Goal: Task Accomplishment & Management: Use online tool/utility

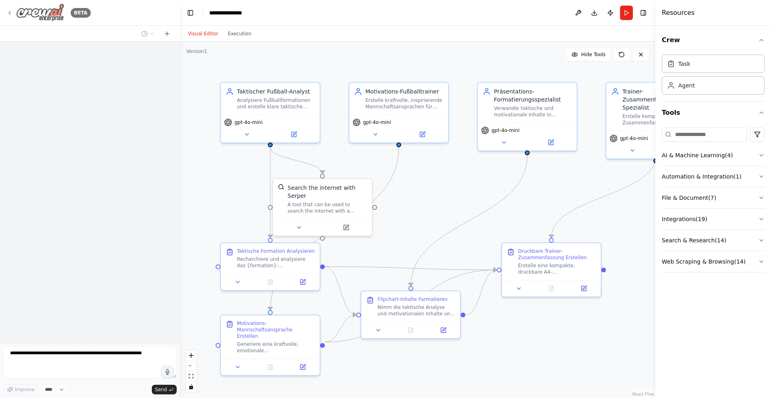
click at [43, 10] on img at bounding box center [40, 13] width 48 height 18
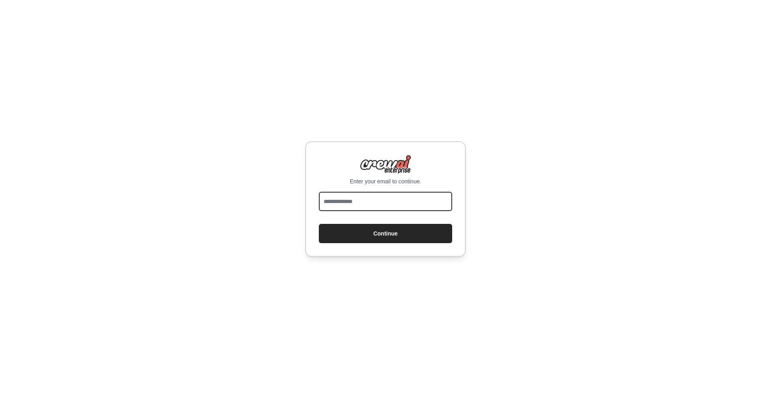
click at [379, 196] on input "email" at bounding box center [385, 201] width 133 height 19
type input "**********"
click at [402, 239] on button "Continue" at bounding box center [385, 233] width 133 height 19
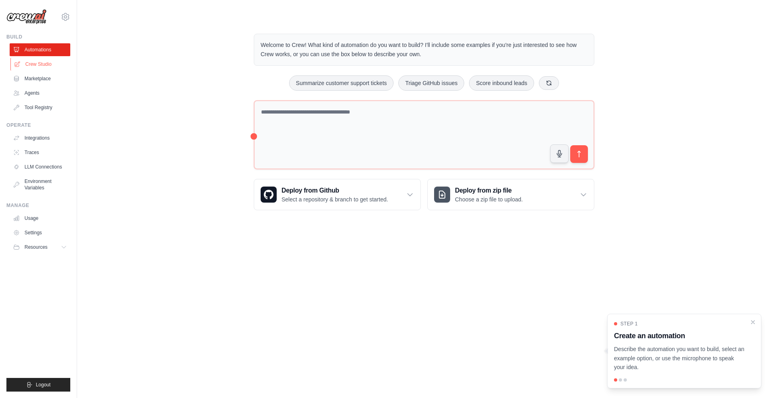
click at [43, 66] on link "Crew Studio" at bounding box center [40, 64] width 61 height 13
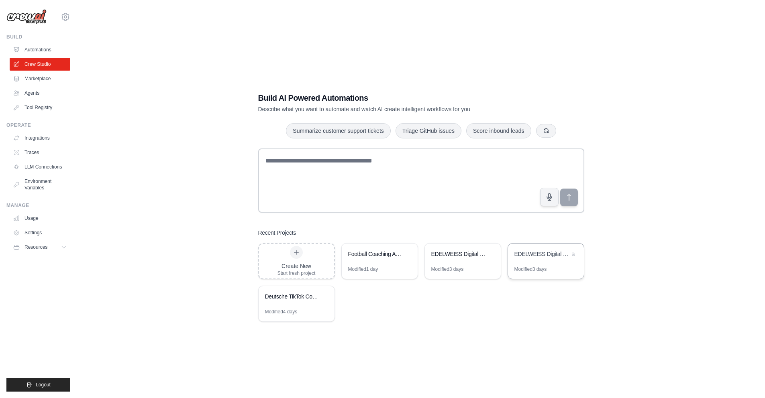
click at [539, 257] on div "EDELWEISS Digital Lead Generation Automation" at bounding box center [541, 254] width 55 height 8
click at [452, 263] on div "EDELWEISS Digital Lead Generation Automation" at bounding box center [463, 255] width 76 height 22
click at [451, 275] on div "Modified 3 days" at bounding box center [463, 272] width 76 height 13
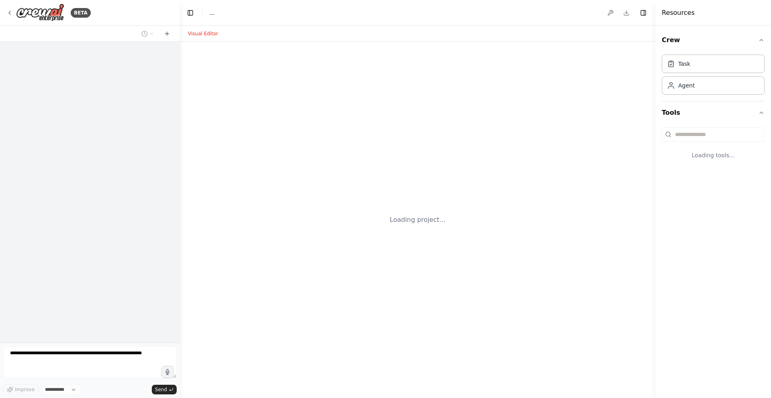
select select "****"
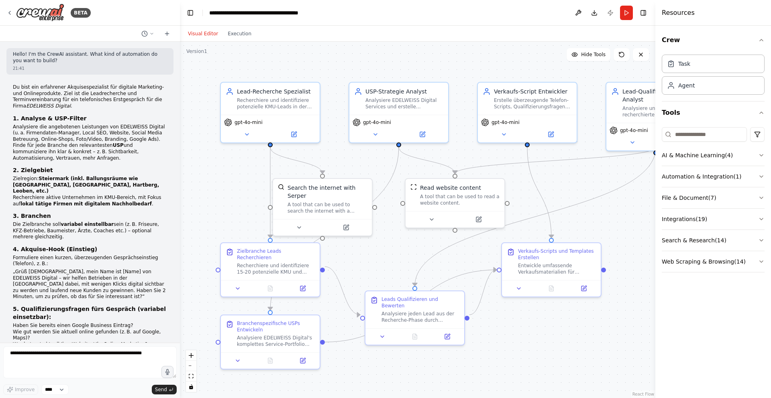
scroll to position [2872, 0]
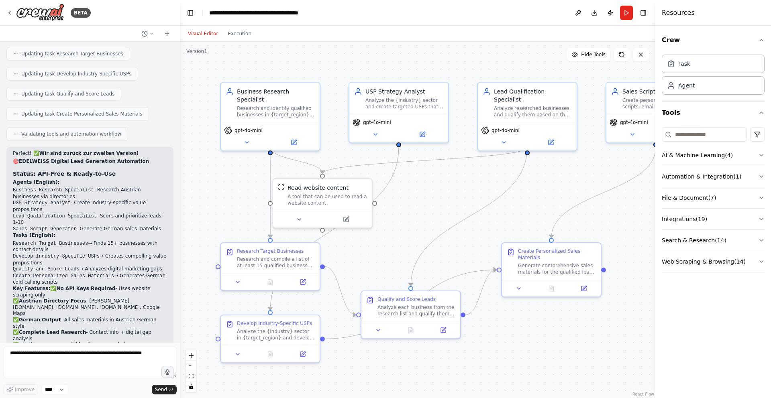
scroll to position [2719, 0]
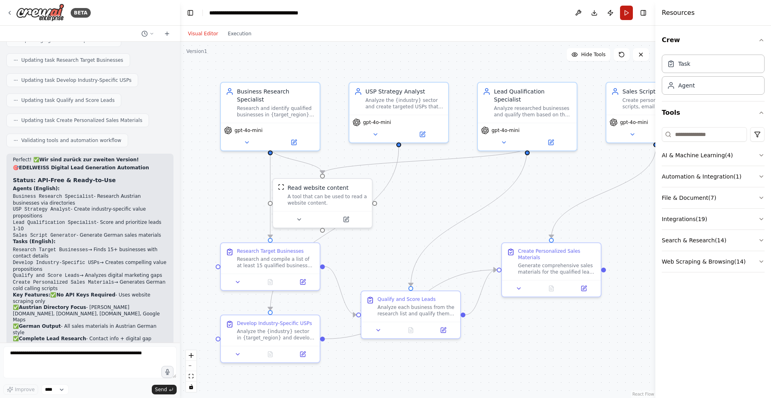
click at [626, 11] on button "Run" at bounding box center [626, 13] width 13 height 14
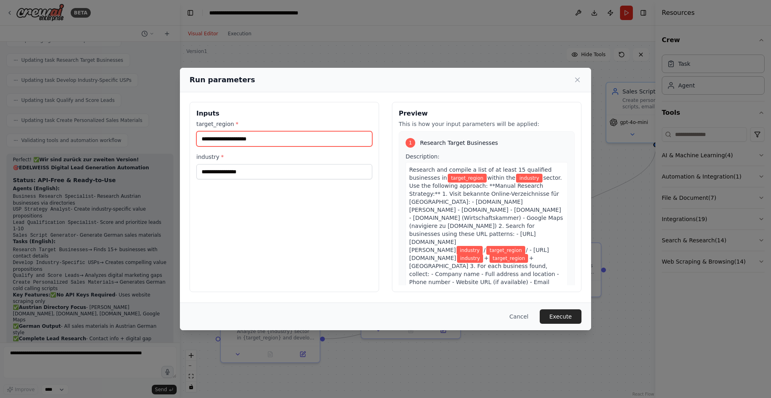
click at [249, 144] on input "target_region *" at bounding box center [284, 138] width 176 height 15
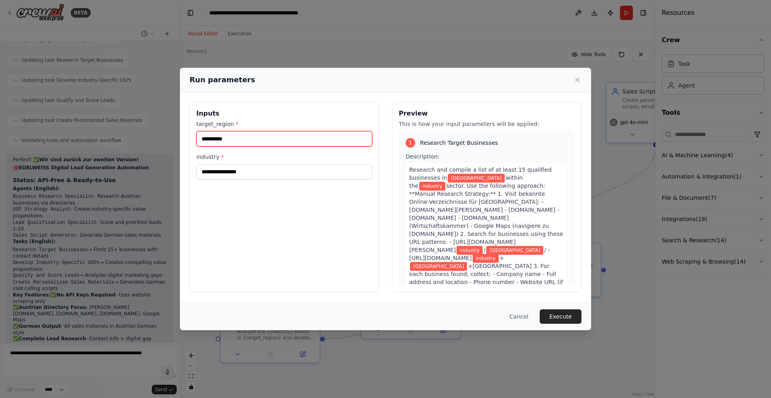
type input "**********"
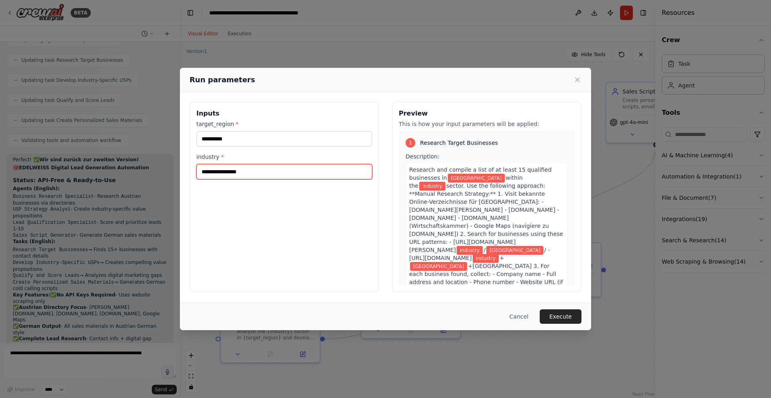
click at [233, 173] on input "industry *" at bounding box center [284, 171] width 176 height 15
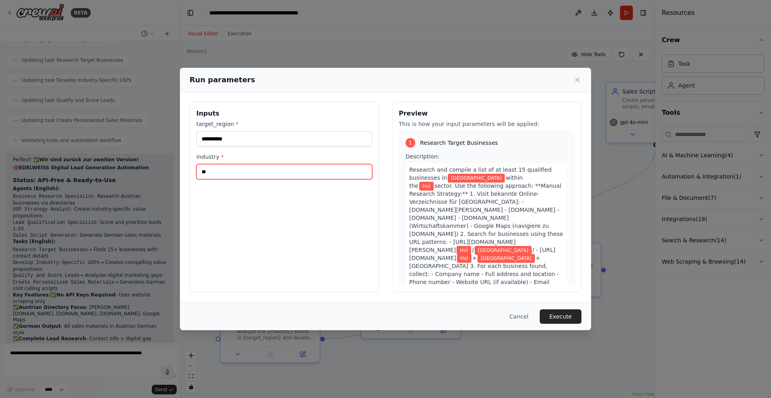
type input "*"
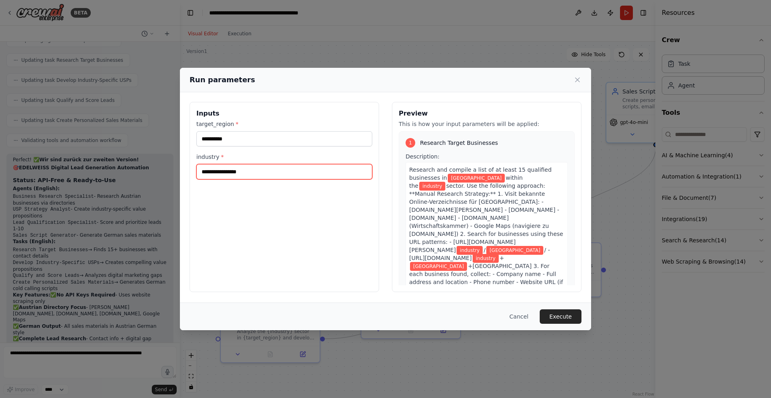
type input "*"
type input "*******"
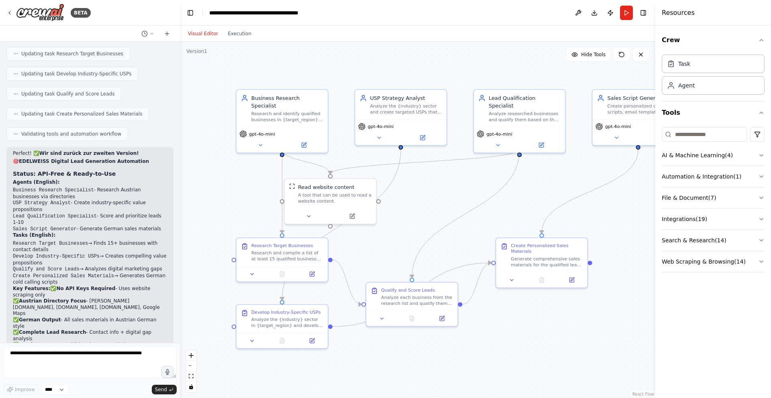
scroll to position [2719, 0]
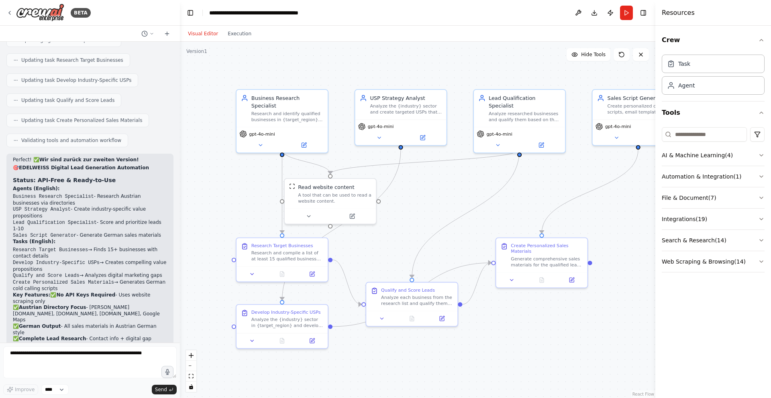
click at [624, 5] on header "**********" at bounding box center [417, 13] width 475 height 26
click at [624, 9] on button "Run" at bounding box center [626, 13] width 13 height 14
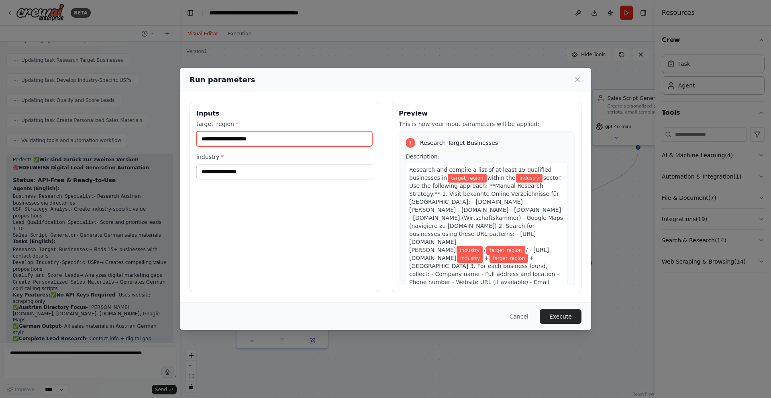
click at [248, 145] on input "target_region *" at bounding box center [284, 138] width 176 height 15
type input "*"
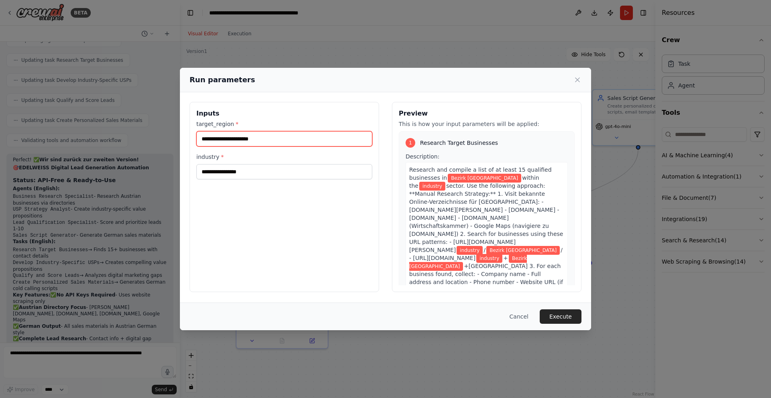
type input "**********"
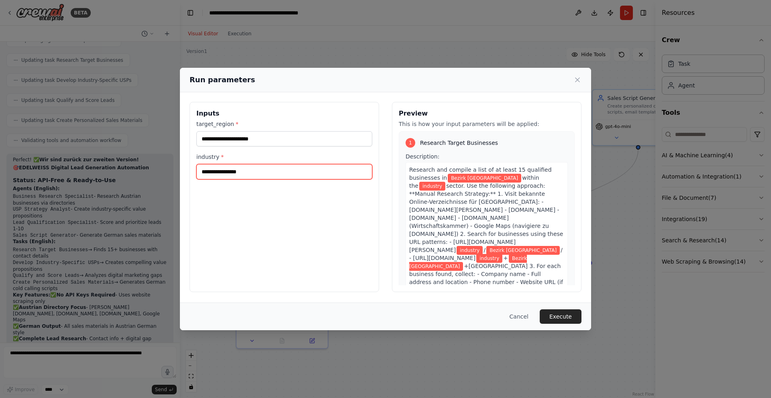
click at [227, 172] on input "industry *" at bounding box center [284, 171] width 176 height 15
type input "*******"
click at [567, 315] on button "Execute" at bounding box center [561, 317] width 42 height 14
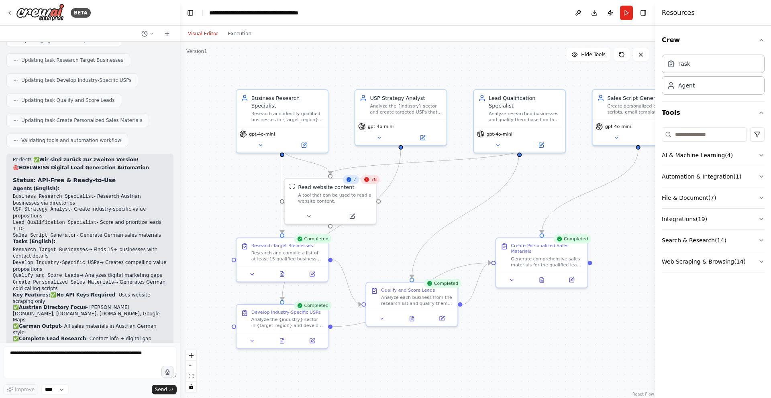
scroll to position [2321, 0]
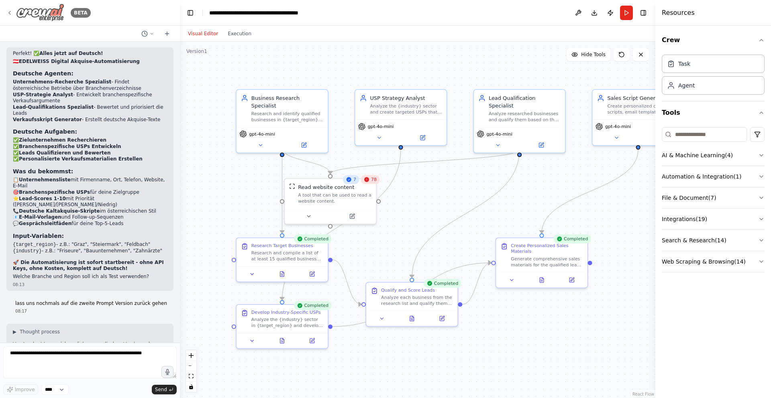
click at [45, 13] on img at bounding box center [40, 13] width 48 height 18
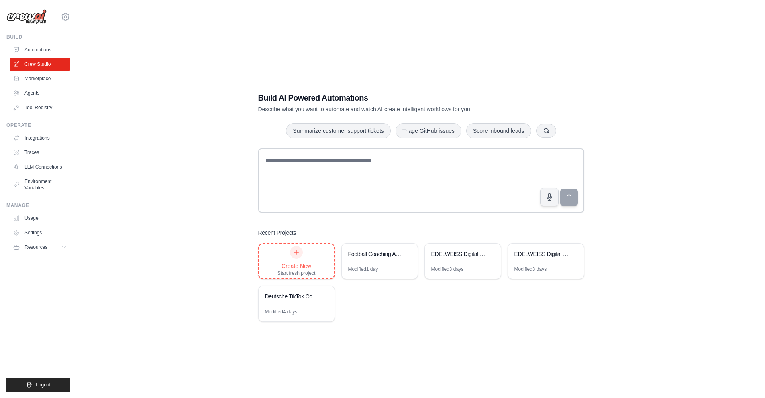
click at [294, 251] on icon at bounding box center [296, 252] width 6 height 6
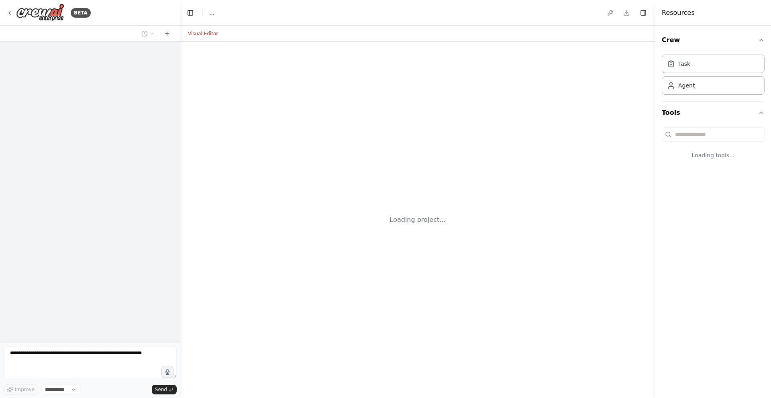
select select "****"
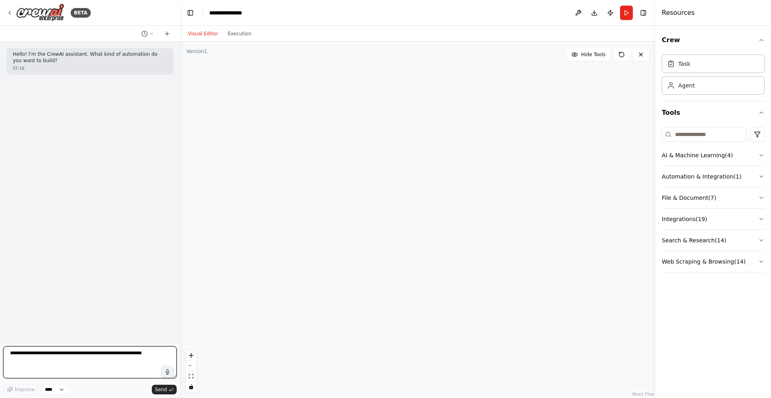
click at [51, 354] on textarea at bounding box center [89, 363] width 173 height 32
paste textarea "**********"
type textarea "**********"
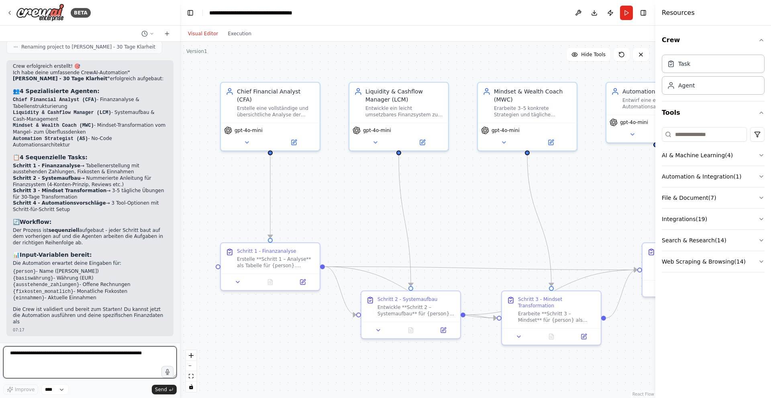
scroll to position [1548, 0]
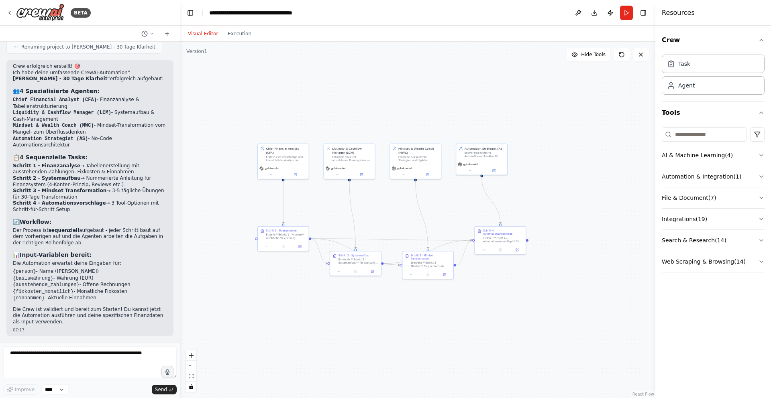
drag, startPoint x: 479, startPoint y: 228, endPoint x: 402, endPoint y: 199, distance: 83.2
click at [409, 202] on div ".deletable-edge-delete-btn { width: 20px; height: 20px; border: 0px solid #ffff…" at bounding box center [417, 220] width 475 height 357
click at [627, 12] on button "Run" at bounding box center [626, 13] width 13 height 14
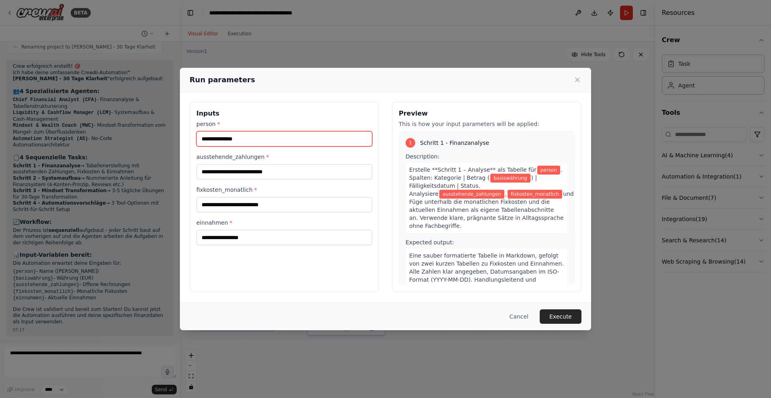
click at [238, 141] on input "person *" at bounding box center [284, 138] width 176 height 15
type input "**********"
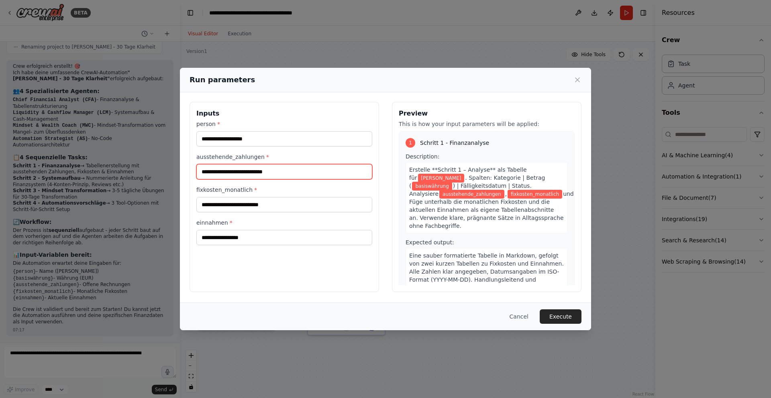
click at [237, 174] on input "ausstehende_zahlungen *" at bounding box center [284, 171] width 176 height 15
type input "****"
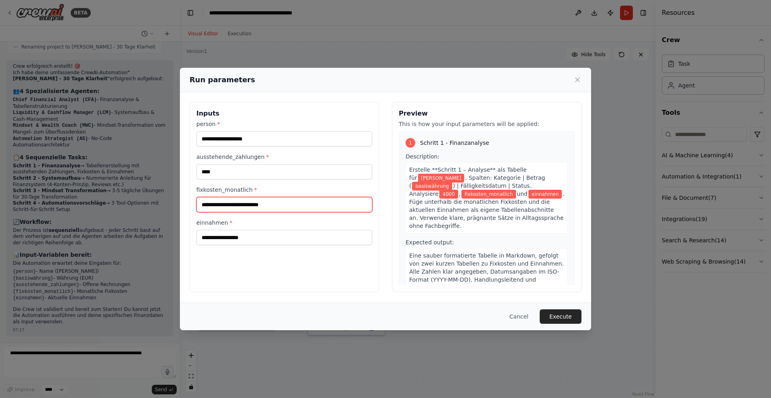
click at [247, 204] on input "fixkosten_monatlich *" at bounding box center [284, 204] width 176 height 15
type input "****"
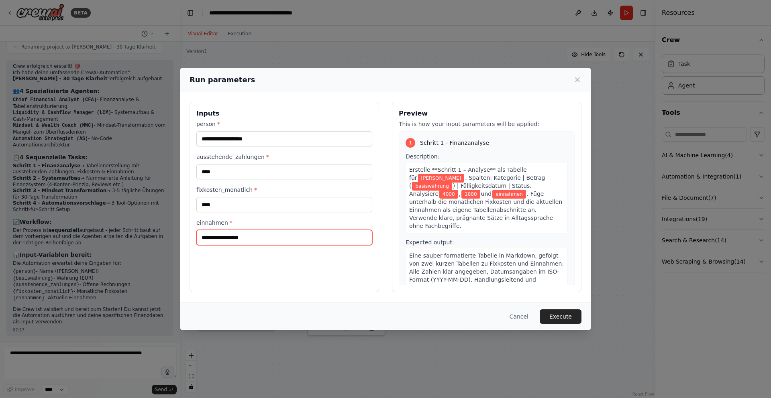
click at [245, 239] on input "einnahmen *" at bounding box center [284, 237] width 176 height 15
type input "****"
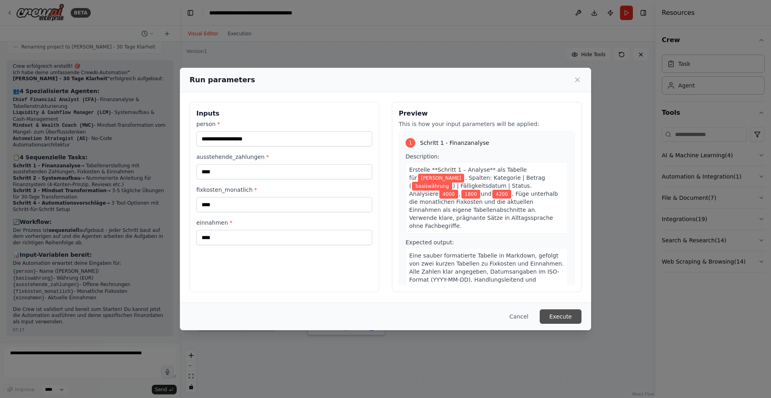
click at [558, 315] on button "Execute" at bounding box center [561, 317] width 42 height 14
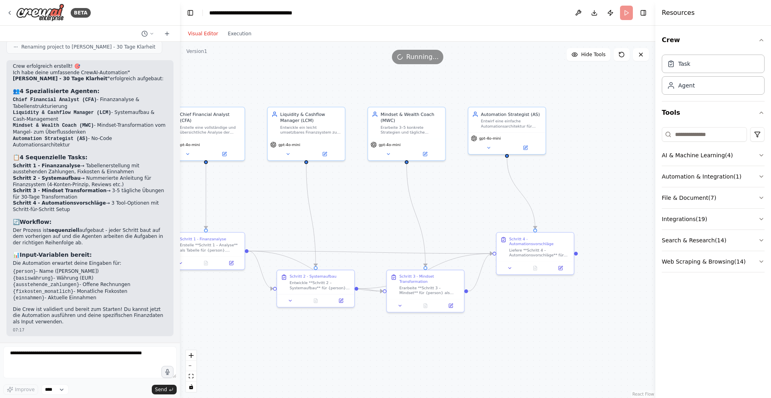
drag, startPoint x: 511, startPoint y: 194, endPoint x: 583, endPoint y: 169, distance: 76.3
click at [583, 169] on div ".deletable-edge-delete-btn { width: 20px; height: 20px; border: 0px solid #ffff…" at bounding box center [417, 220] width 475 height 357
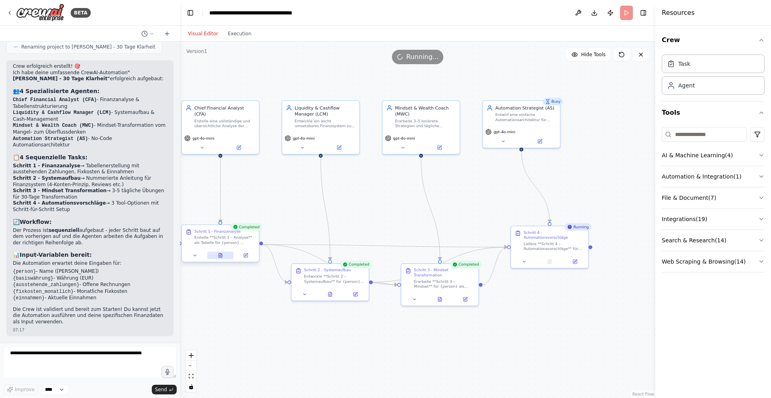
click at [221, 255] on icon at bounding box center [220, 255] width 3 height 4
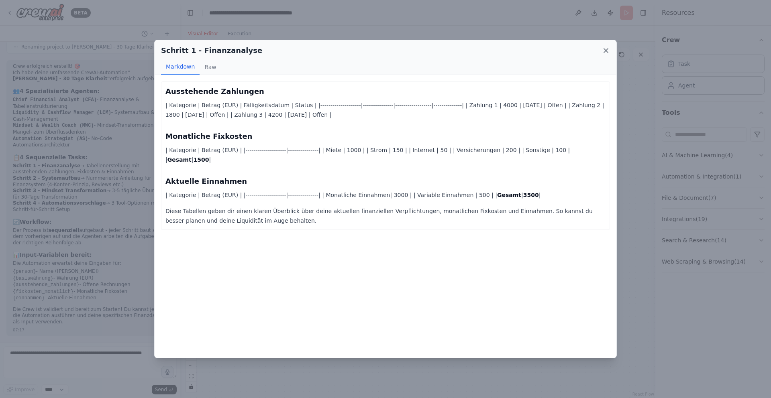
click at [605, 50] on icon at bounding box center [606, 51] width 4 height 4
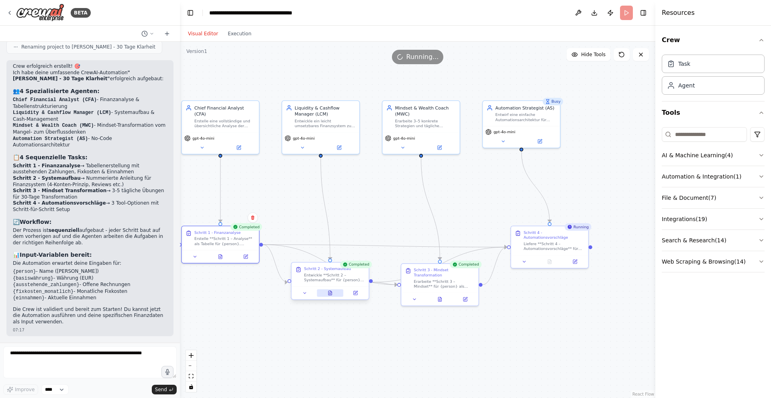
click at [330, 295] on icon at bounding box center [330, 293] width 5 height 5
click at [334, 294] on icon at bounding box center [333, 293] width 5 height 5
click at [335, 292] on icon at bounding box center [333, 293] width 3 height 4
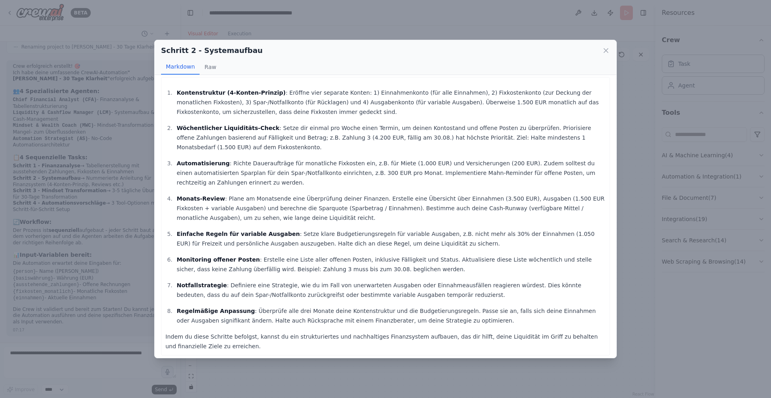
scroll to position [8, 0]
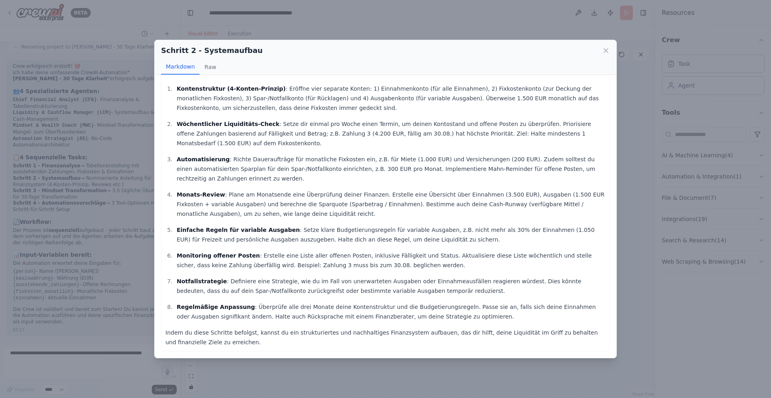
drag, startPoint x: 605, startPoint y: 51, endPoint x: 594, endPoint y: 59, distance: 13.7
click at [605, 51] on icon at bounding box center [606, 51] width 4 height 4
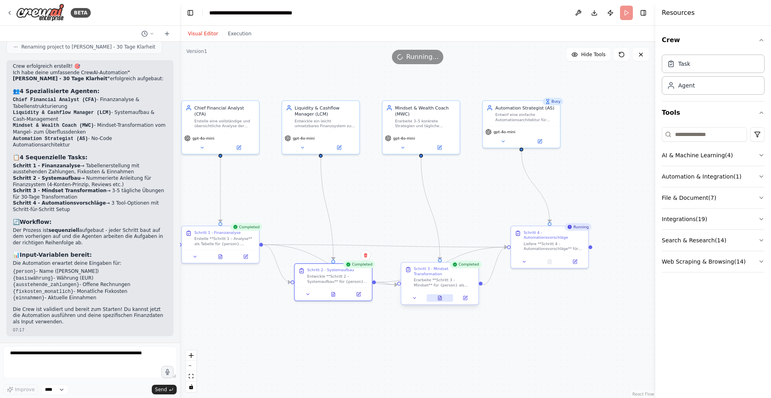
click at [441, 301] on button at bounding box center [439, 298] width 27 height 8
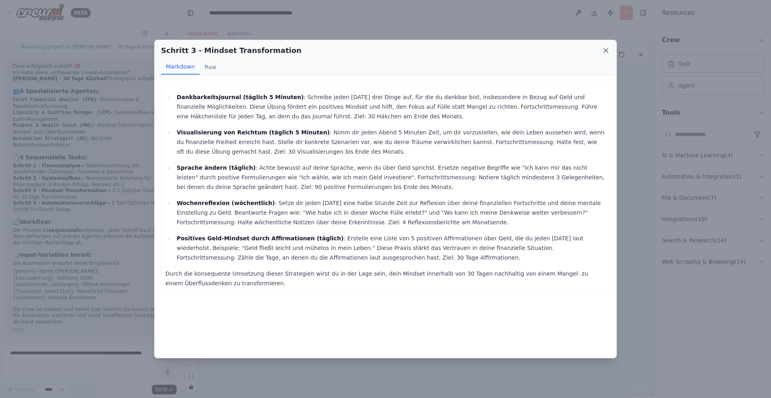
click at [606, 51] on icon at bounding box center [606, 51] width 4 height 4
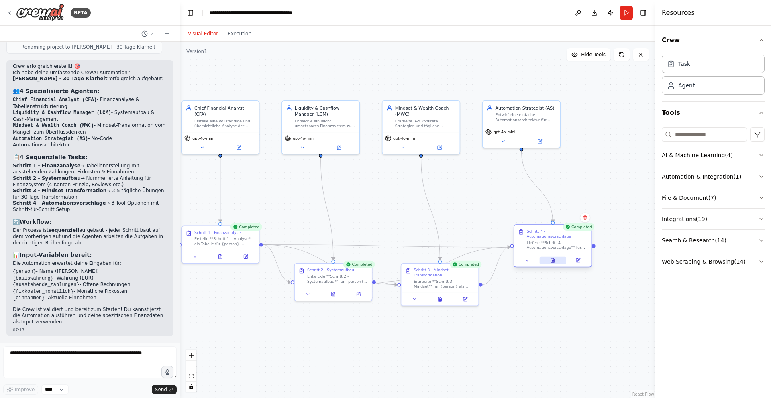
click at [548, 262] on button at bounding box center [552, 261] width 27 height 8
click at [551, 261] on icon at bounding box center [552, 260] width 5 height 5
click at [554, 259] on icon at bounding box center [552, 261] width 3 height 4
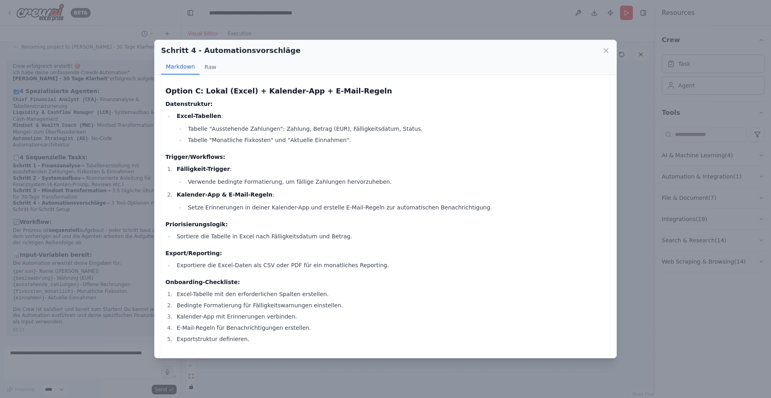
scroll to position [719, 0]
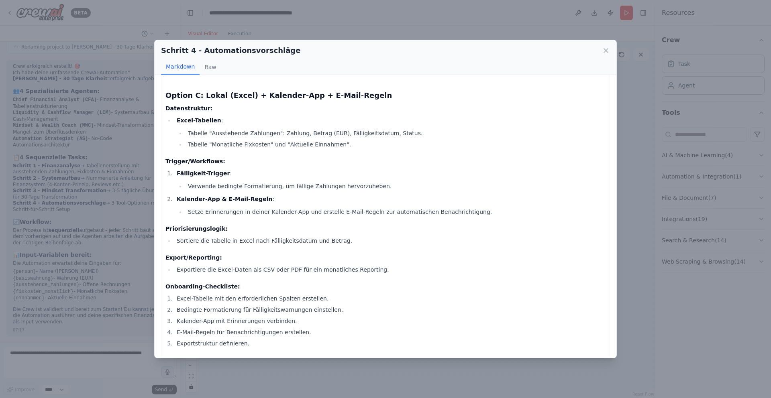
click at [608, 49] on icon at bounding box center [606, 51] width 8 height 8
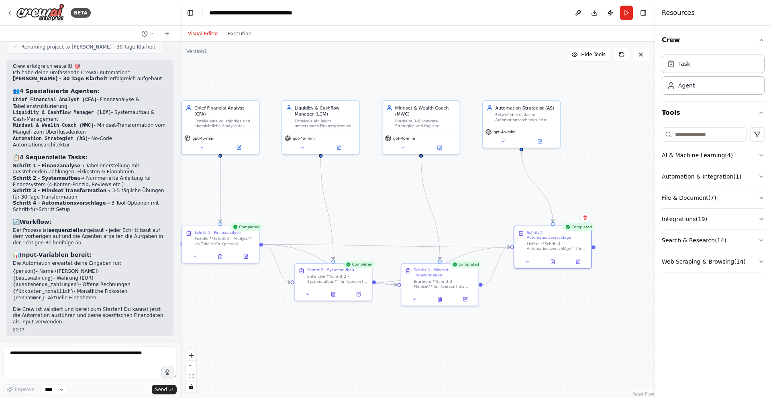
scroll to position [1548, 0]
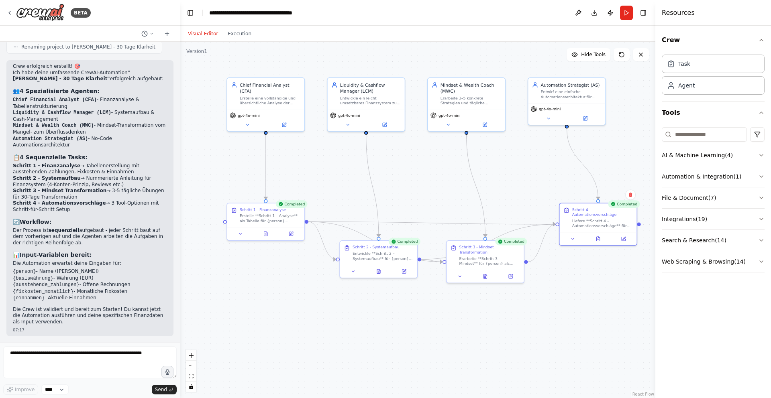
drag, startPoint x: 377, startPoint y: 177, endPoint x: 419, endPoint y: 149, distance: 50.3
click at [419, 150] on div ".deletable-edge-delete-btn { width: 20px; height: 20px; border: 0px solid #ffff…" at bounding box center [417, 220] width 475 height 357
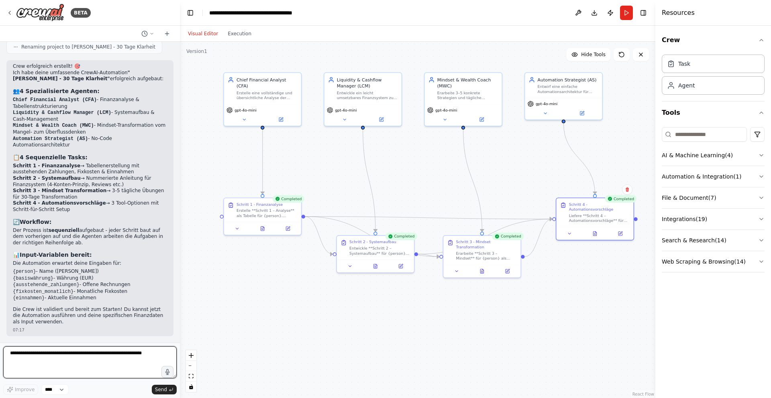
click at [86, 359] on textarea at bounding box center [89, 363] width 173 height 32
click at [596, 235] on icon at bounding box center [594, 232] width 3 height 4
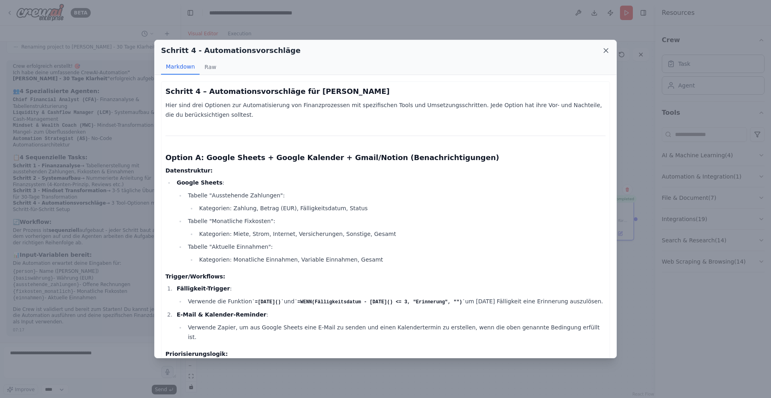
click at [606, 51] on icon at bounding box center [606, 51] width 4 height 4
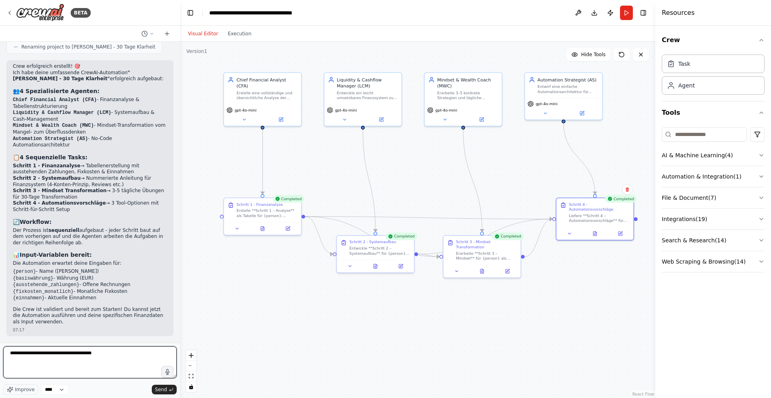
click at [116, 353] on textarea "**********" at bounding box center [89, 363] width 173 height 32
type textarea "**********"
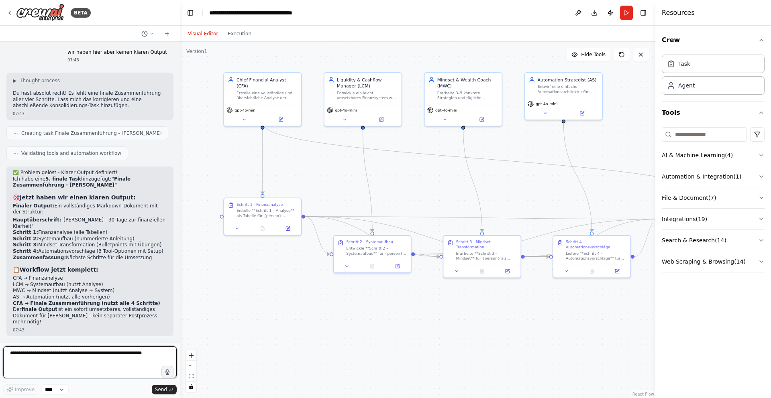
scroll to position [1852, 0]
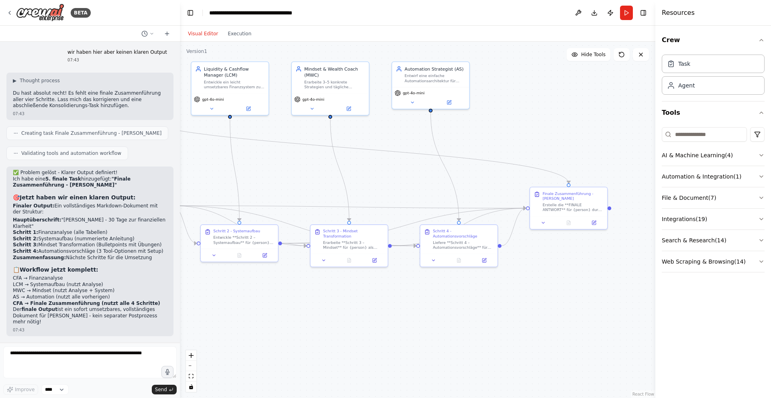
drag, startPoint x: 435, startPoint y: 312, endPoint x: 324, endPoint y: 301, distance: 111.3
click at [324, 301] on div ".deletable-edge-delete-btn { width: 20px; height: 20px; border: 0px solid #ffff…" at bounding box center [417, 220] width 475 height 357
click at [624, 14] on button "Run" at bounding box center [626, 13] width 13 height 14
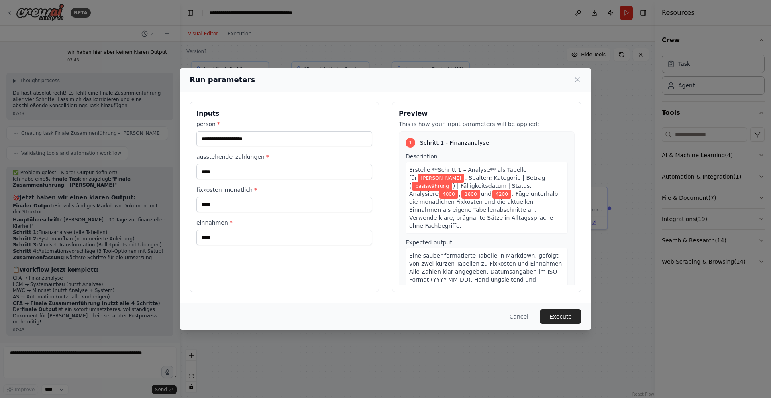
click at [563, 314] on button "Execute" at bounding box center [561, 317] width 42 height 14
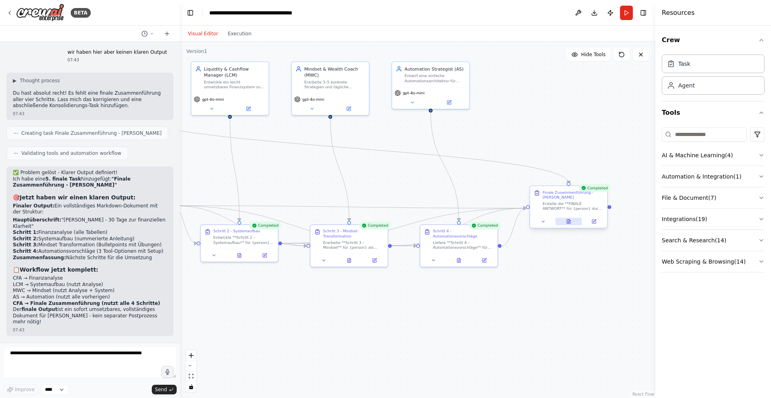
click at [564, 222] on button at bounding box center [568, 222] width 27 height 8
click at [570, 221] on icon at bounding box center [568, 221] width 5 height 5
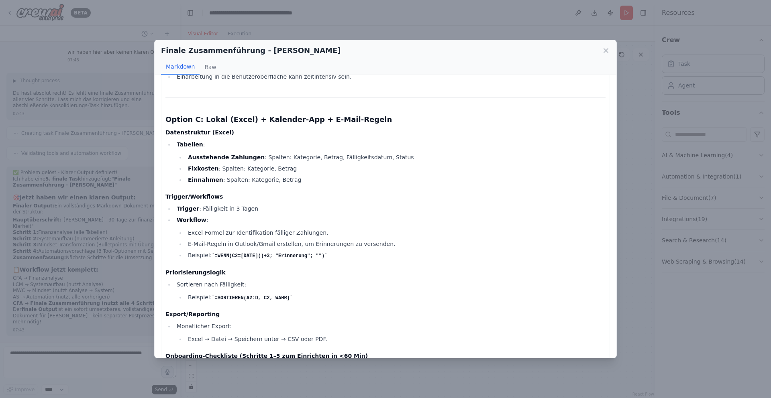
scroll to position [2104, 0]
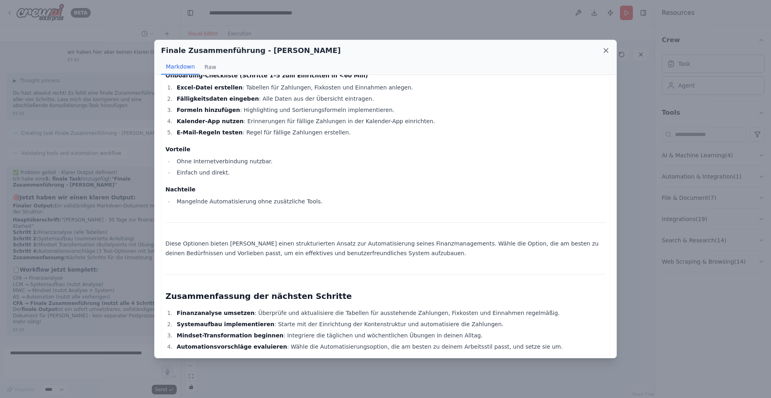
click at [604, 49] on icon at bounding box center [606, 51] width 4 height 4
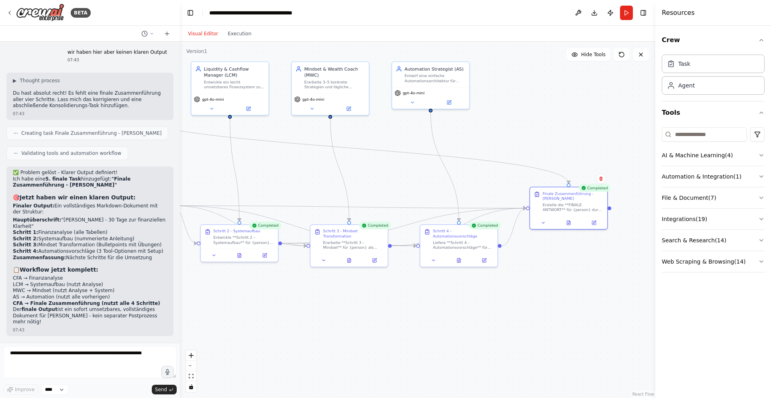
scroll to position [1453, 0]
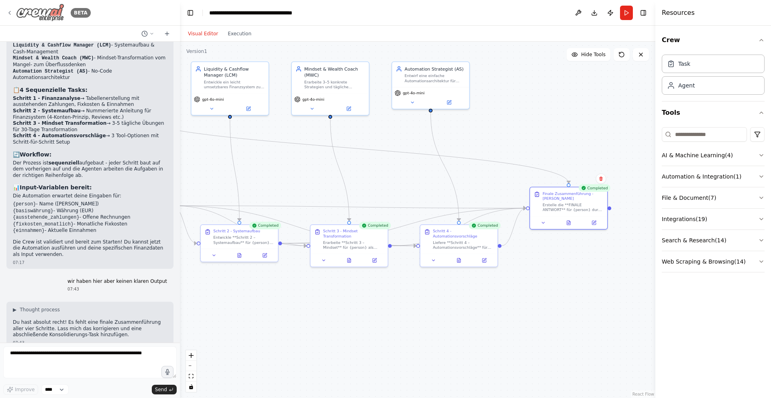
click at [42, 14] on img at bounding box center [40, 13] width 48 height 18
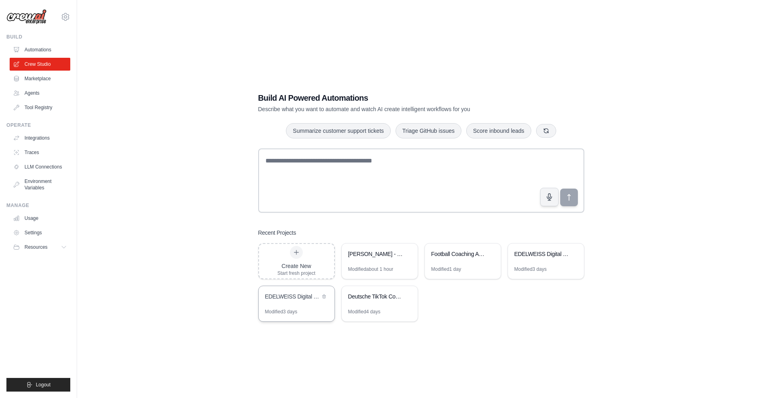
click at [299, 299] on div "EDELWEISS Digital Lead Generation Automation" at bounding box center [292, 297] width 55 height 8
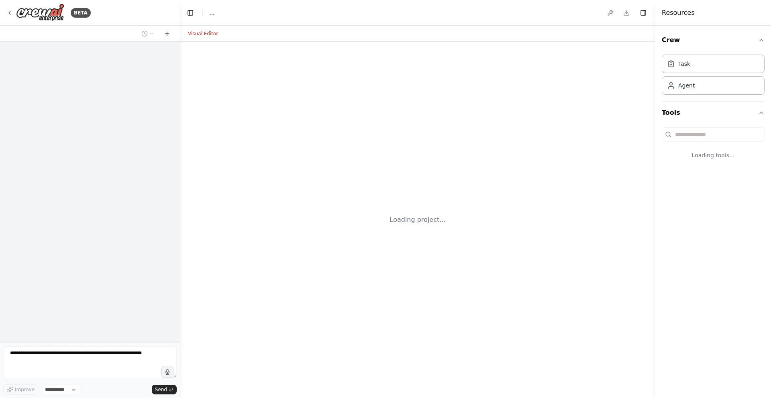
select select "****"
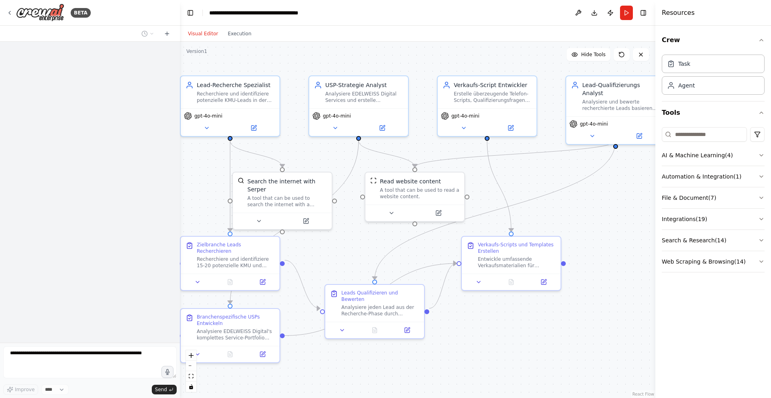
drag, startPoint x: 559, startPoint y: 180, endPoint x: 520, endPoint y: 173, distance: 40.3
click at [520, 173] on div ".deletable-edge-delete-btn { width: 20px; height: 20px; border: 0px solid #ffff…" at bounding box center [417, 220] width 475 height 357
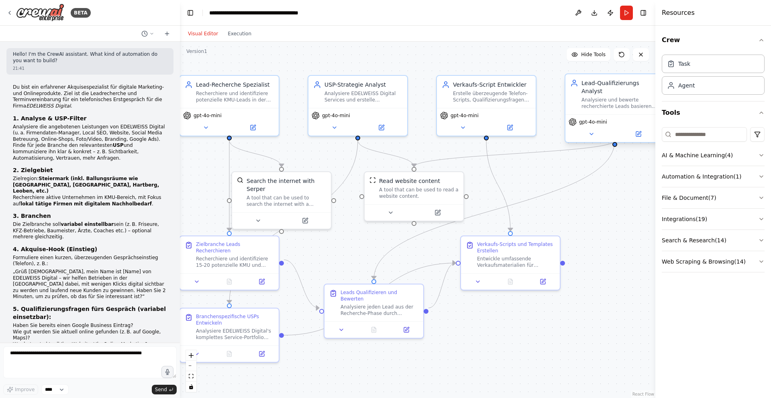
scroll to position [2872, 0]
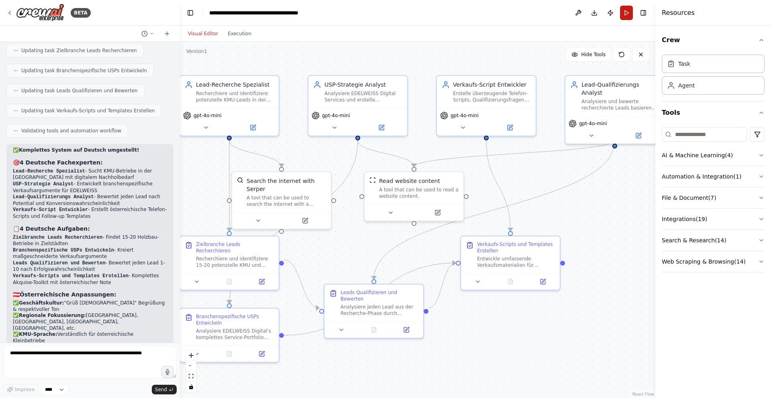
click at [623, 11] on button "Run" at bounding box center [626, 13] width 13 height 14
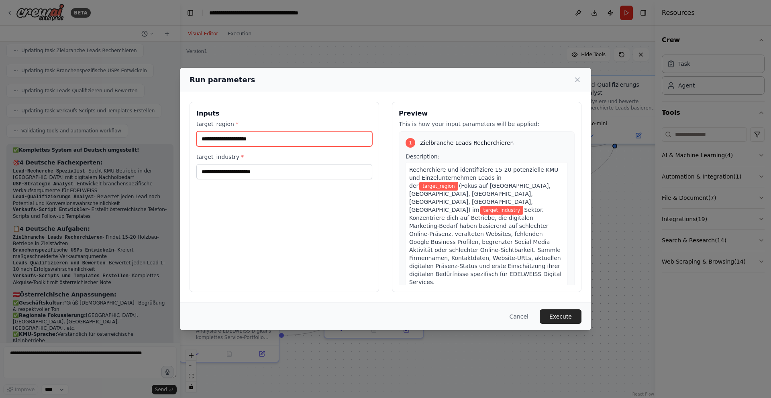
click at [231, 136] on input "target_region *" at bounding box center [284, 138] width 176 height 15
type input "**********"
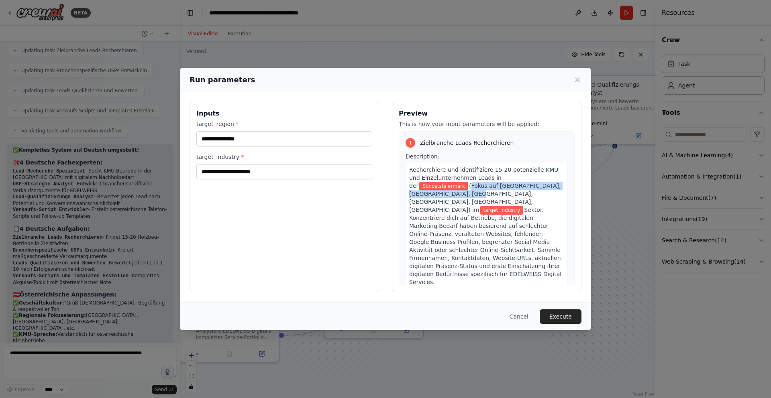
drag, startPoint x: 409, startPoint y: 185, endPoint x: 555, endPoint y: 187, distance: 146.2
click at [555, 187] on div "Recherchiere und identifiziere 15-20 potenzielle KMU und Einzelunternehmen Lead…" at bounding box center [487, 226] width 162 height 128
click at [560, 221] on div "Recherchiere und identifiziere 15-20 potenzielle KMU und Einzelunternehmen Lead…" at bounding box center [487, 226] width 162 height 128
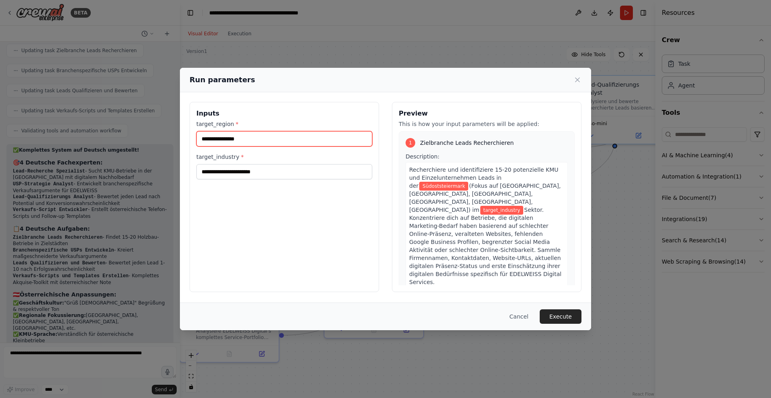
drag, startPoint x: 266, startPoint y: 141, endPoint x: 190, endPoint y: 132, distance: 76.1
click at [190, 132] on div "**********" at bounding box center [285, 197] width 190 height 190
click at [524, 318] on button "Cancel" at bounding box center [519, 317] width 32 height 14
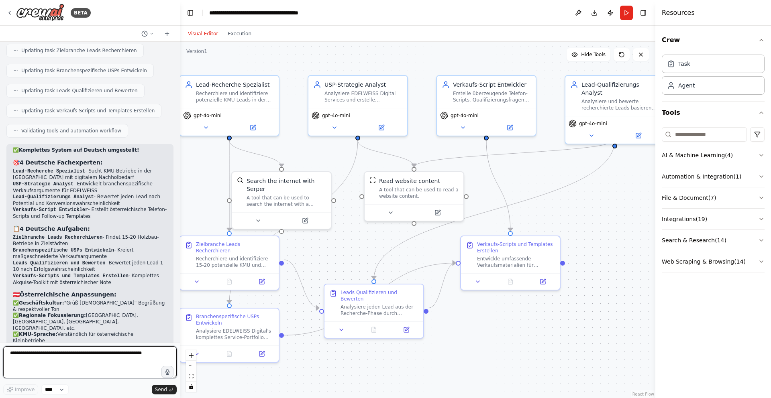
click at [66, 357] on textarea at bounding box center [89, 363] width 173 height 32
type textarea "*"
type textarea "**********"
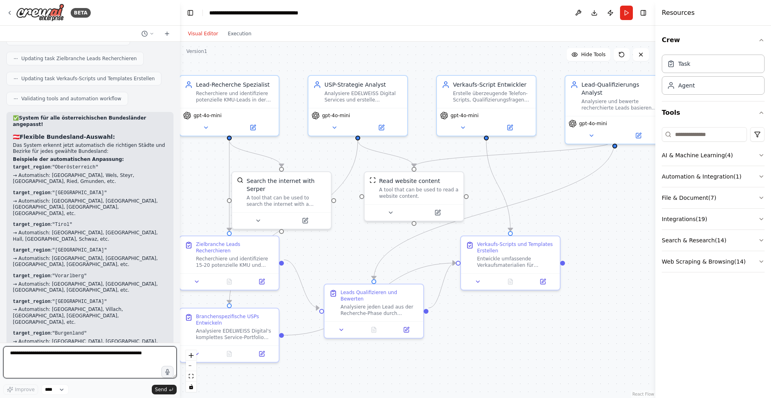
scroll to position [3401, 0]
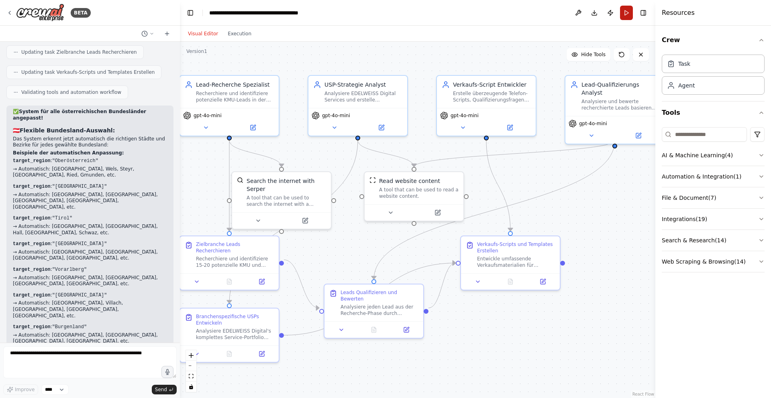
click at [629, 12] on button "Run" at bounding box center [626, 13] width 13 height 14
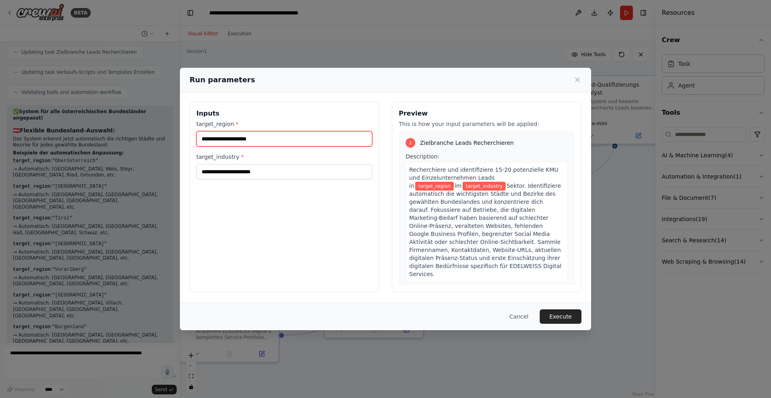
click at [244, 142] on input "target_region *" at bounding box center [284, 138] width 176 height 15
type input "*"
type input "*******"
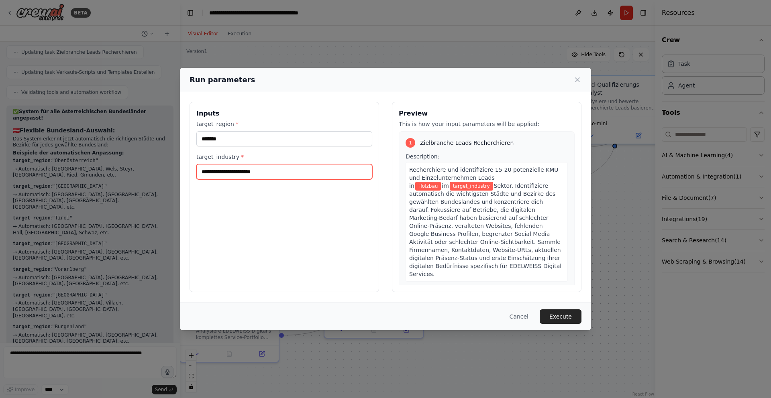
type input "*"
type input "*****"
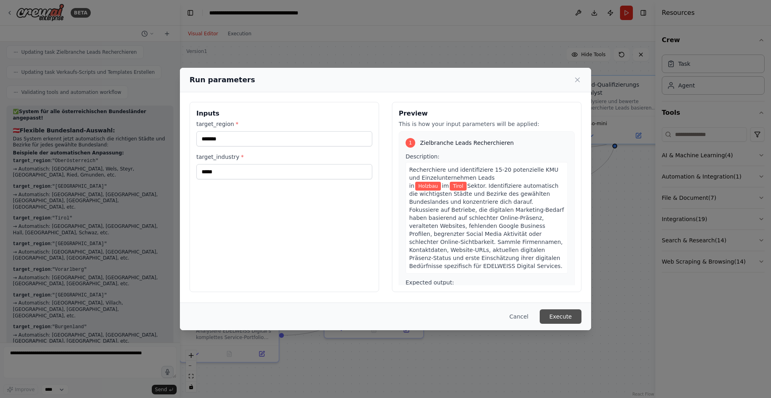
click at [559, 315] on button "Execute" at bounding box center [561, 317] width 42 height 14
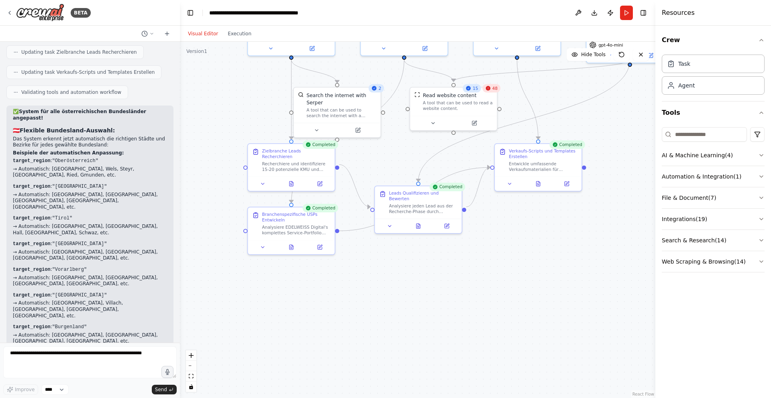
drag, startPoint x: 347, startPoint y: 161, endPoint x: 361, endPoint y: 70, distance: 91.8
click at [362, 70] on div ".deletable-edge-delete-btn { width: 20px; height: 20px; border: 0px solid #ffff…" at bounding box center [417, 220] width 475 height 357
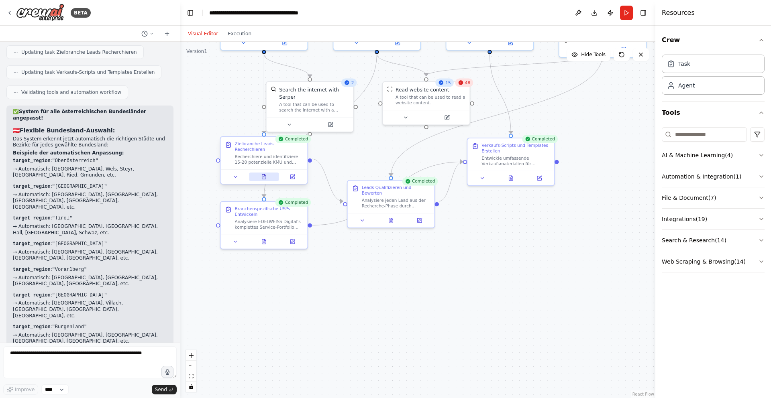
click at [263, 178] on icon at bounding box center [264, 178] width 2 height 0
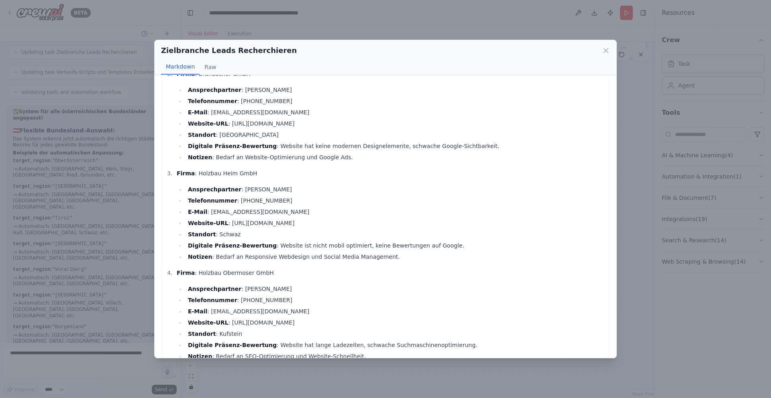
scroll to position [108, 0]
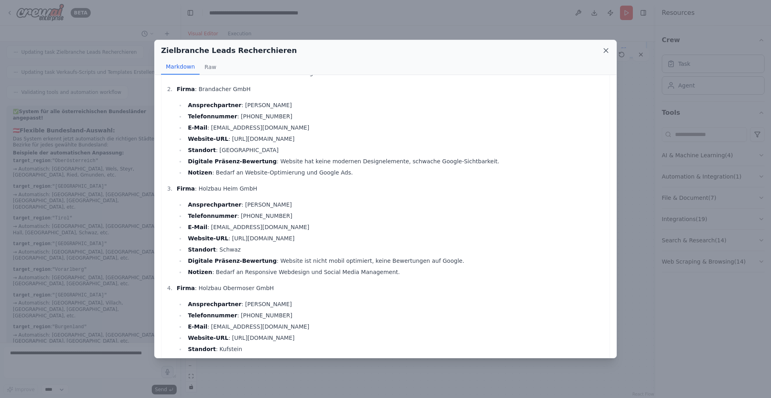
click at [606, 53] on icon at bounding box center [606, 51] width 8 height 8
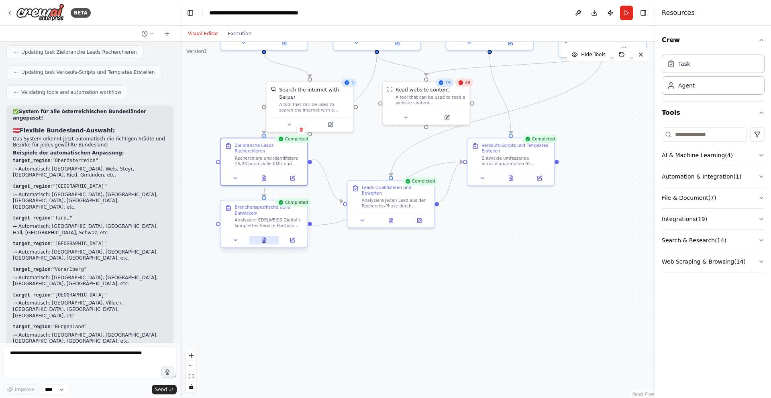
click at [262, 238] on icon at bounding box center [264, 240] width 4 height 5
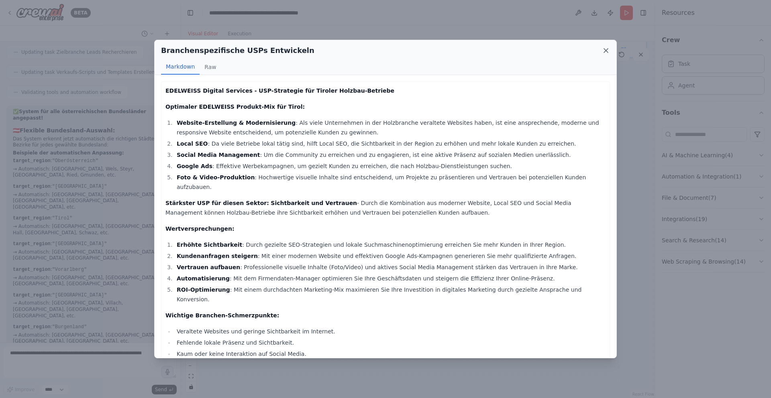
click at [606, 50] on icon at bounding box center [606, 51] width 4 height 4
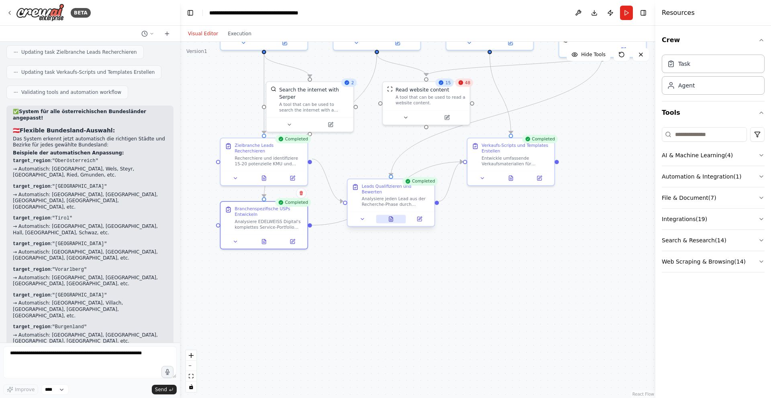
click at [390, 218] on icon at bounding box center [390, 218] width 0 height 0
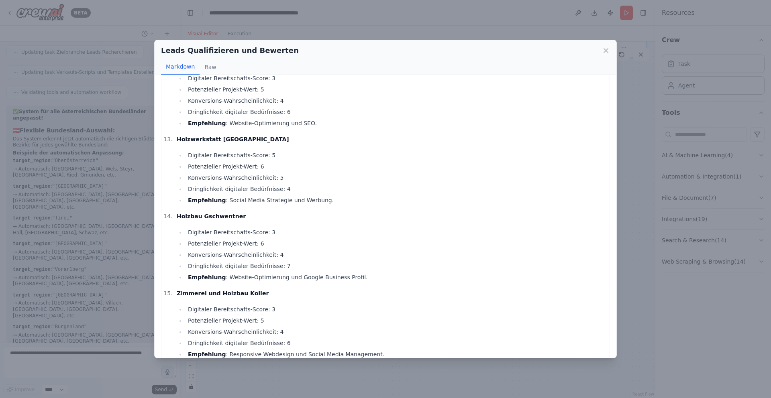
scroll to position [1017, 0]
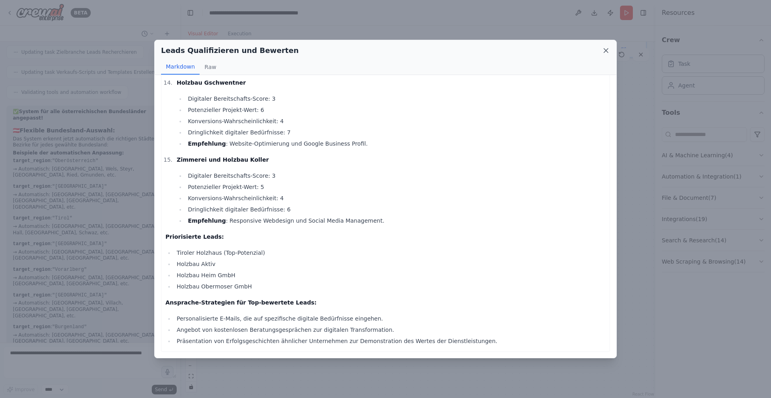
click at [605, 50] on icon at bounding box center [606, 51] width 4 height 4
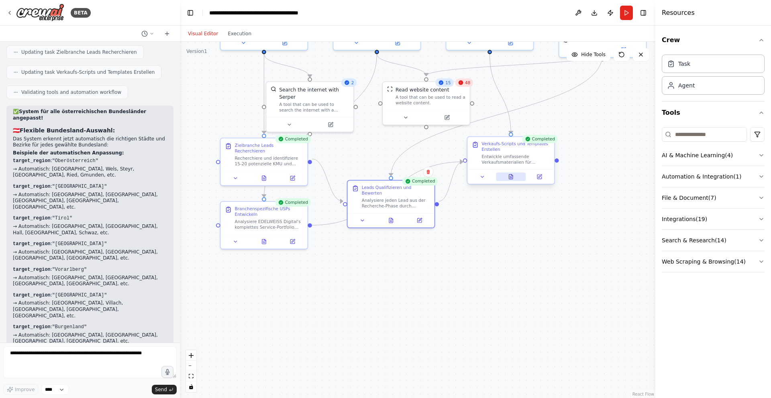
click at [514, 177] on button at bounding box center [511, 177] width 30 height 8
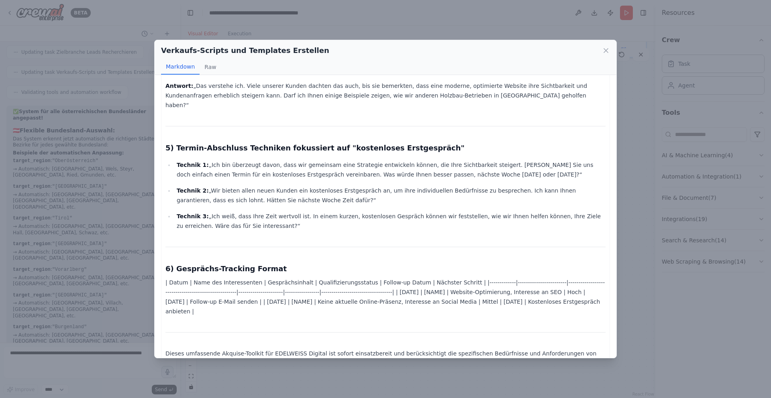
scroll to position [747, 0]
click at [604, 51] on icon at bounding box center [606, 51] width 8 height 8
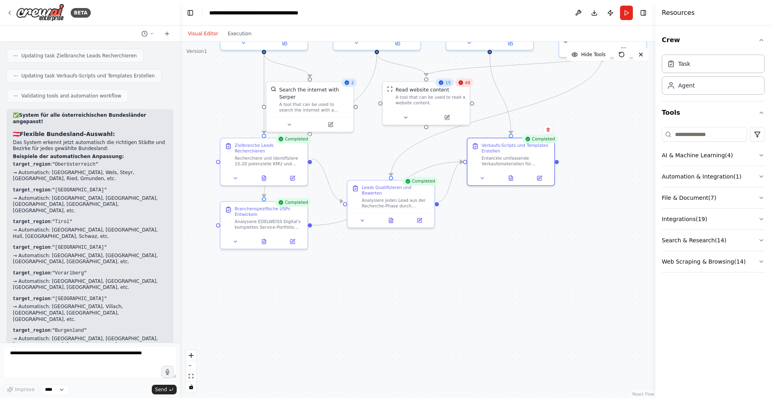
scroll to position [3401, 0]
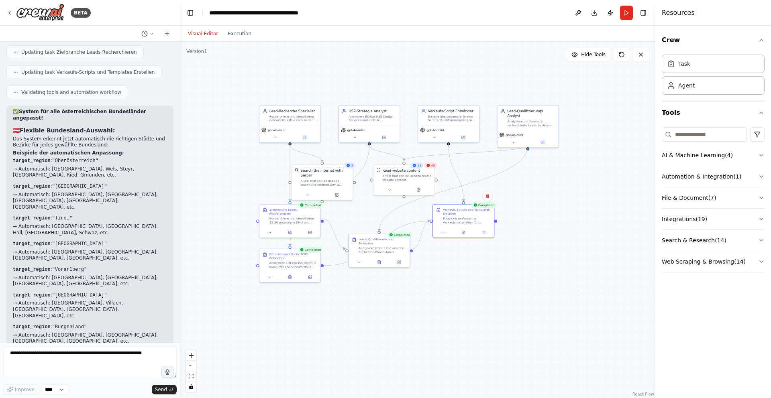
drag, startPoint x: 466, startPoint y: 213, endPoint x: 457, endPoint y: 279, distance: 66.8
click at [457, 279] on div ".deletable-edge-delete-btn { width: 20px; height: 20px; border: 0px solid #ffff…" at bounding box center [417, 220] width 475 height 357
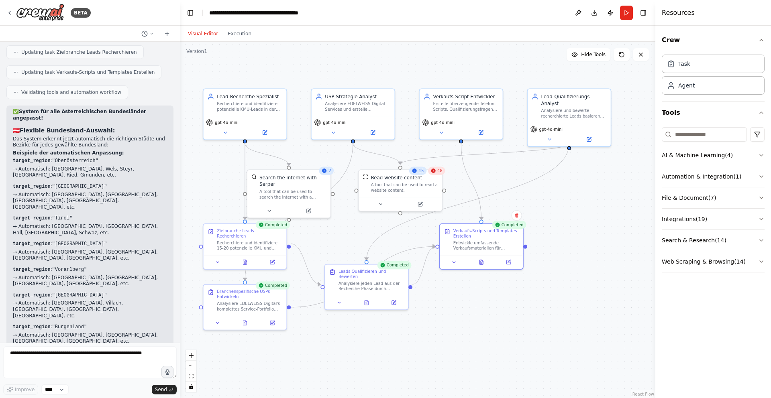
click at [625, 14] on button "Run" at bounding box center [626, 13] width 13 height 14
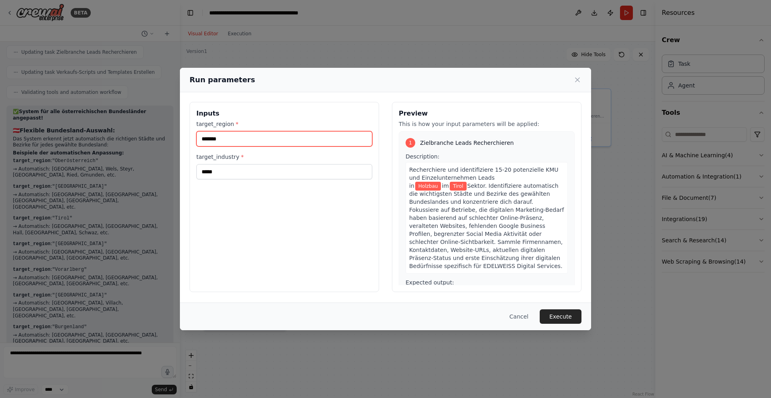
drag, startPoint x: 197, startPoint y: 138, endPoint x: 188, endPoint y: 136, distance: 9.5
click at [188, 136] on div "Inputs target_region * ******* target_industry * ***** Preview This is how your…" at bounding box center [385, 197] width 411 height 210
type input "**********"
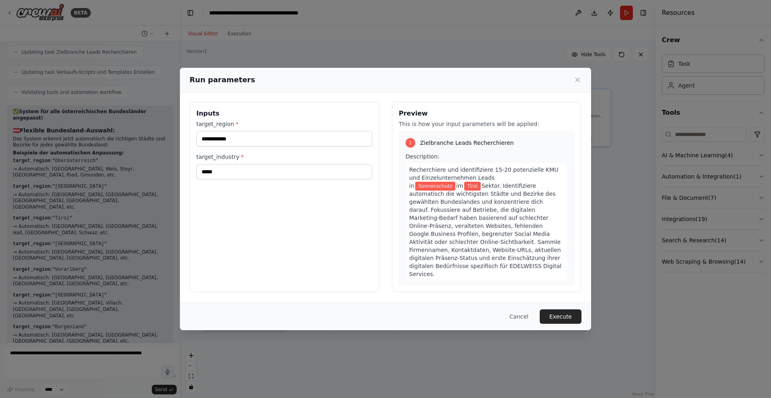
click at [569, 316] on button "Execute" at bounding box center [561, 317] width 42 height 14
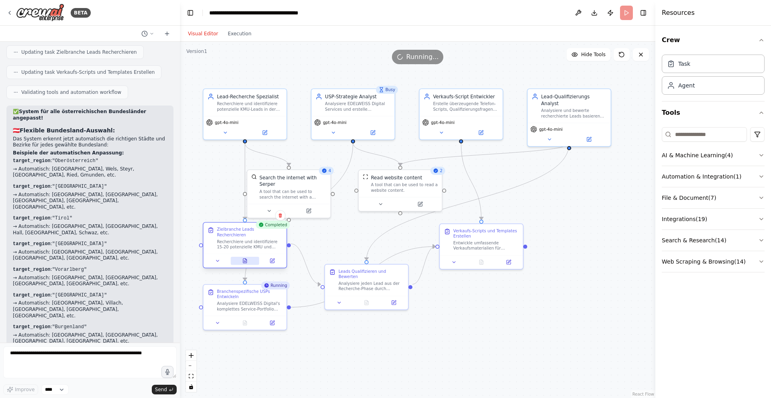
click at [244, 262] on icon at bounding box center [245, 262] width 2 height 0
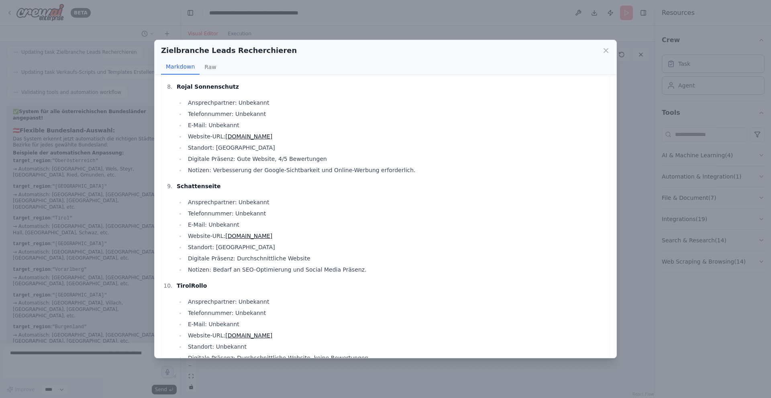
scroll to position [760, 0]
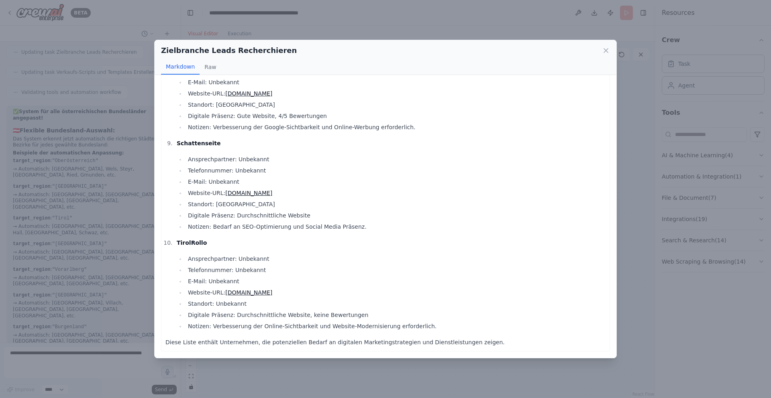
click at [604, 50] on icon at bounding box center [606, 51] width 8 height 8
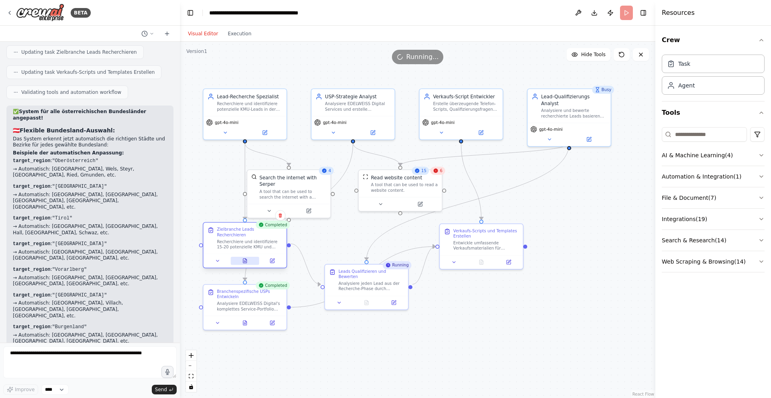
click at [245, 259] on icon at bounding box center [245, 261] width 4 height 4
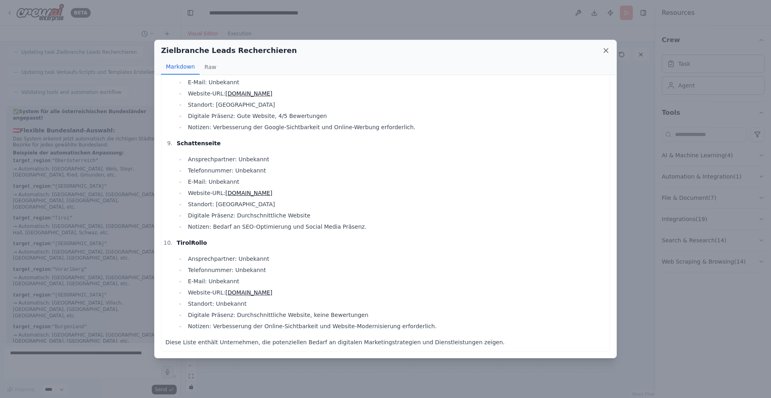
click at [605, 49] on icon at bounding box center [606, 51] width 8 height 8
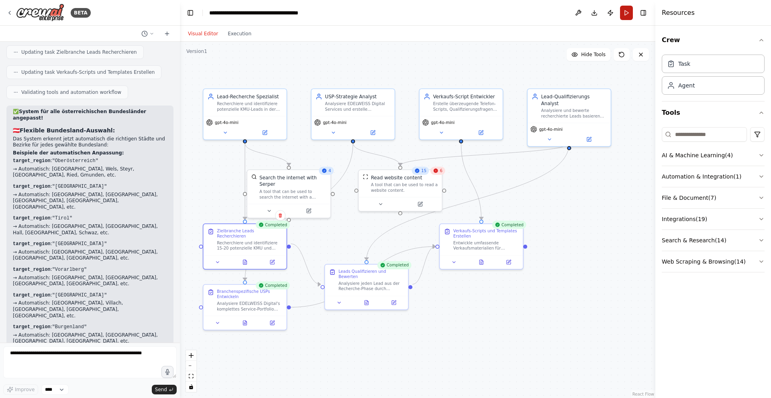
click at [624, 9] on button "Run" at bounding box center [626, 13] width 13 height 14
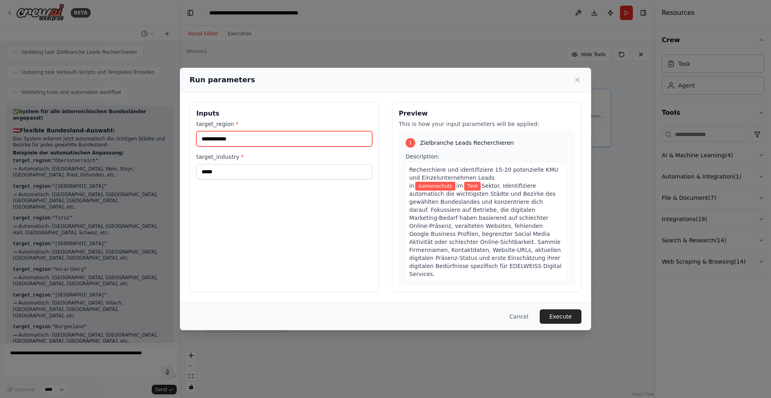
drag, startPoint x: 255, startPoint y: 143, endPoint x: 183, endPoint y: 137, distance: 72.1
click at [183, 138] on div "**********" at bounding box center [385, 197] width 411 height 210
type input "*******"
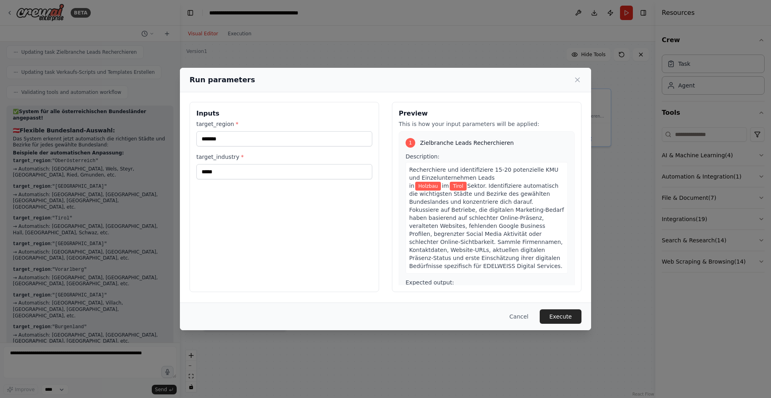
click at [567, 315] on button "Execute" at bounding box center [561, 317] width 42 height 14
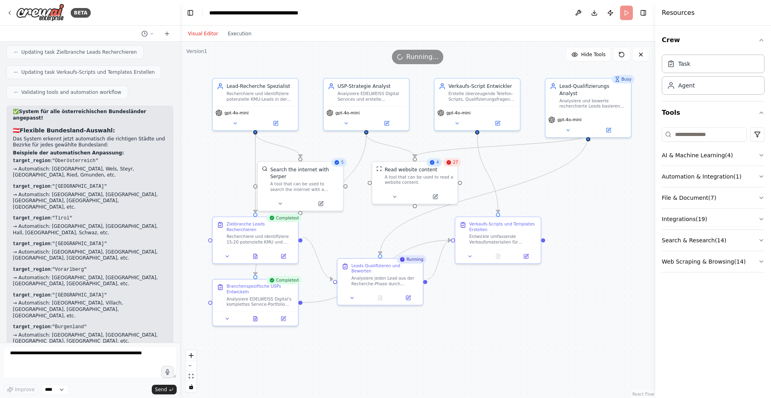
drag, startPoint x: 564, startPoint y: 205, endPoint x: 588, endPoint y: 196, distance: 25.3
click at [588, 196] on div ".deletable-edge-delete-btn { width: 20px; height: 20px; border: 0px solid #ffff…" at bounding box center [417, 220] width 475 height 357
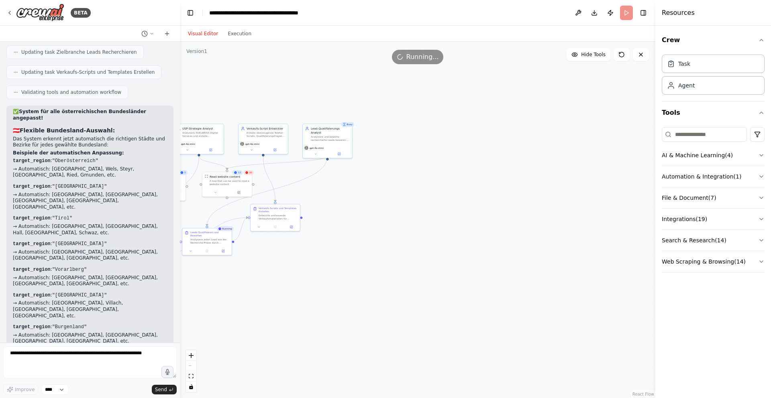
drag, startPoint x: 583, startPoint y: 245, endPoint x: 365, endPoint y: 237, distance: 219.0
click at [365, 237] on div ".deletable-edge-delete-btn { width: 20px; height: 20px; border: 0px solid #ffff…" at bounding box center [417, 220] width 475 height 357
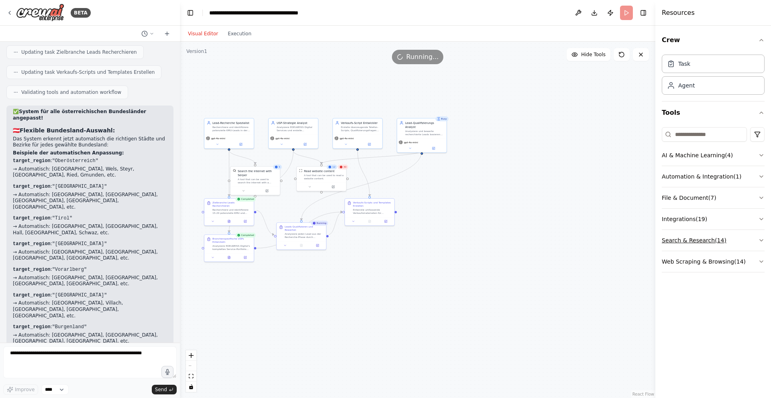
drag, startPoint x: 543, startPoint y: 243, endPoint x: 699, endPoint y: 237, distance: 155.5
click at [699, 237] on div "BETA Hello! I'm the CrewAI assistant. What kind of automation do you want to bu…" at bounding box center [385, 199] width 771 height 398
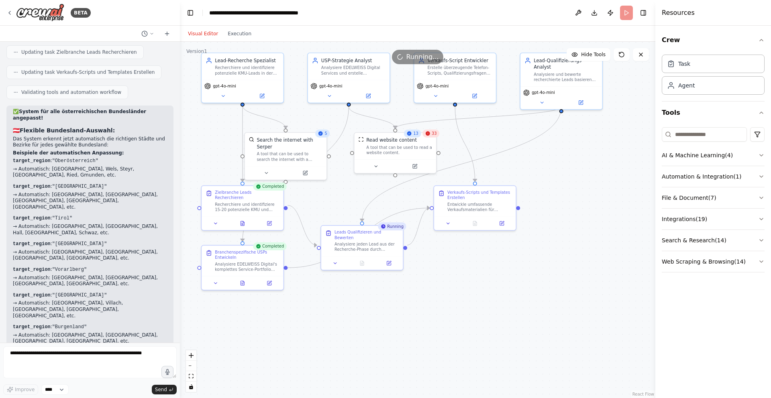
drag, startPoint x: 454, startPoint y: 304, endPoint x: 458, endPoint y: 298, distance: 7.2
click at [458, 298] on div ".deletable-edge-delete-btn { width: 20px; height: 20px; border: 0px solid #ffff…" at bounding box center [417, 220] width 475 height 357
click at [242, 223] on div at bounding box center [243, 222] width 82 height 14
click at [243, 220] on icon at bounding box center [242, 222] width 5 height 5
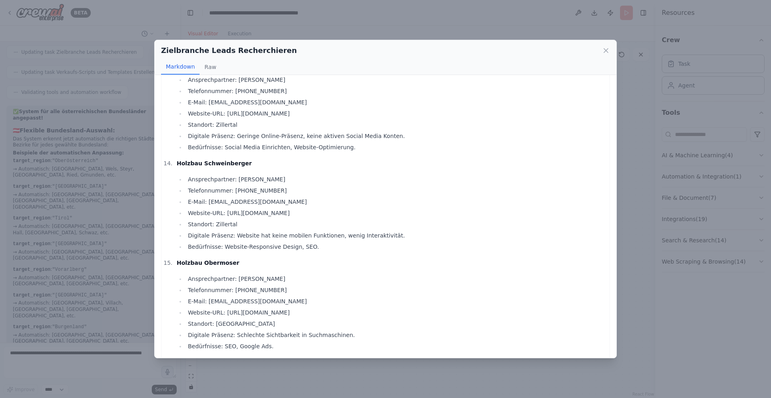
scroll to position [1236, 0]
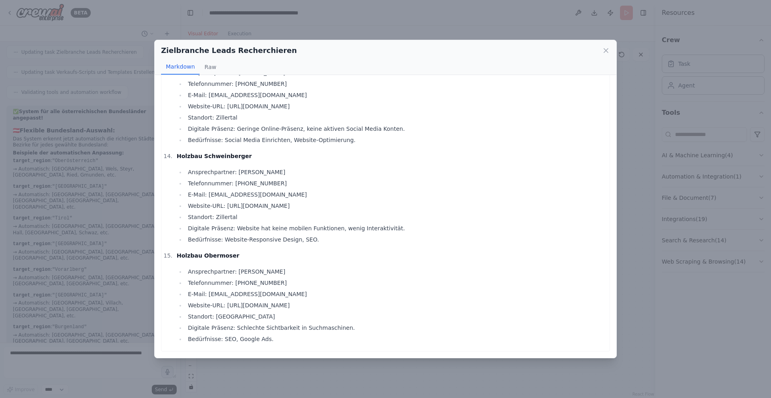
click at [607, 50] on icon at bounding box center [606, 51] width 8 height 8
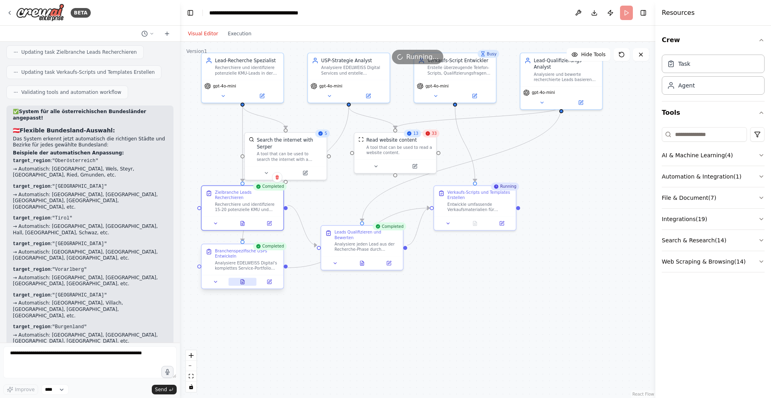
click at [242, 285] on button at bounding box center [242, 282] width 28 height 8
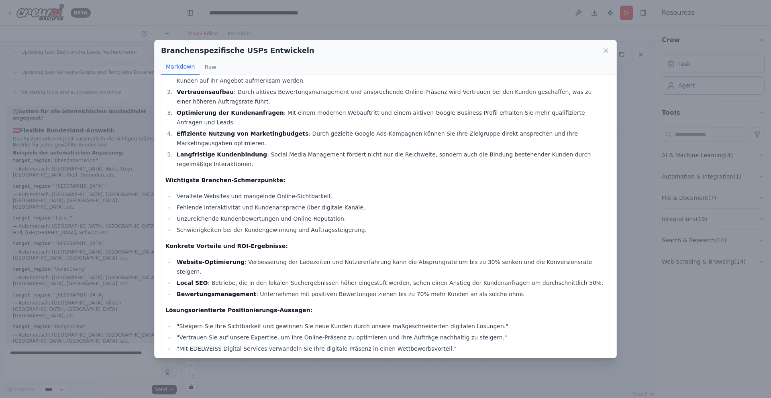
scroll to position [193, 0]
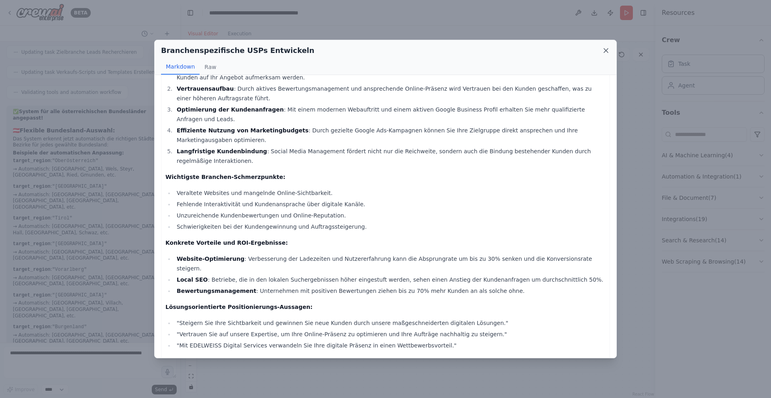
click at [607, 49] on icon at bounding box center [606, 51] width 8 height 8
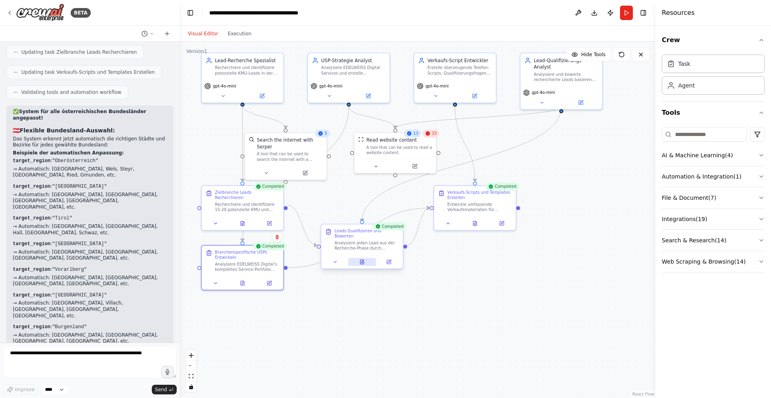
click at [361, 260] on icon at bounding box center [362, 262] width 4 height 4
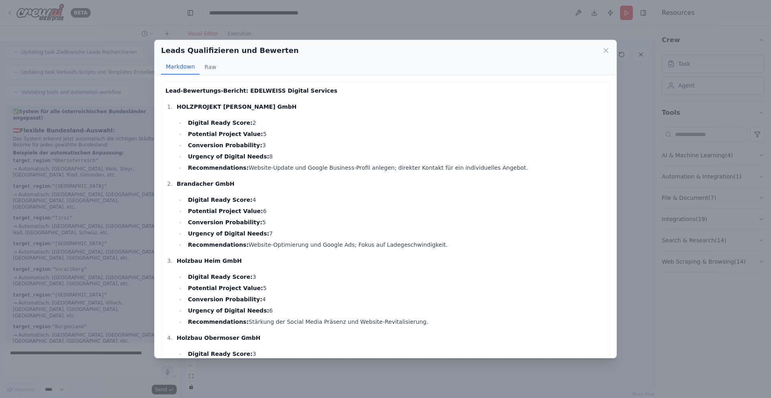
drag, startPoint x: 188, startPoint y: 124, endPoint x: 248, endPoint y: 123, distance: 60.3
click at [248, 123] on li "Digital Ready Score: 2" at bounding box center [396, 123] width 420 height 10
drag, startPoint x: 166, startPoint y: 91, endPoint x: 307, endPoint y: 97, distance: 141.1
click at [310, 95] on p "Lead-Bewertungs-Bericht: EDELWEISS Digital Services" at bounding box center [385, 91] width 440 height 10
drag, startPoint x: 177, startPoint y: 107, endPoint x: 290, endPoint y: 107, distance: 112.8
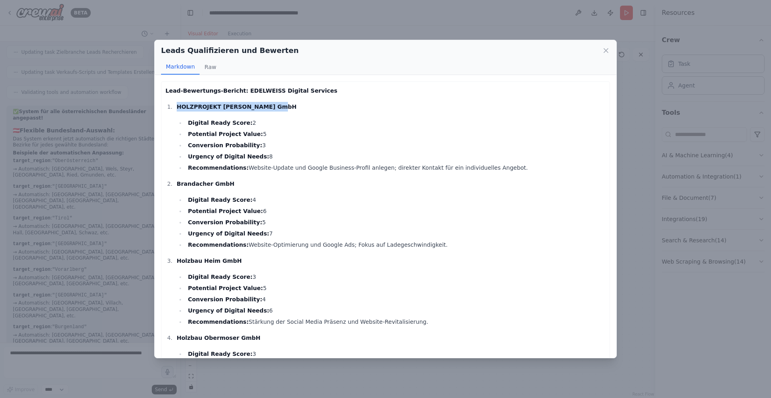
click at [289, 107] on p "HOLZPROJEKT [PERSON_NAME] GmbH" at bounding box center [391, 107] width 429 height 10
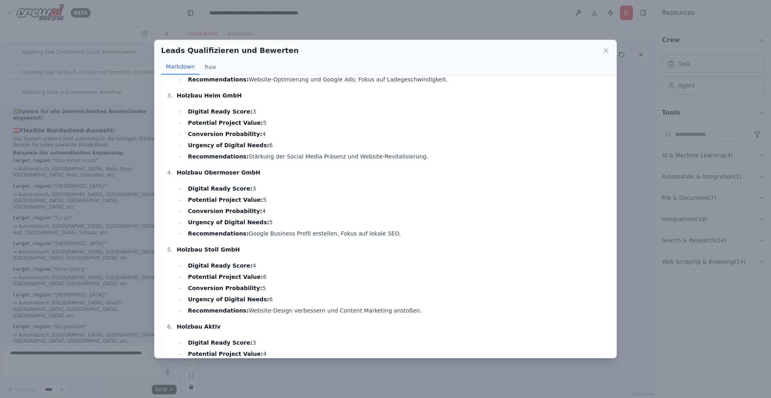
scroll to position [208, 0]
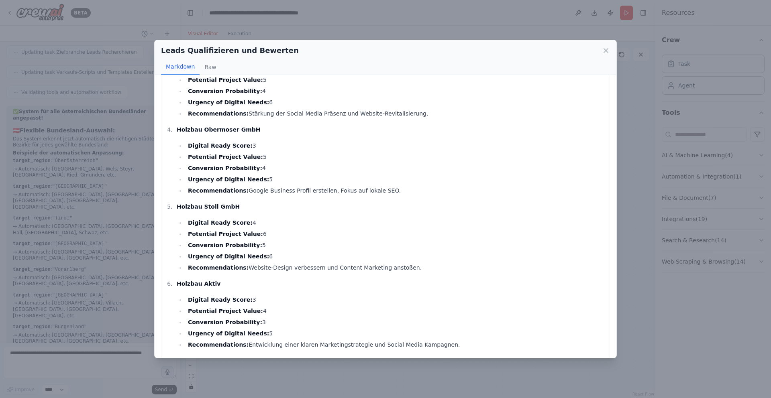
click at [606, 53] on icon at bounding box center [606, 51] width 8 height 8
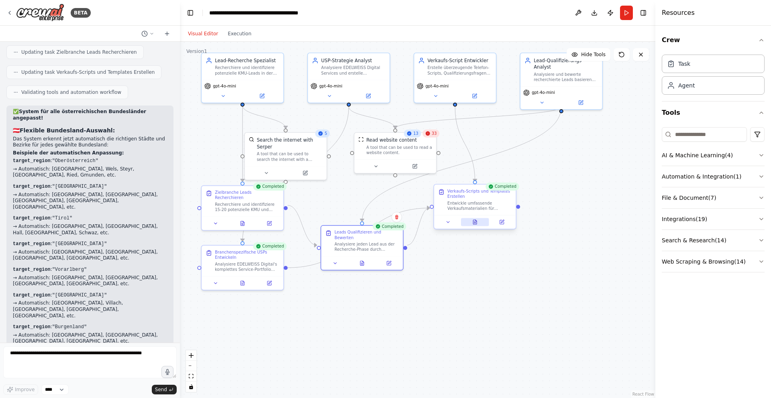
click at [476, 222] on icon at bounding box center [475, 222] width 4 height 4
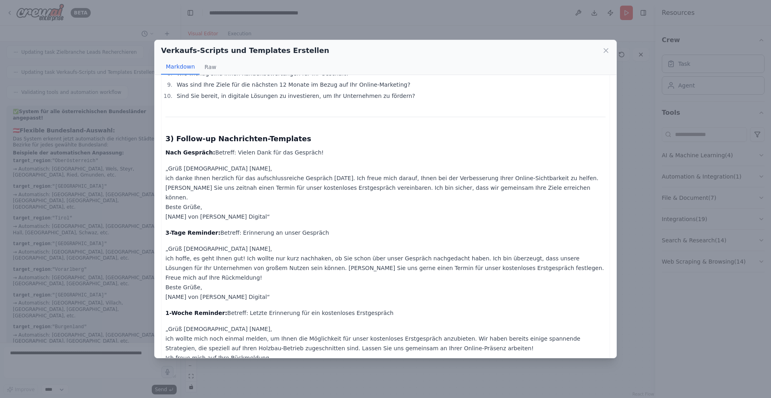
scroll to position [177, 0]
drag, startPoint x: 177, startPoint y: 141, endPoint x: 292, endPoint y: 139, distance: 114.9
click at [292, 139] on h3 "3) Follow-up Nachrichten-Templates" at bounding box center [385, 138] width 440 height 11
click at [320, 193] on p "„Grüß [DEMOGRAPHIC_DATA] [NAME], ich danke Ihnen herzlich für das aufschlussrei…" at bounding box center [385, 192] width 440 height 58
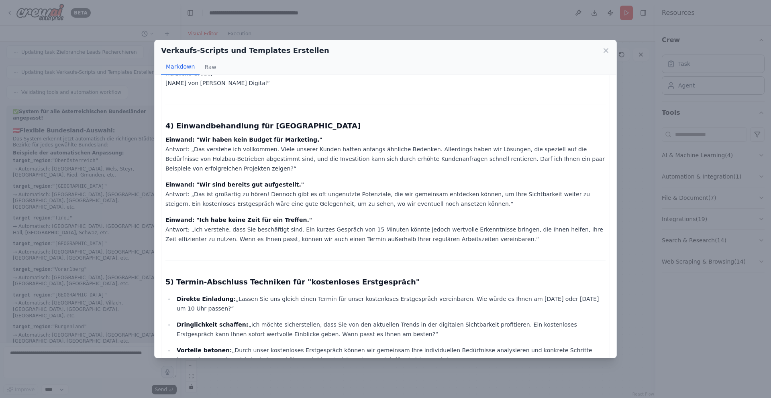
scroll to position [469, 0]
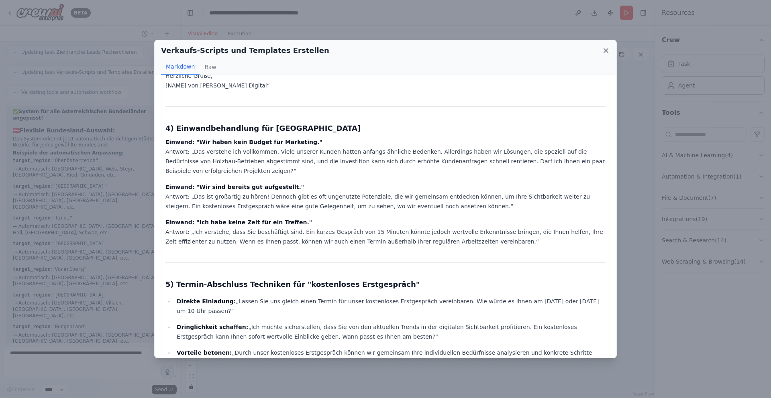
click at [604, 49] on icon at bounding box center [606, 51] width 4 height 4
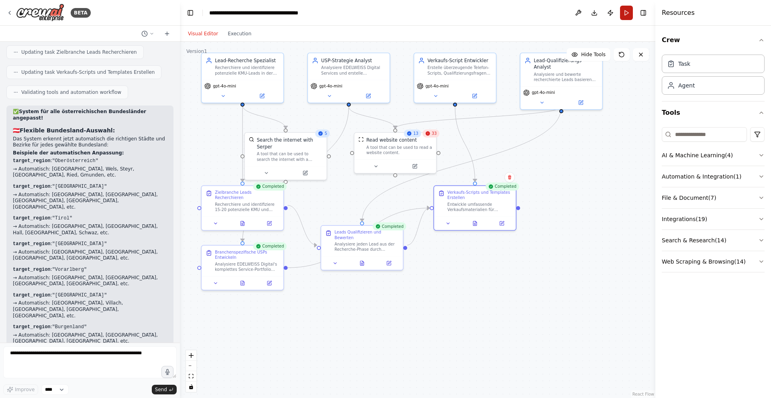
click at [624, 13] on button "Run" at bounding box center [626, 13] width 13 height 14
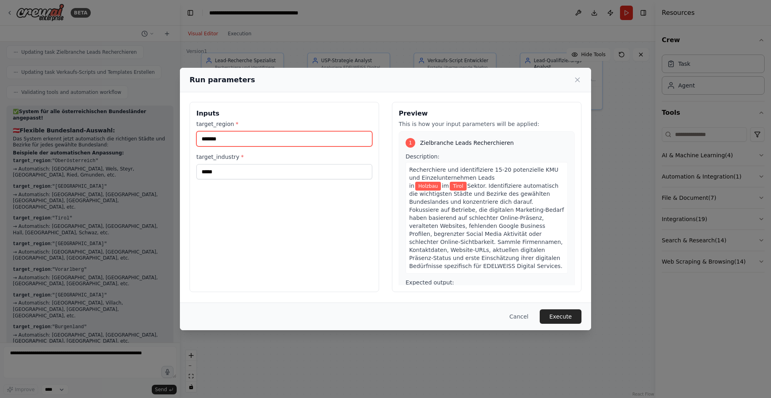
drag, startPoint x: 236, startPoint y: 141, endPoint x: 146, endPoint y: 133, distance: 90.8
click at [146, 133] on div "Run parameters Inputs target_region * ******* target_industry * ***** Preview T…" at bounding box center [385, 199] width 771 height 398
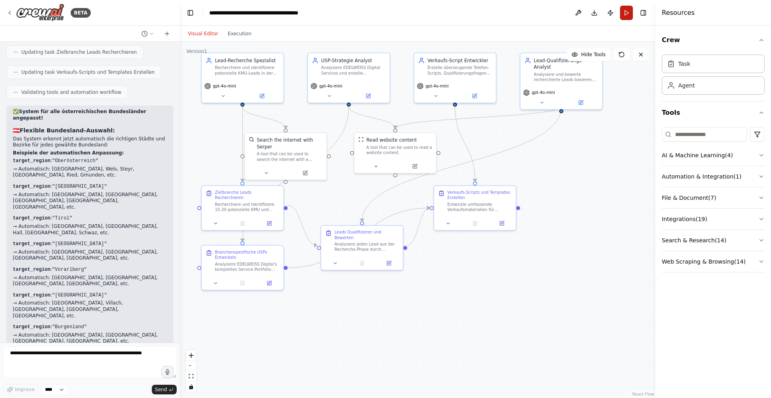
click at [626, 16] on button "Run" at bounding box center [626, 13] width 13 height 14
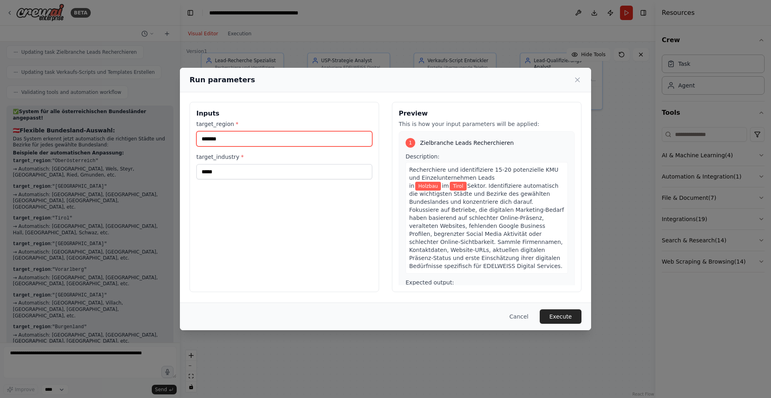
click at [239, 143] on input "*******" at bounding box center [284, 138] width 176 height 15
type input "*******"
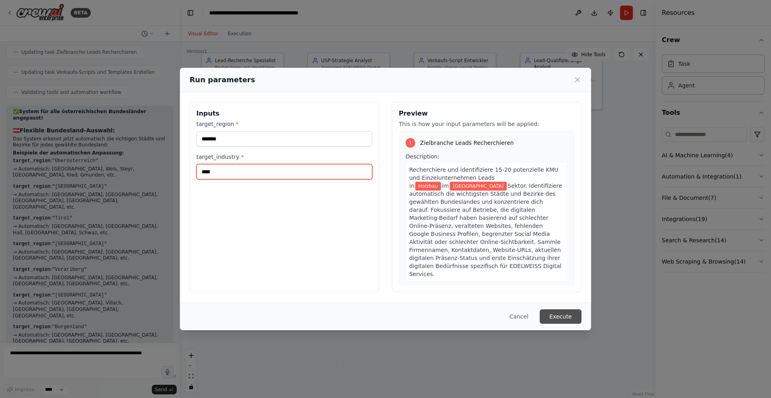
type input "****"
click at [558, 316] on button "Execute" at bounding box center [561, 317] width 42 height 14
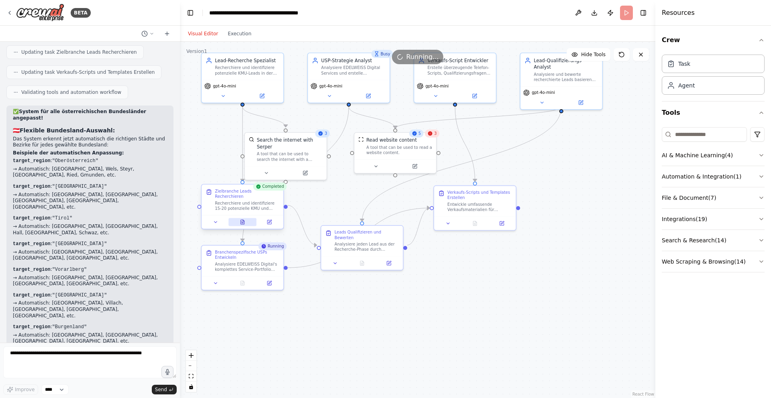
click at [244, 220] on icon at bounding box center [243, 222] width 4 height 4
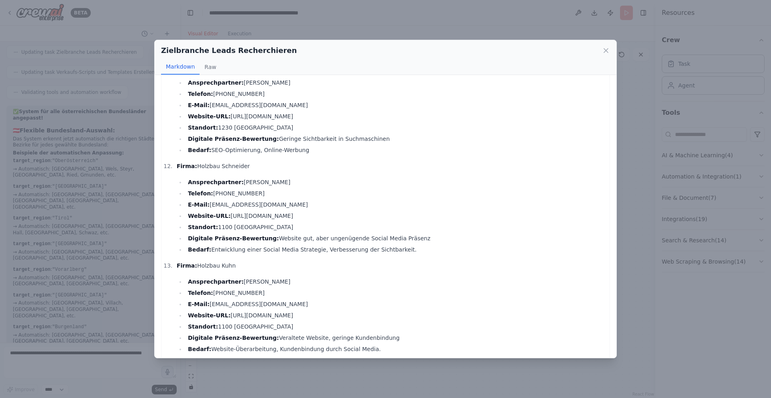
scroll to position [1236, 0]
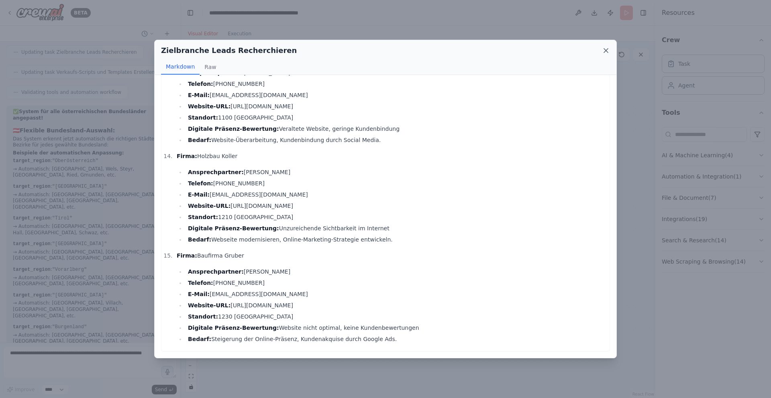
click at [605, 49] on icon at bounding box center [606, 51] width 8 height 8
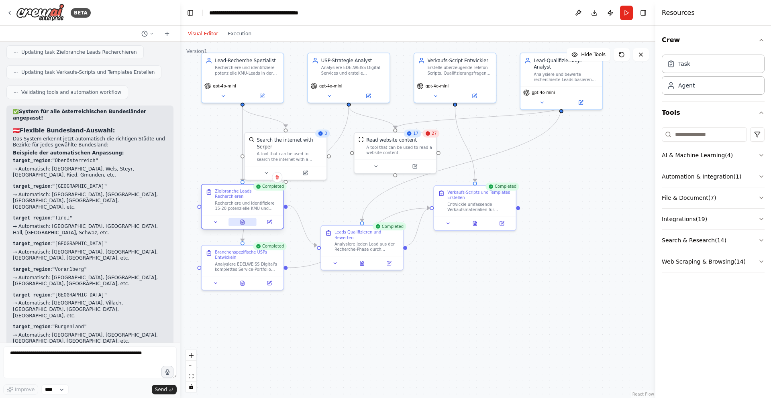
click at [242, 220] on icon at bounding box center [243, 222] width 4 height 4
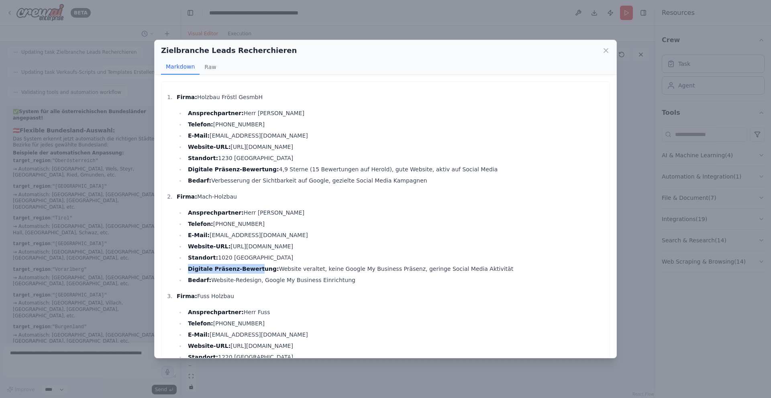
drag, startPoint x: 188, startPoint y: 269, endPoint x: 259, endPoint y: 268, distance: 71.5
click at [258, 268] on strong "Digitale Präsenz-Bewertung:" at bounding box center [233, 269] width 91 height 6
drag, startPoint x: 195, startPoint y: 197, endPoint x: 259, endPoint y: 200, distance: 64.3
click at [259, 200] on p "Firma: Mach-Holzbau" at bounding box center [391, 197] width 429 height 10
drag, startPoint x: 405, startPoint y: 267, endPoint x: 508, endPoint y: 267, distance: 102.8
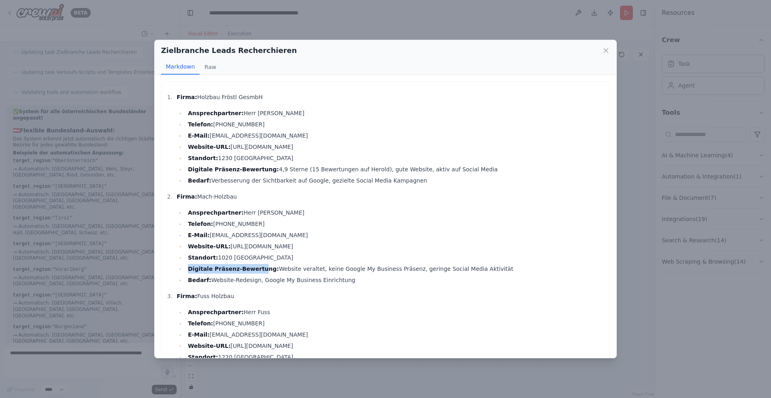
click at [508, 267] on li "Digitale Präsenz-Bewertung: Website veraltet, keine Google My Business Präsenz,…" at bounding box center [396, 269] width 420 height 10
click at [481, 292] on p "Firma: Fuss Holzbau" at bounding box center [391, 297] width 429 height 10
click at [606, 49] on icon at bounding box center [606, 51] width 8 height 8
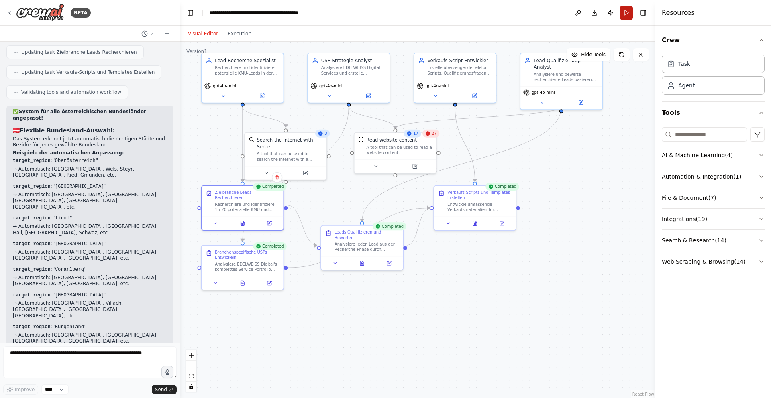
click at [622, 10] on button "Run" at bounding box center [626, 13] width 13 height 14
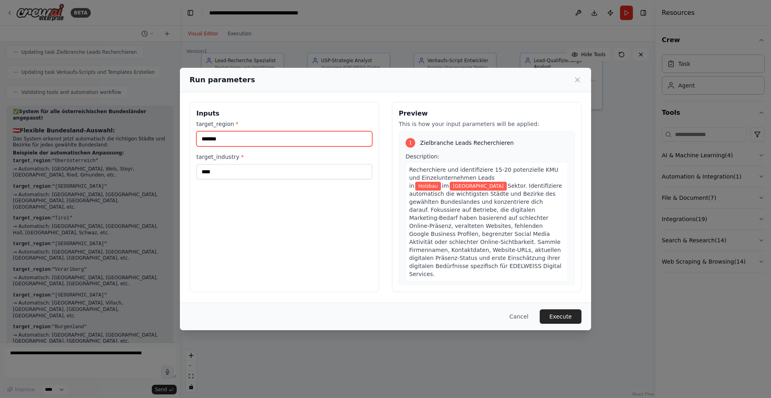
drag, startPoint x: 225, startPoint y: 141, endPoint x: 155, endPoint y: 137, distance: 69.6
click at [155, 137] on div "Run parameters Inputs target_region * ******* target_industry * **** Preview Th…" at bounding box center [385, 199] width 771 height 398
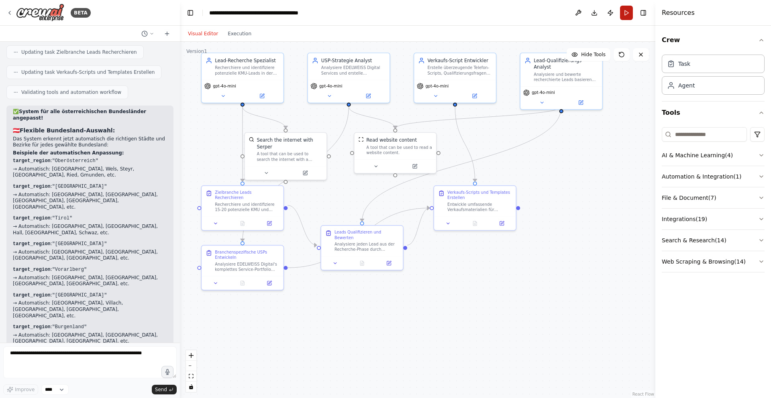
click at [625, 14] on button "Run" at bounding box center [626, 13] width 13 height 14
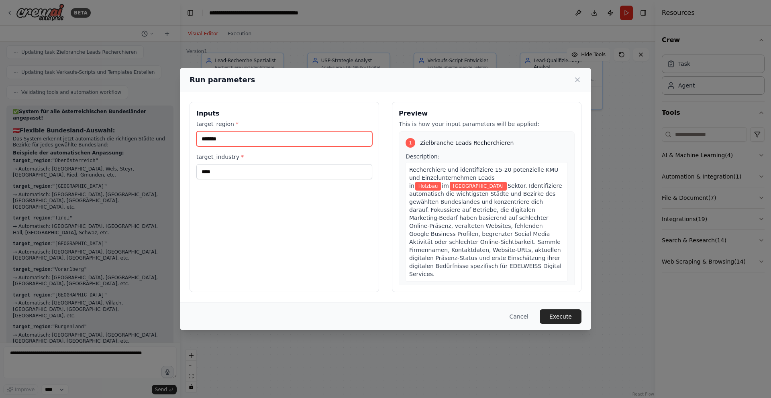
click at [229, 141] on input "*******" at bounding box center [284, 138] width 176 height 15
type input "*"
type input "********"
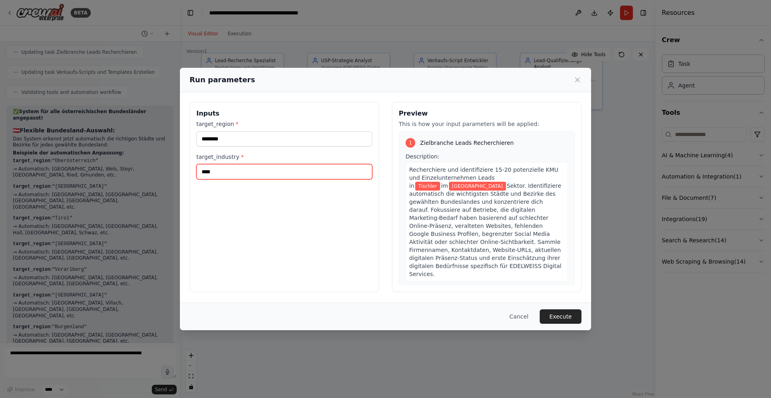
drag, startPoint x: 223, startPoint y: 172, endPoint x: 174, endPoint y: 174, distance: 49.0
click at [174, 174] on div "Run parameters Inputs target_region * ******** target_industry * **** Preview T…" at bounding box center [385, 199] width 771 height 398
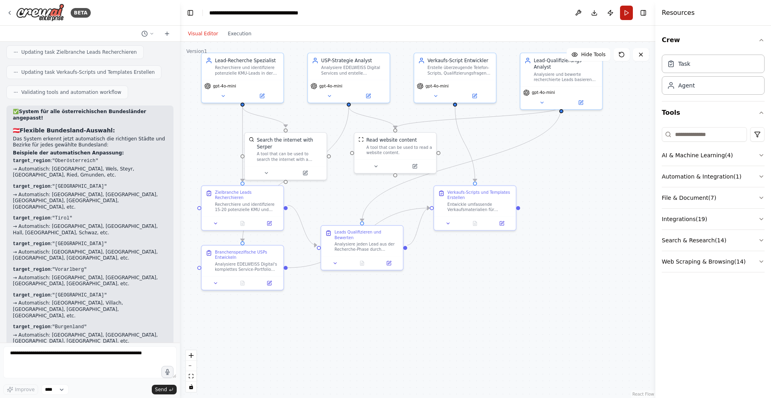
click at [625, 16] on button "Run" at bounding box center [626, 13] width 13 height 14
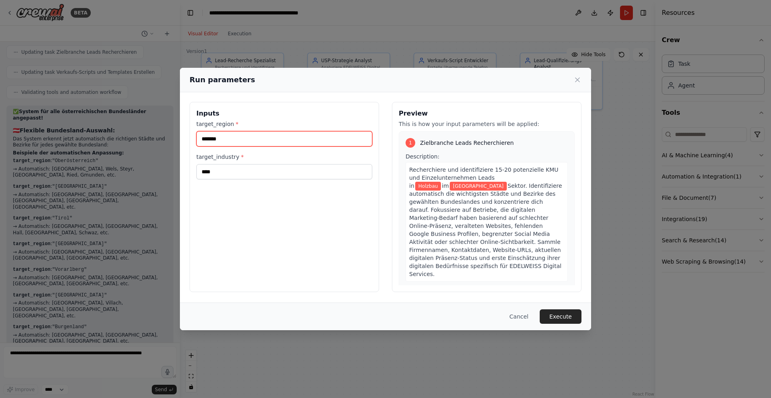
drag, startPoint x: 220, startPoint y: 143, endPoint x: 208, endPoint y: 143, distance: 12.8
click at [208, 143] on input "*******" at bounding box center [284, 138] width 176 height 15
type input "*"
type input "********"
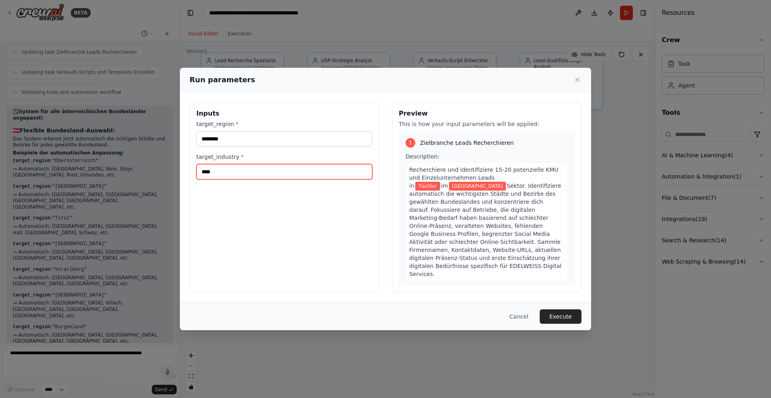
click at [218, 171] on input "****" at bounding box center [284, 171] width 176 height 15
type input "*"
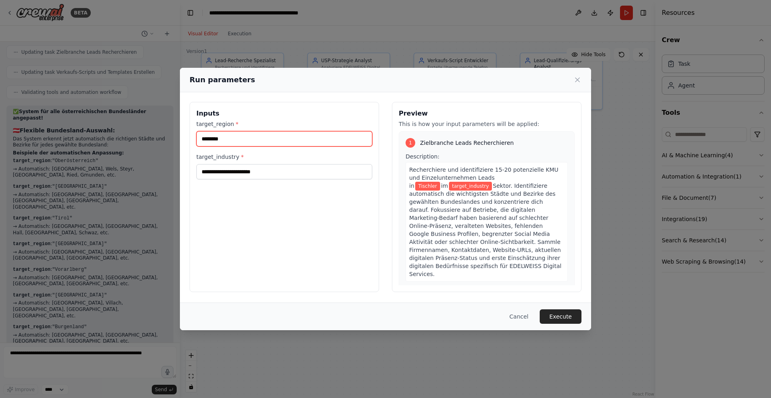
click at [235, 137] on input "********" at bounding box center [284, 138] width 176 height 15
type input "**********"
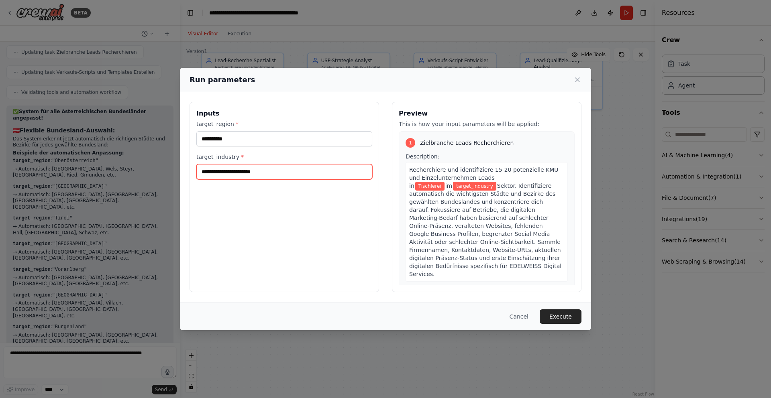
click at [226, 175] on input "target_industry *" at bounding box center [284, 171] width 176 height 15
type input "*****"
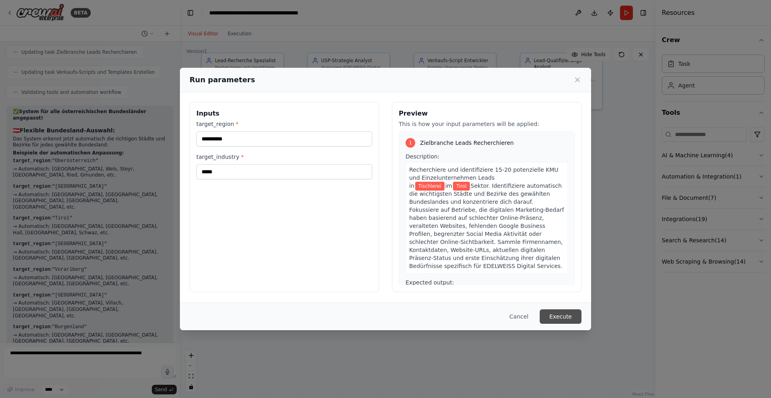
click at [562, 318] on button "Execute" at bounding box center [561, 317] width 42 height 14
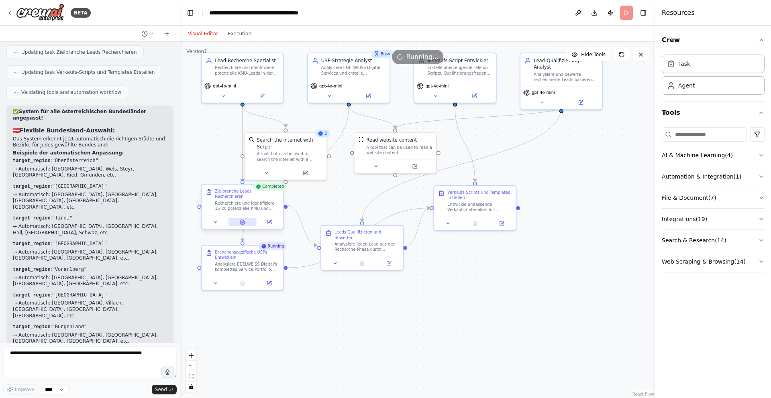
click at [245, 218] on button at bounding box center [242, 222] width 28 height 8
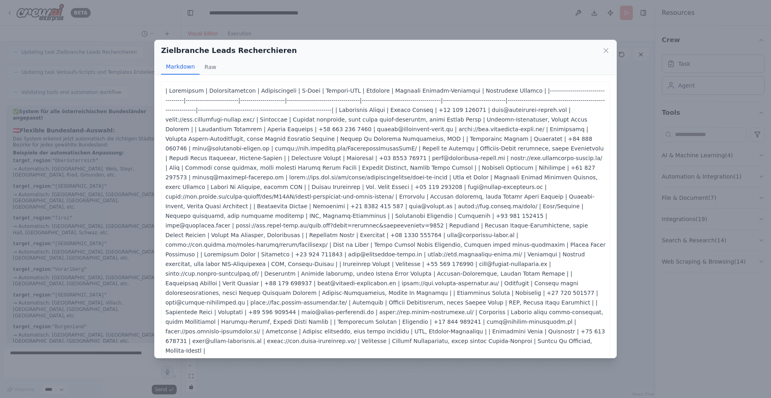
scroll to position [2, 0]
click at [606, 51] on icon at bounding box center [606, 51] width 4 height 4
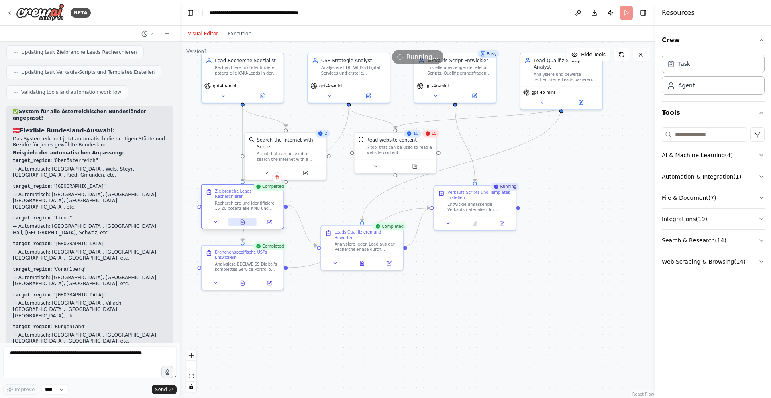
click at [246, 218] on button at bounding box center [242, 222] width 28 height 8
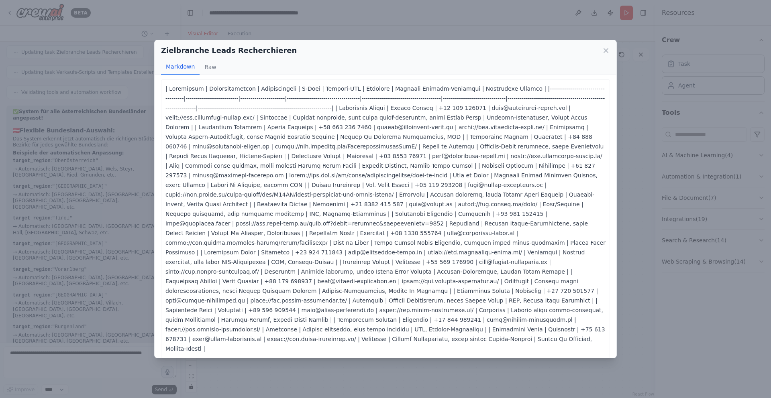
drag, startPoint x: 606, startPoint y: 49, endPoint x: 534, endPoint y: 58, distance: 72.8
click at [606, 49] on icon at bounding box center [606, 51] width 8 height 8
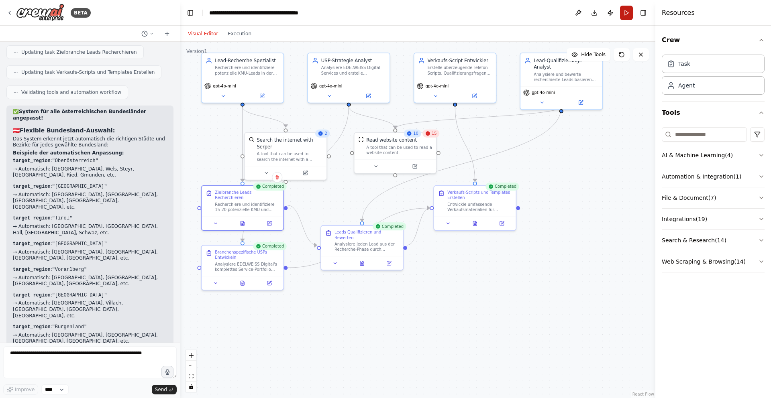
click at [625, 14] on button "Run" at bounding box center [626, 13] width 13 height 14
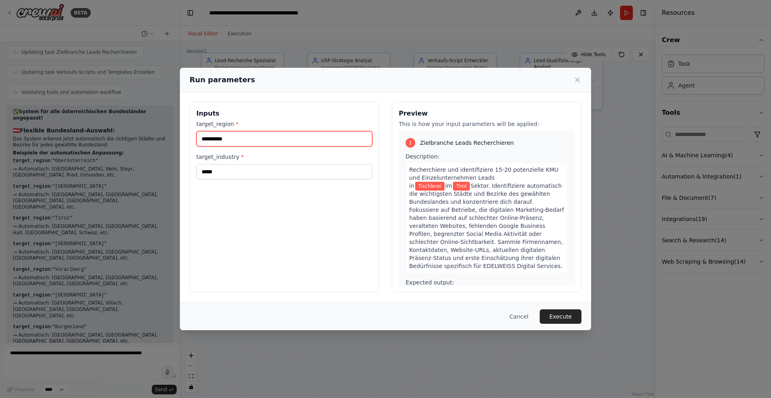
drag, startPoint x: 237, startPoint y: 139, endPoint x: 189, endPoint y: 141, distance: 47.4
click at [190, 141] on div "**********" at bounding box center [285, 197] width 190 height 190
type input "*********"
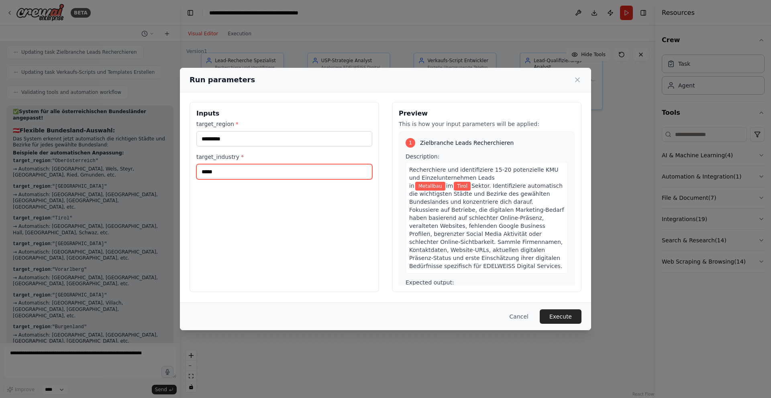
drag, startPoint x: 235, startPoint y: 172, endPoint x: 243, endPoint y: 172, distance: 8.0
click at [235, 172] on input "*****" at bounding box center [284, 171] width 176 height 15
click at [565, 316] on button "Execute" at bounding box center [561, 317] width 42 height 14
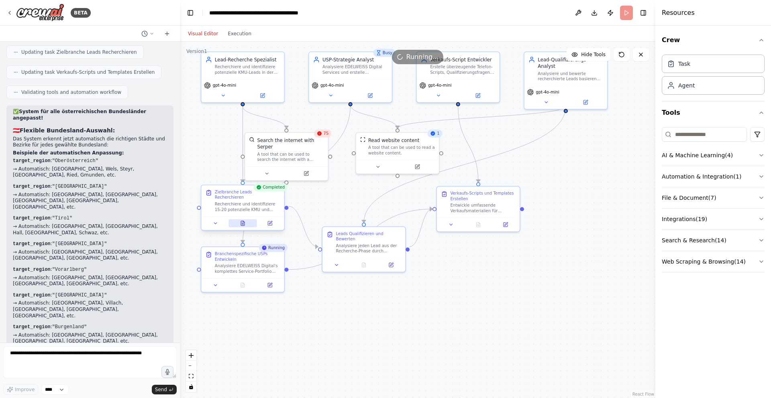
click at [244, 221] on icon at bounding box center [243, 223] width 4 height 4
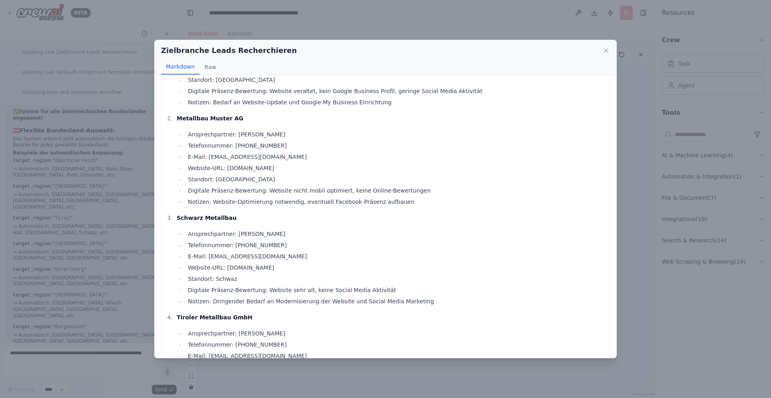
scroll to position [79, 0]
drag, startPoint x: 226, startPoint y: 168, endPoint x: 329, endPoint y: 168, distance: 102.4
click at [329, 168] on li "Website-URL: [DOMAIN_NAME]" at bounding box center [396, 168] width 420 height 10
copy li "[DOMAIN_NAME]"
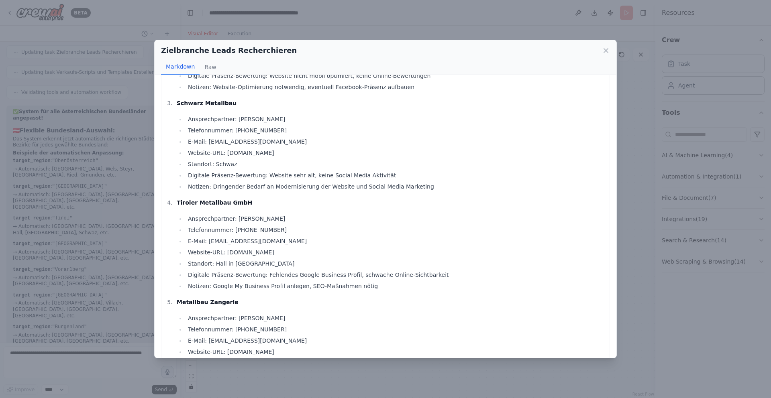
scroll to position [194, 0]
drag, startPoint x: 230, startPoint y: 152, endPoint x: 333, endPoint y: 149, distance: 103.3
click at [333, 149] on li "Website-URL: [DOMAIN_NAME]" at bounding box center [396, 152] width 420 height 10
copy li "[DOMAIN_NAME]"
click at [345, 150] on li "Website-URL: [DOMAIN_NAME]" at bounding box center [396, 152] width 420 height 10
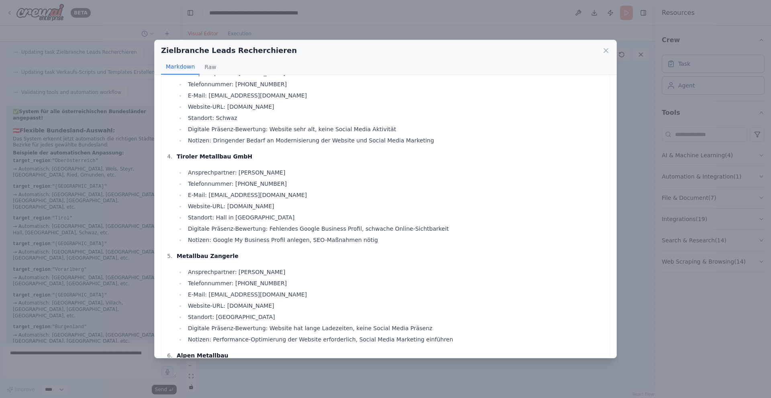
scroll to position [234, 0]
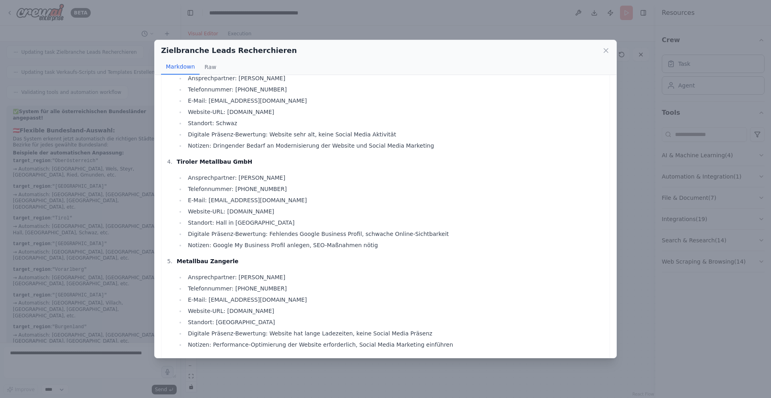
drag, startPoint x: 226, startPoint y: 212, endPoint x: 301, endPoint y: 212, distance: 75.5
click at [301, 212] on li "Website-URL: [DOMAIN_NAME]" at bounding box center [396, 212] width 420 height 10
copy li "[DOMAIN_NAME]"
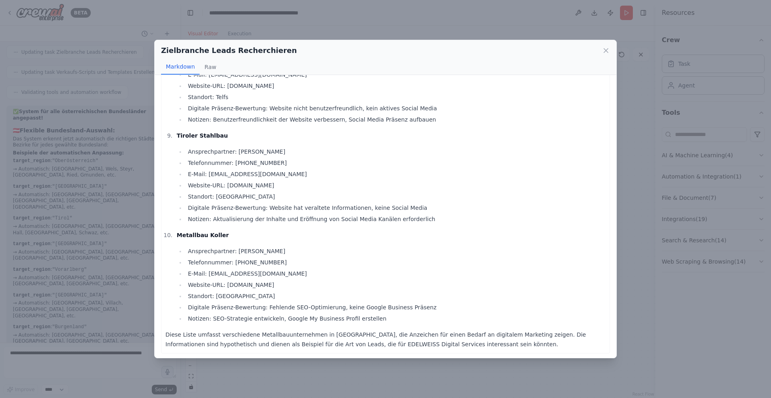
scroll to position [760, 0]
click at [607, 50] on icon at bounding box center [606, 51] width 8 height 8
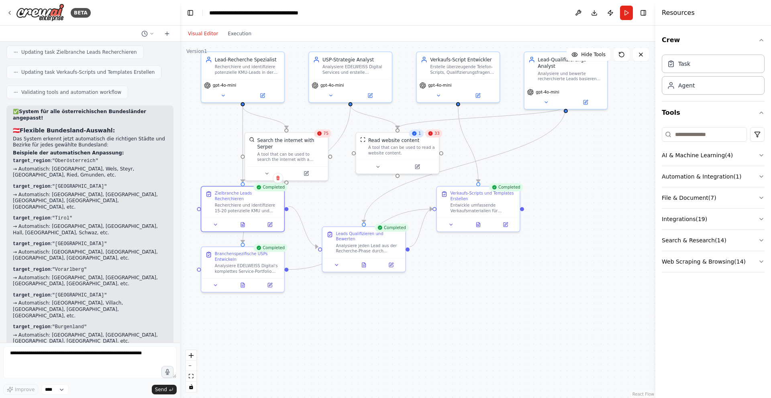
click at [569, 268] on div ".deletable-edge-delete-btn { width: 20px; height: 20px; border: 0px solid #ffff…" at bounding box center [417, 220] width 475 height 357
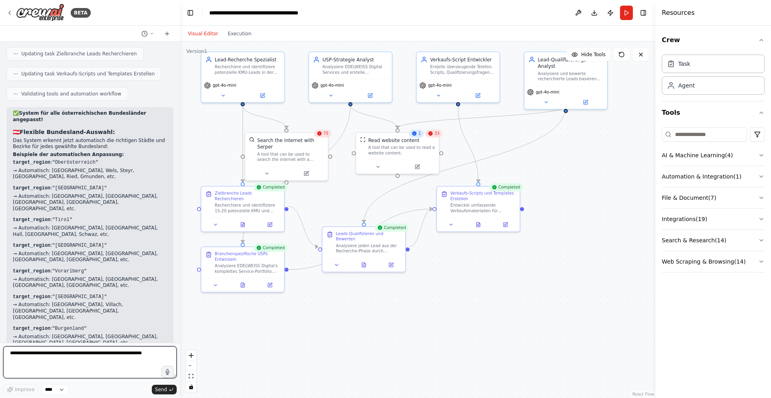
click at [94, 360] on textarea at bounding box center [89, 363] width 173 height 32
type textarea "**********"
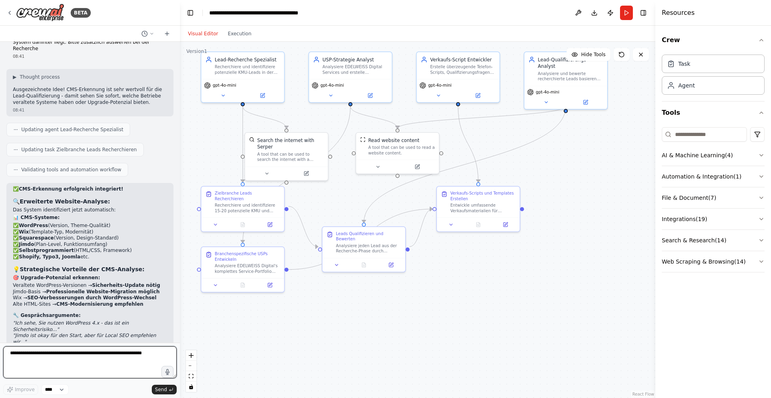
scroll to position [3857, 0]
click at [626, 14] on button "Run" at bounding box center [626, 13] width 13 height 14
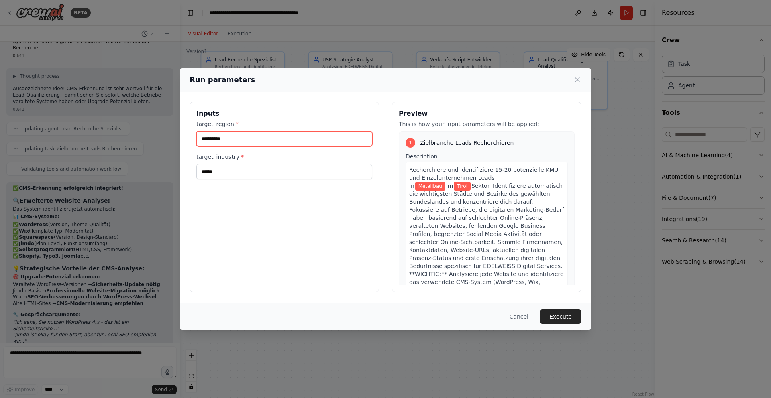
drag, startPoint x: 285, startPoint y: 135, endPoint x: 175, endPoint y: 133, distance: 109.3
click at [175, 133] on div "Run parameters Inputs target_region * ********* target_industry * ***** Preview…" at bounding box center [385, 199] width 771 height 398
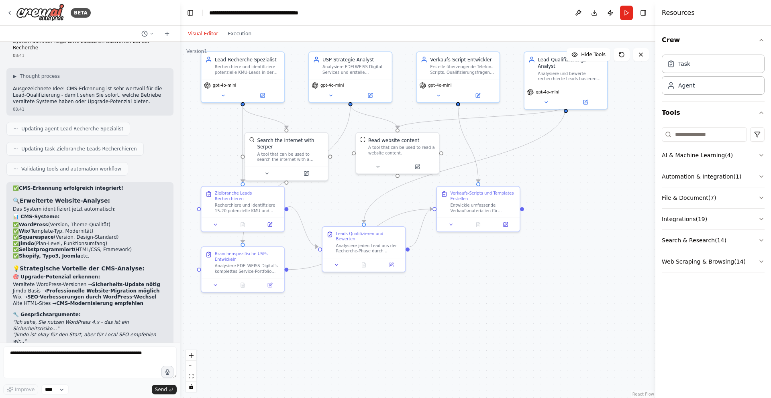
click at [622, 13] on button "Run" at bounding box center [626, 13] width 13 height 14
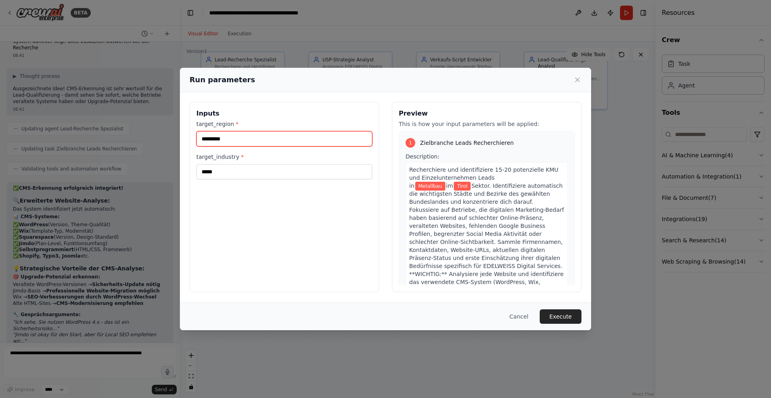
click at [265, 135] on input "*********" at bounding box center [284, 138] width 176 height 15
type input "*"
type input "*******"
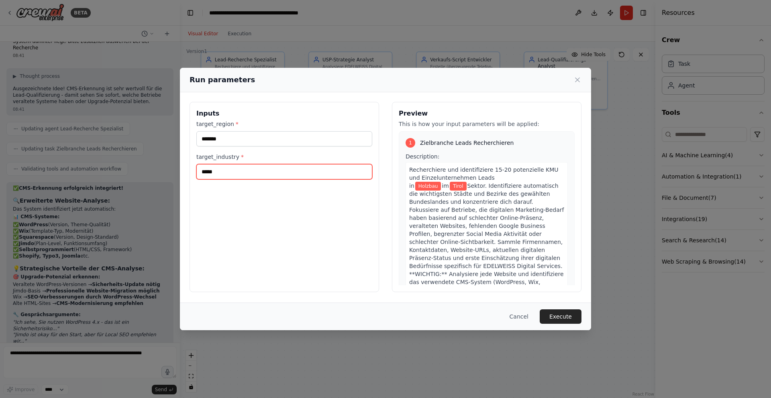
click at [226, 169] on input "*****" at bounding box center [284, 171] width 176 height 15
type input "*"
type input "**********"
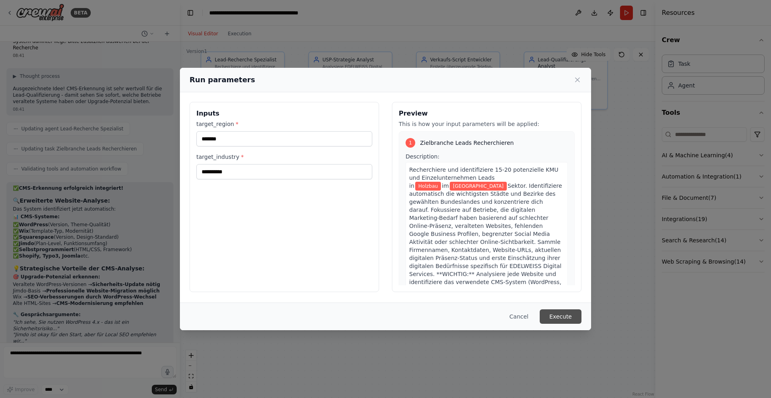
click at [563, 318] on button "Execute" at bounding box center [561, 317] width 42 height 14
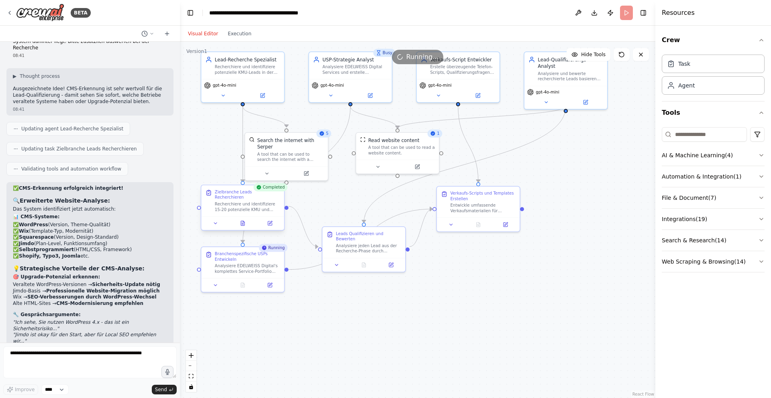
click at [243, 224] on div at bounding box center [242, 223] width 83 height 14
click at [244, 221] on icon at bounding box center [243, 223] width 4 height 4
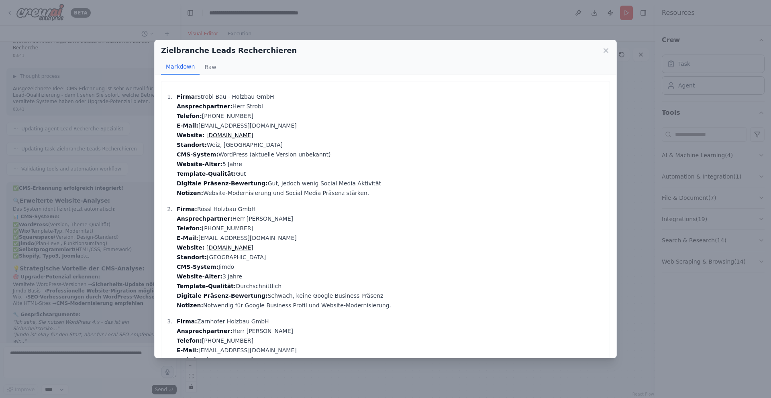
scroll to position [0, 0]
click at [607, 51] on icon at bounding box center [606, 51] width 8 height 8
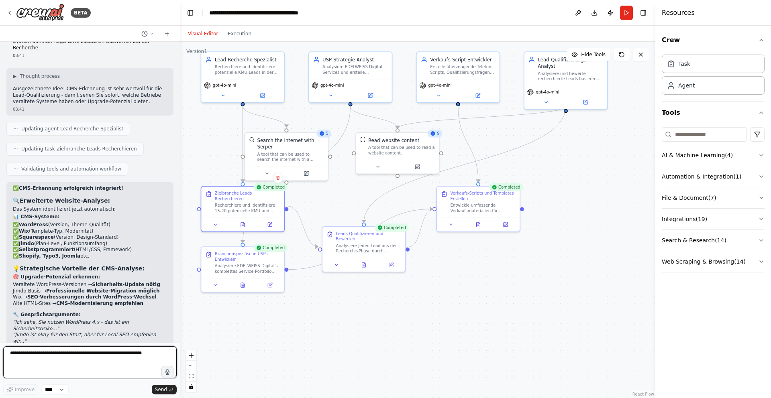
click at [67, 357] on textarea at bounding box center [89, 363] width 173 height 32
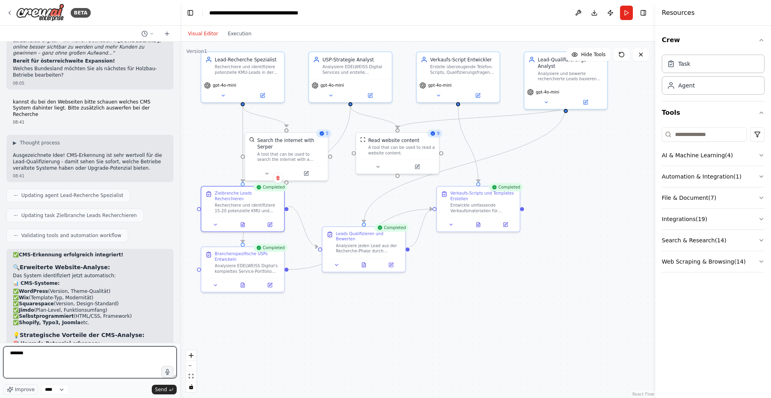
scroll to position [3857, 0]
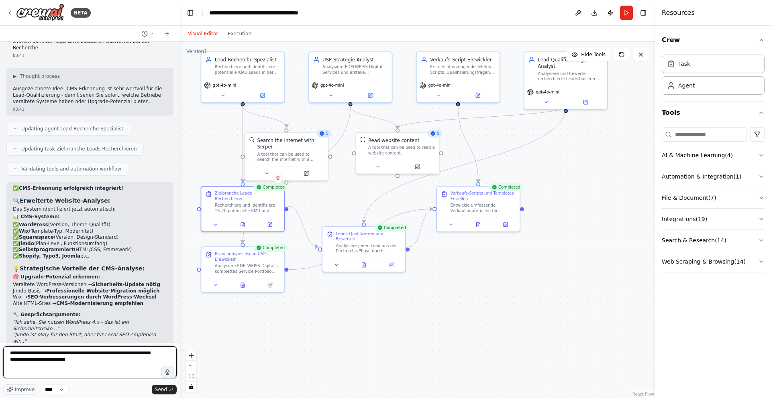
type textarea "**********"
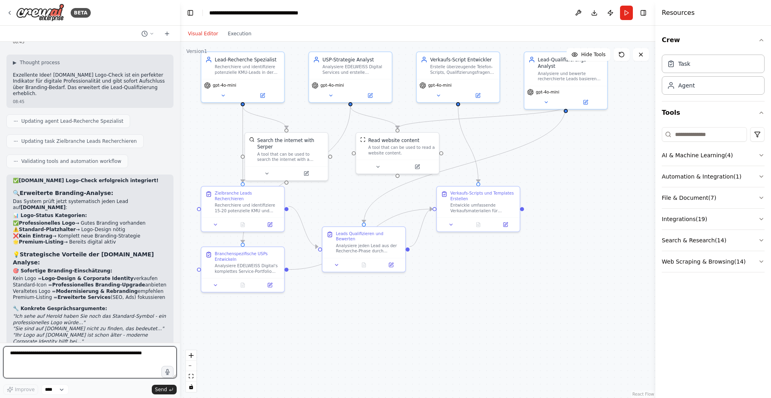
scroll to position [4333, 0]
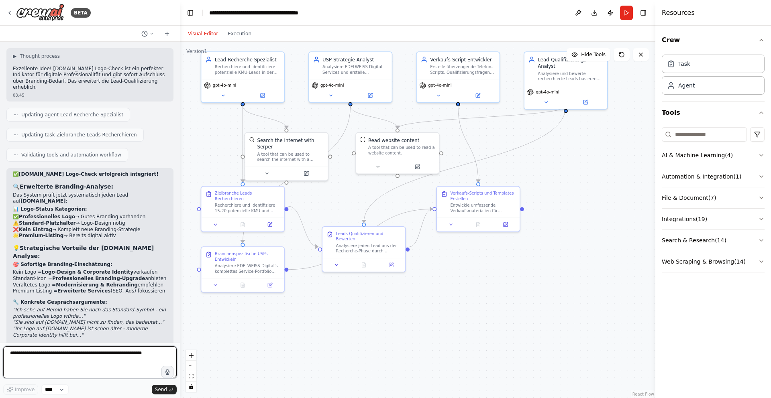
click at [64, 355] on textarea at bounding box center [89, 363] width 173 height 32
type textarea "*"
type textarea "**********"
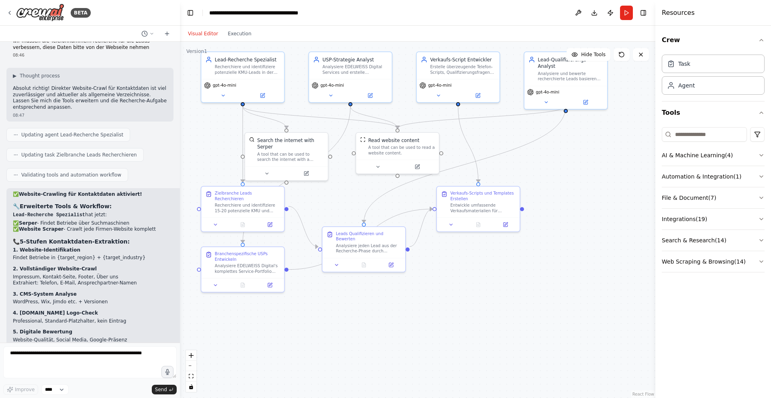
scroll to position [4818, 0]
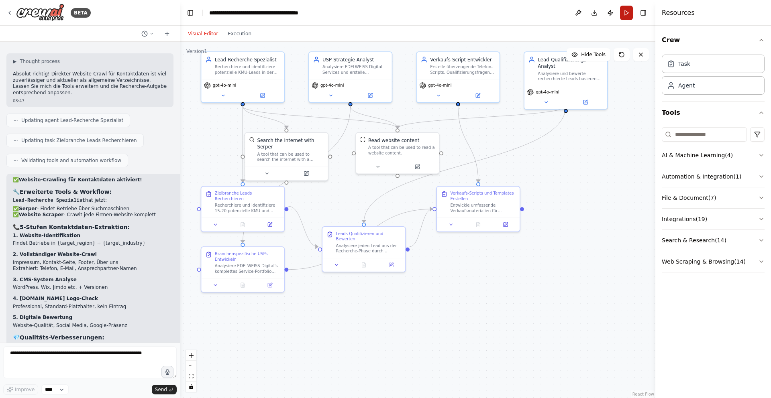
click at [628, 11] on button "Run" at bounding box center [626, 13] width 13 height 14
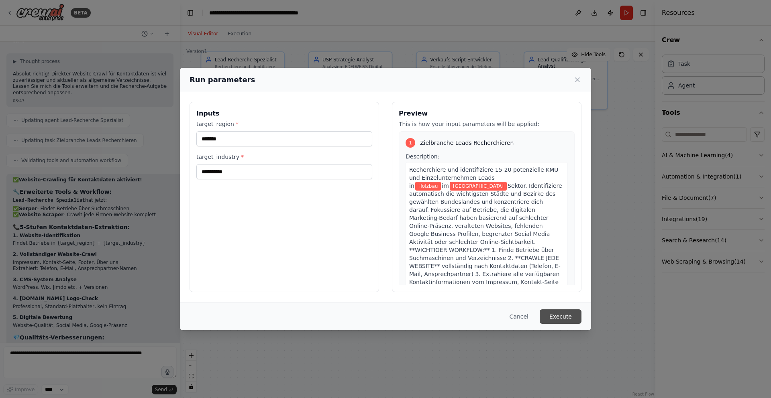
click at [558, 314] on button "Execute" at bounding box center [561, 317] width 42 height 14
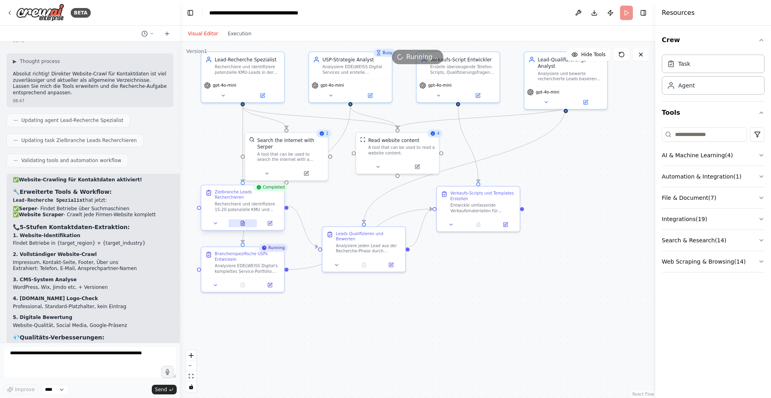
click at [240, 221] on icon at bounding box center [242, 223] width 5 height 5
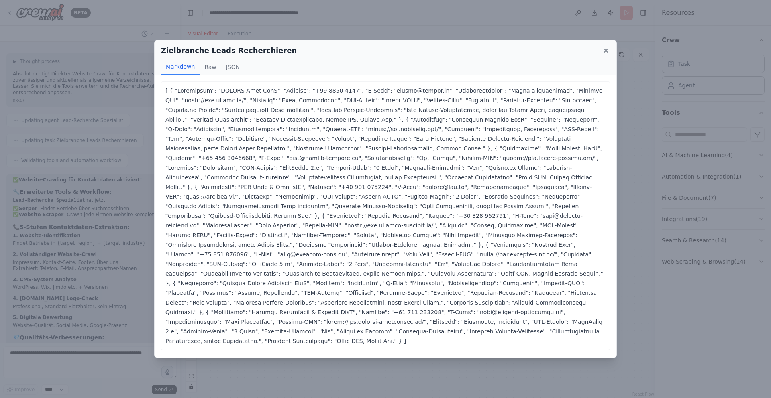
click at [606, 51] on icon at bounding box center [606, 51] width 4 height 4
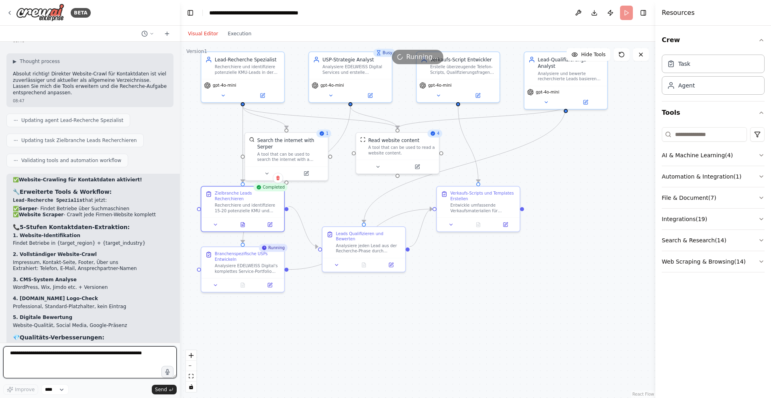
click at [88, 359] on textarea at bounding box center [89, 363] width 173 height 32
type textarea "**********"
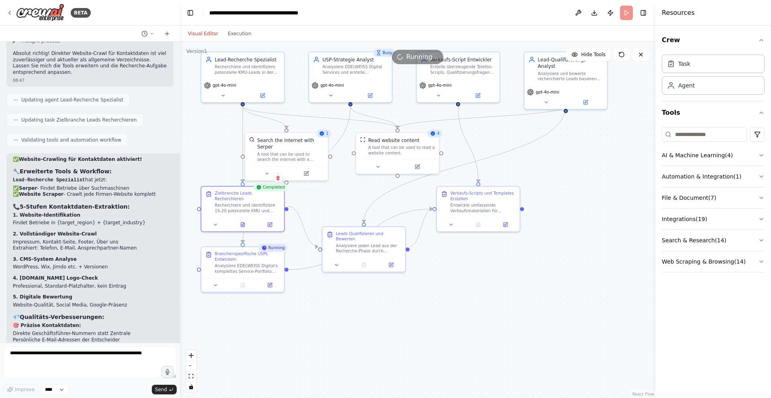
scroll to position [4872, 0]
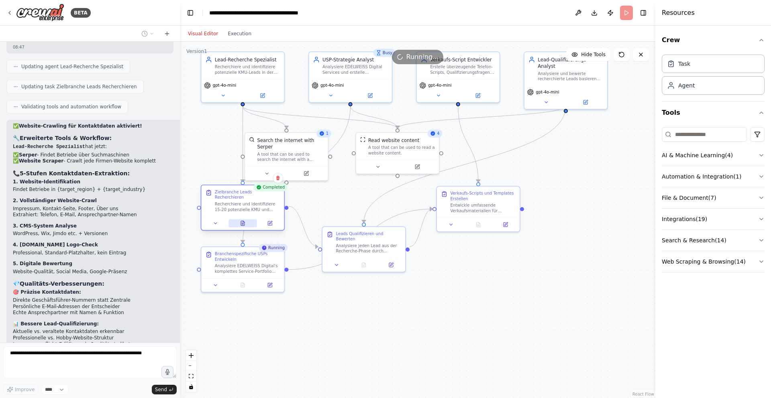
click at [243, 222] on button at bounding box center [242, 223] width 29 height 8
click at [243, 221] on icon at bounding box center [243, 223] width 4 height 4
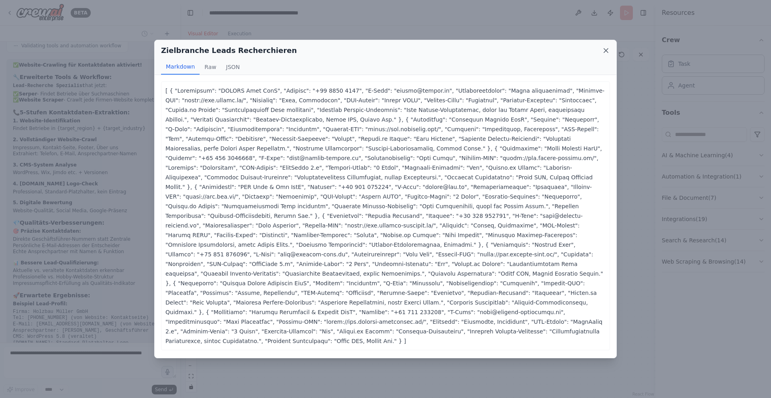
click at [606, 51] on icon at bounding box center [606, 51] width 4 height 4
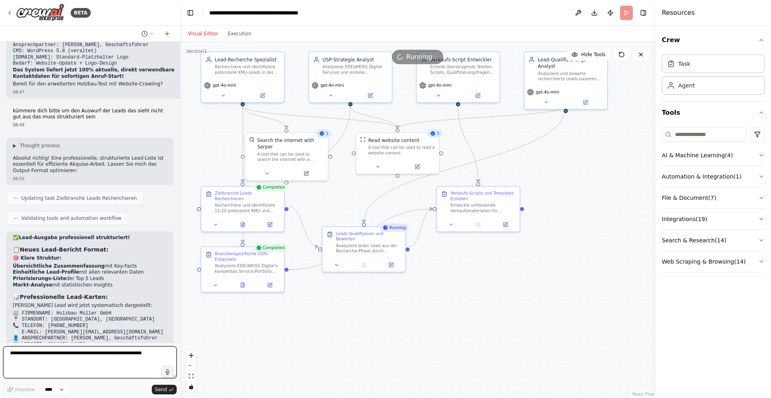
scroll to position [5227, 0]
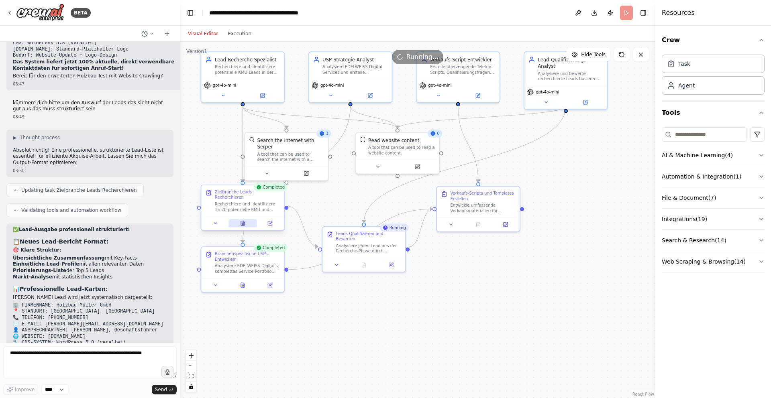
click at [242, 224] on icon at bounding box center [243, 224] width 2 height 0
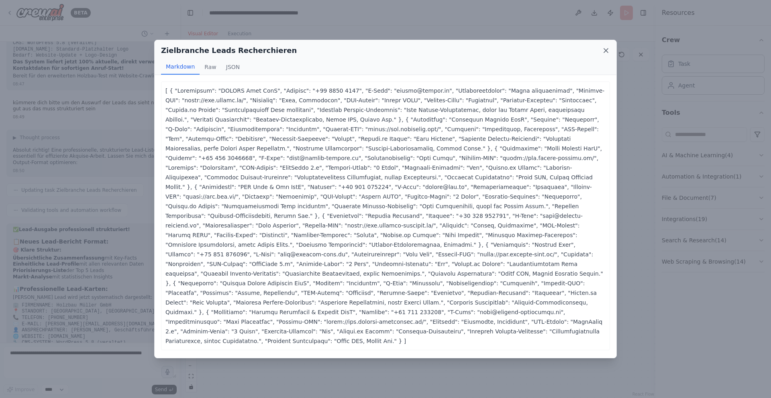
click at [605, 51] on icon at bounding box center [606, 51] width 4 height 4
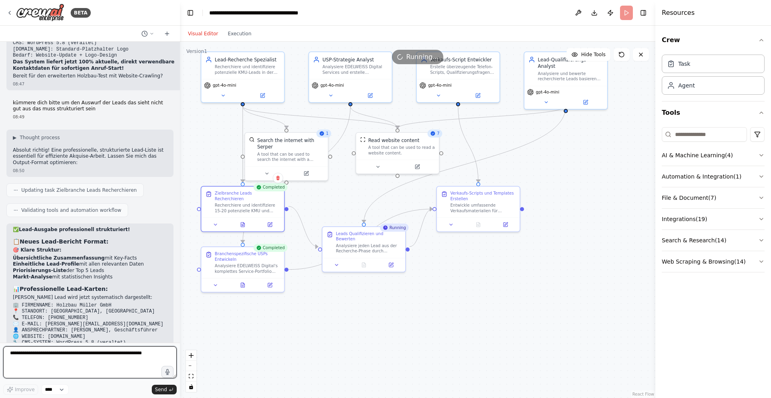
click at [84, 357] on textarea at bounding box center [89, 363] width 173 height 32
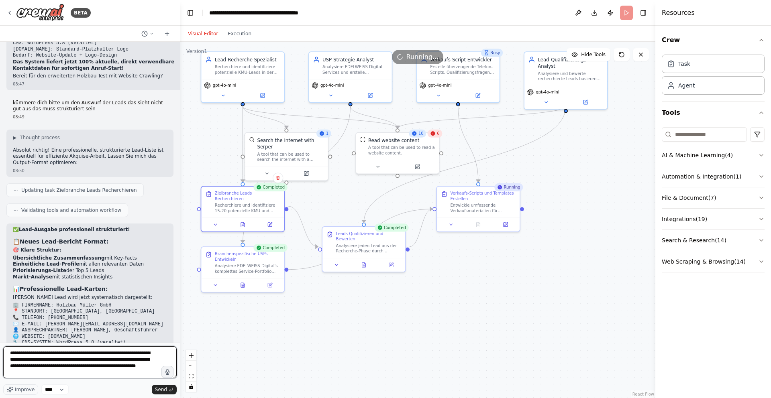
type textarea "**********"
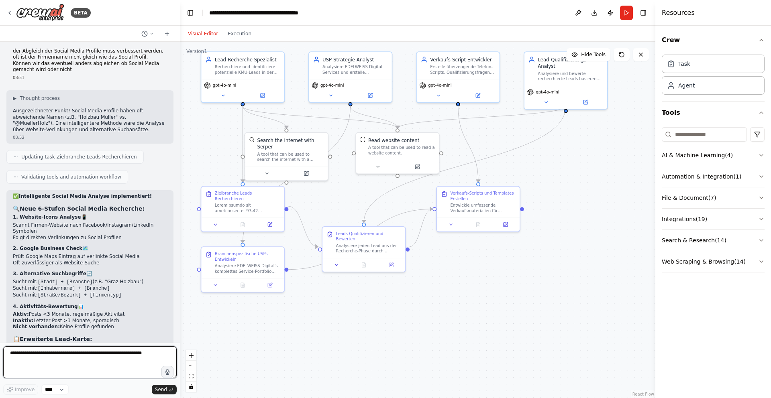
scroll to position [5702, 0]
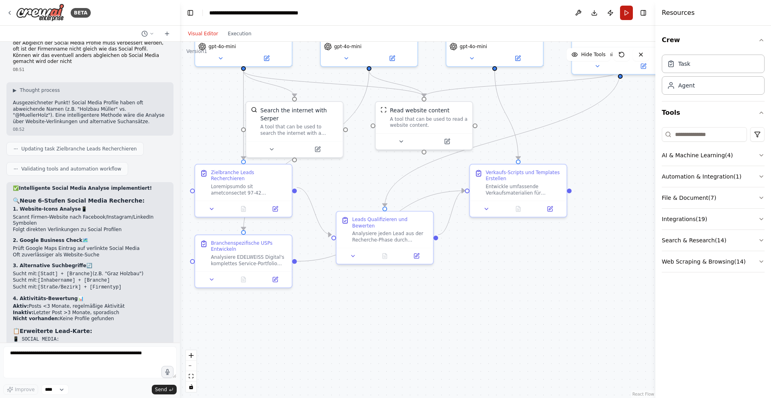
click at [626, 11] on button "Run" at bounding box center [626, 13] width 13 height 14
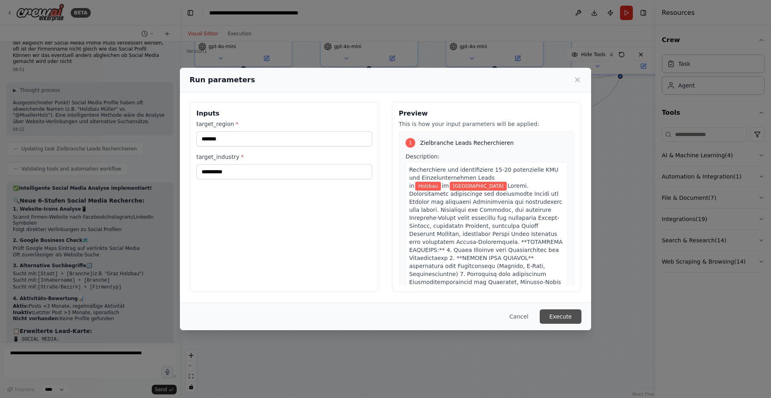
click at [568, 315] on button "Execute" at bounding box center [561, 317] width 42 height 14
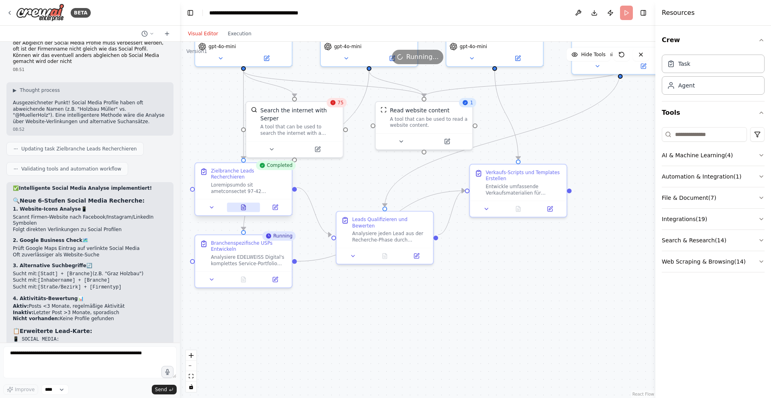
click at [242, 205] on icon at bounding box center [243, 207] width 4 height 5
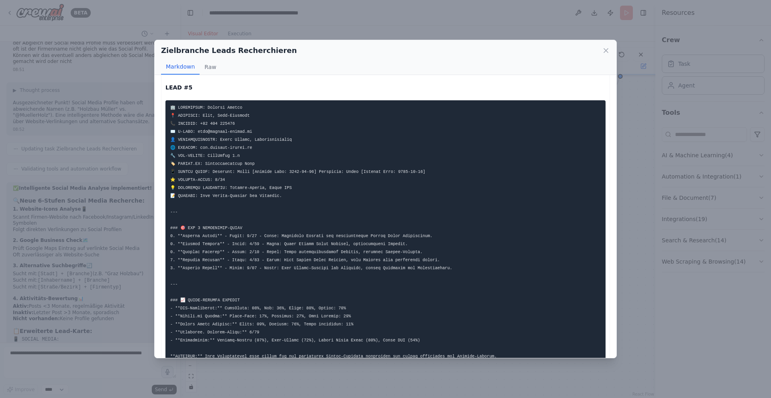
scroll to position [521, 0]
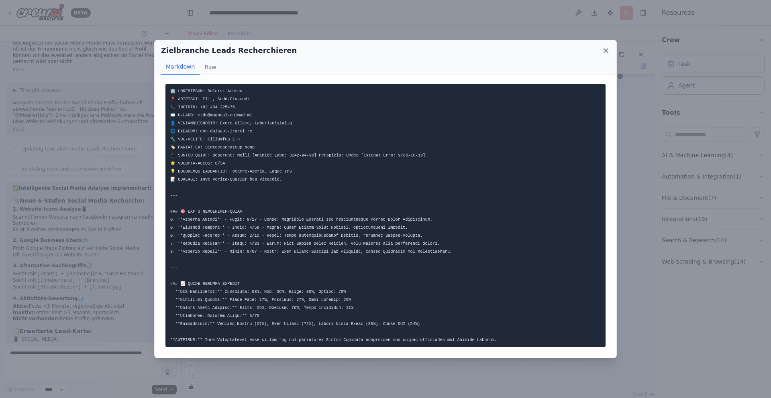
click at [605, 49] on icon at bounding box center [606, 51] width 4 height 4
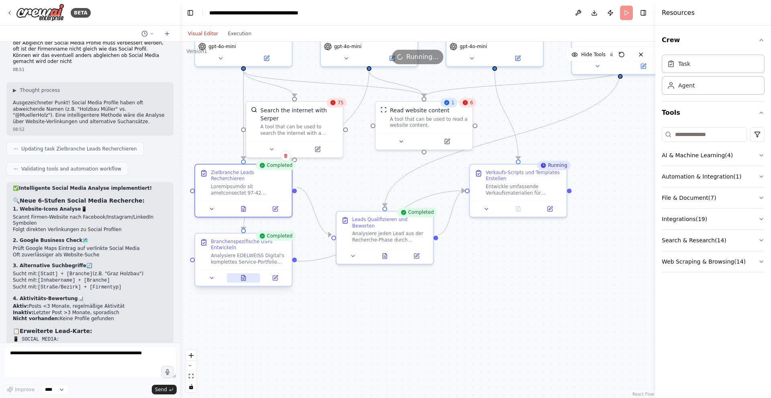
click at [243, 277] on icon at bounding box center [243, 277] width 0 height 0
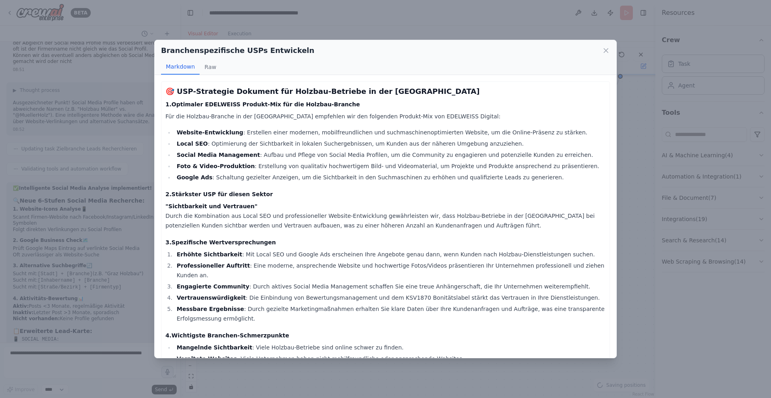
drag, startPoint x: 606, startPoint y: 50, endPoint x: 531, endPoint y: 144, distance: 119.5
click at [606, 51] on icon at bounding box center [606, 51] width 4 height 4
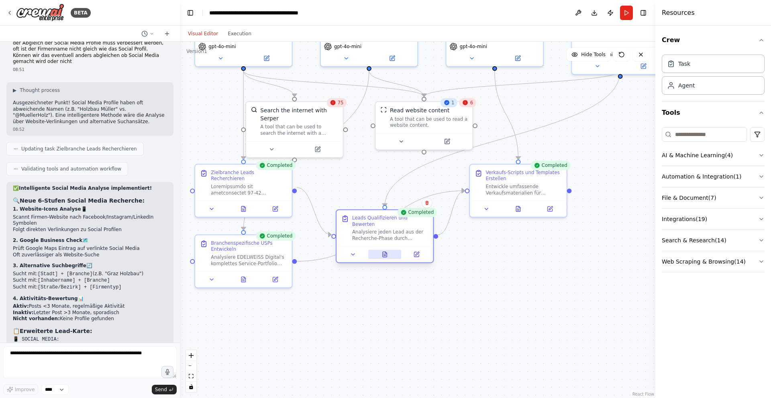
click at [384, 252] on icon at bounding box center [385, 254] width 4 height 5
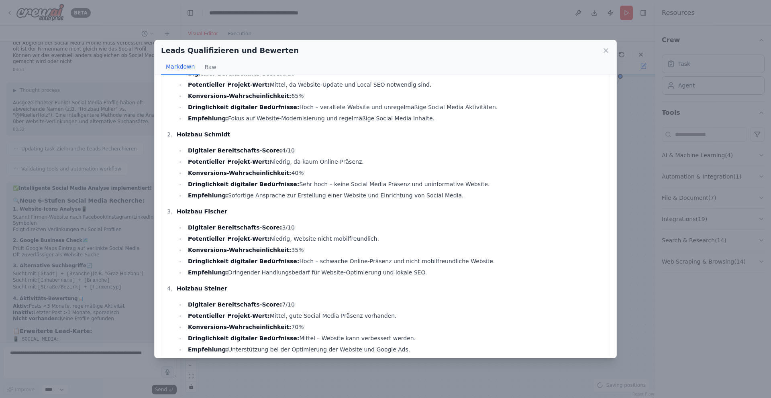
scroll to position [211, 0]
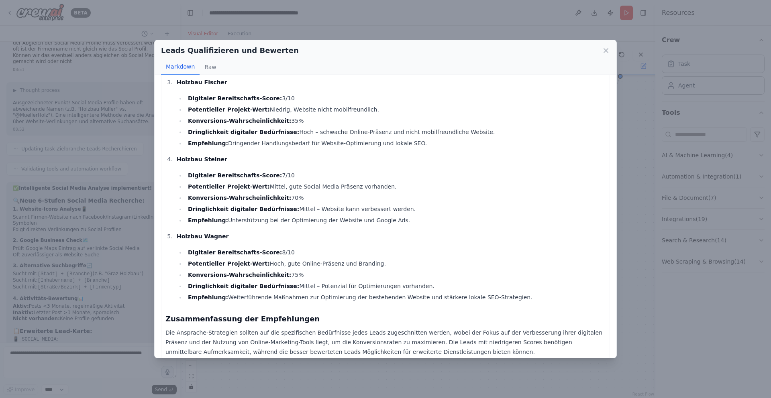
drag, startPoint x: 606, startPoint y: 50, endPoint x: 604, endPoint y: 54, distance: 4.5
click at [606, 50] on icon at bounding box center [606, 51] width 4 height 4
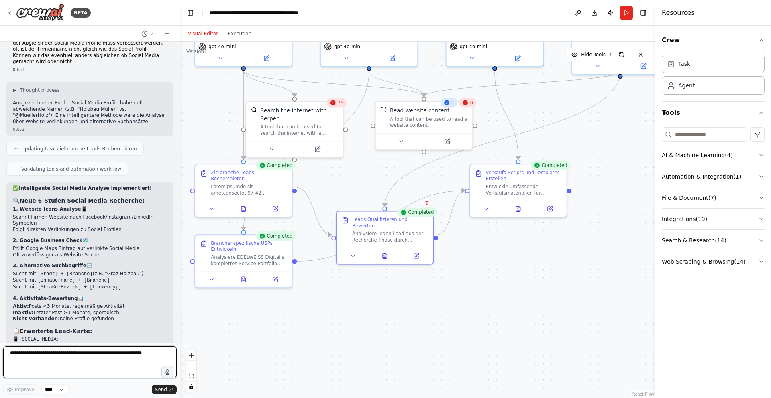
click at [64, 354] on textarea at bounding box center [89, 363] width 173 height 32
type textarea "*"
type textarea "**********"
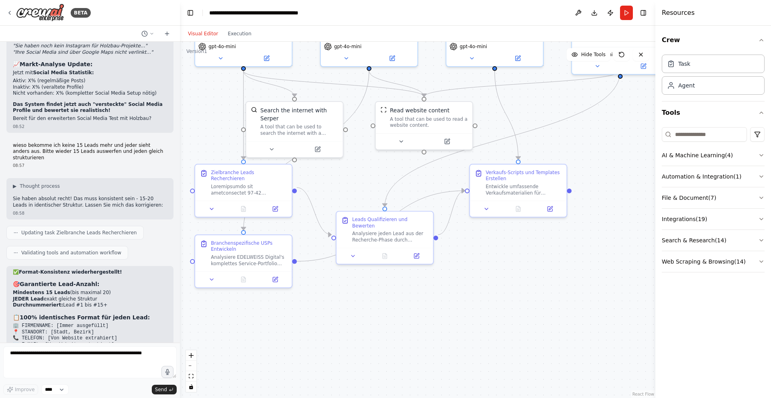
scroll to position [6089, 0]
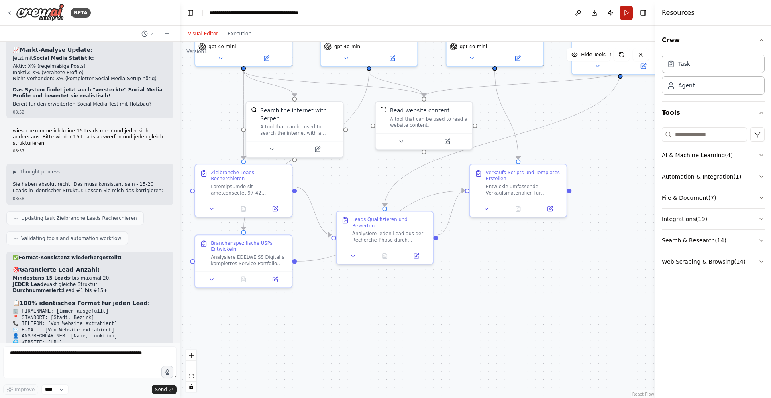
click at [625, 12] on button "Run" at bounding box center [626, 13] width 13 height 14
click at [625, 12] on header "**********" at bounding box center [417, 13] width 475 height 26
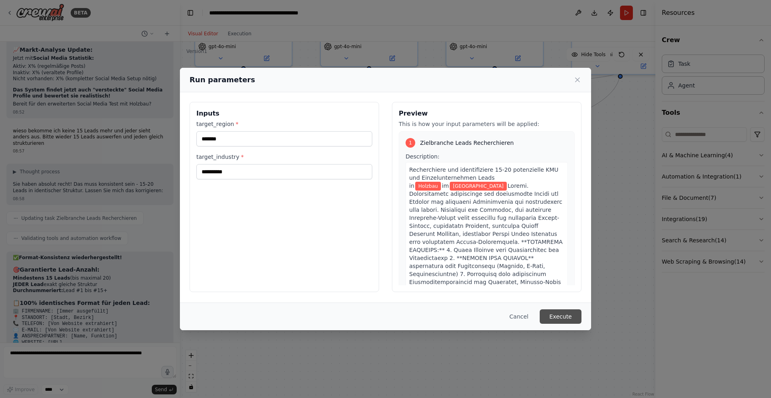
click at [561, 315] on button "Execute" at bounding box center [561, 317] width 42 height 14
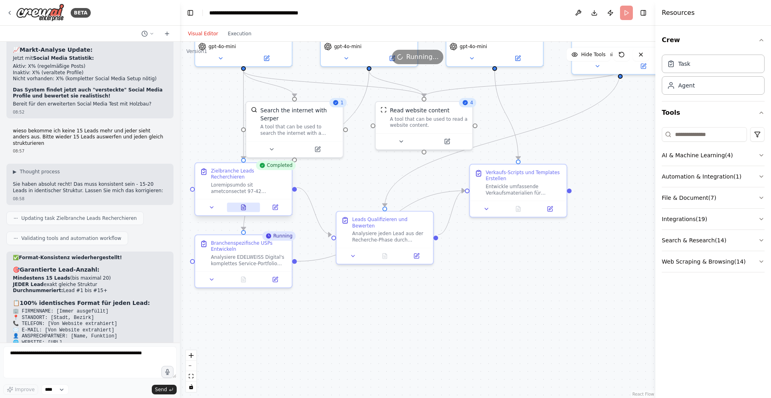
click at [240, 203] on button at bounding box center [243, 207] width 33 height 9
click at [244, 205] on icon at bounding box center [243, 207] width 4 height 5
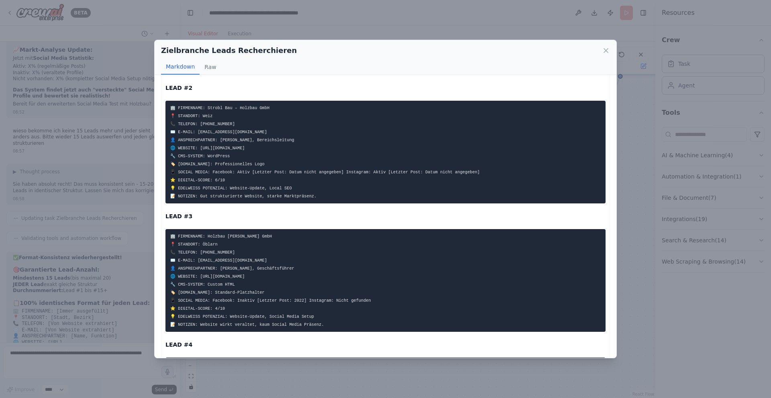
scroll to position [250, 0]
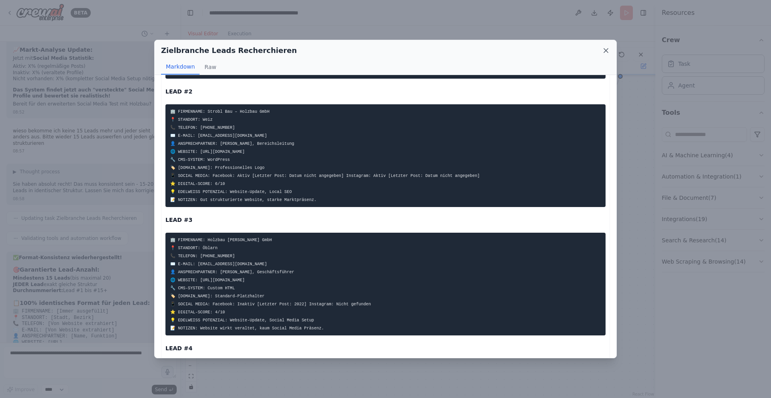
click at [606, 50] on icon at bounding box center [606, 51] width 4 height 4
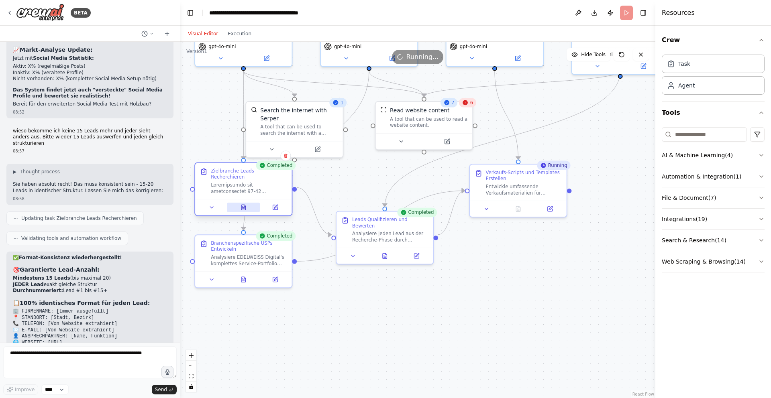
click at [243, 209] on icon at bounding box center [244, 209] width 2 height 0
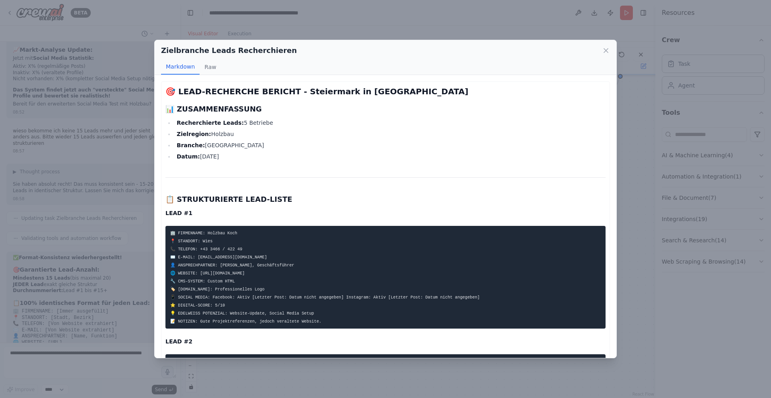
scroll to position [2, 0]
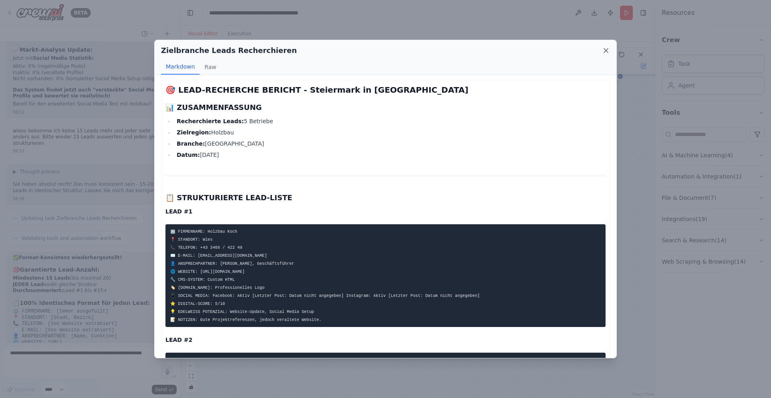
click at [606, 50] on icon at bounding box center [606, 51] width 4 height 4
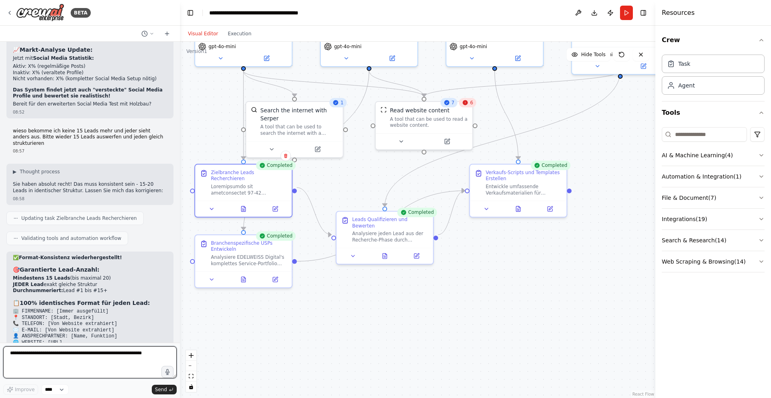
drag, startPoint x: 43, startPoint y: 353, endPoint x: 53, endPoint y: 354, distance: 10.0
click at [45, 353] on textarea at bounding box center [89, 363] width 173 height 32
click at [245, 205] on icon at bounding box center [245, 206] width 2 height 2
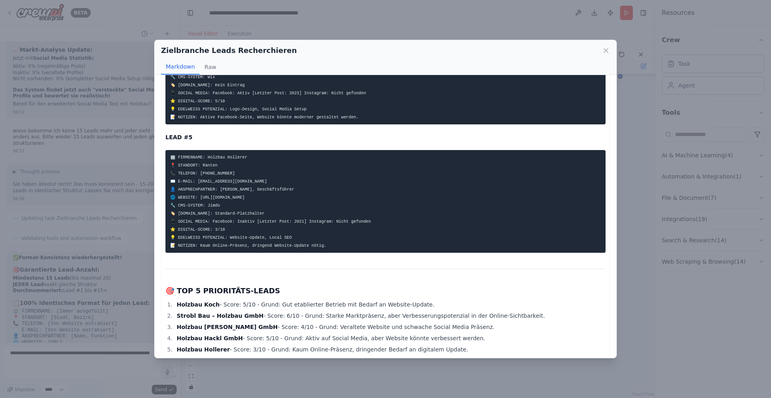
scroll to position [589, 0]
click at [606, 50] on icon at bounding box center [606, 51] width 4 height 4
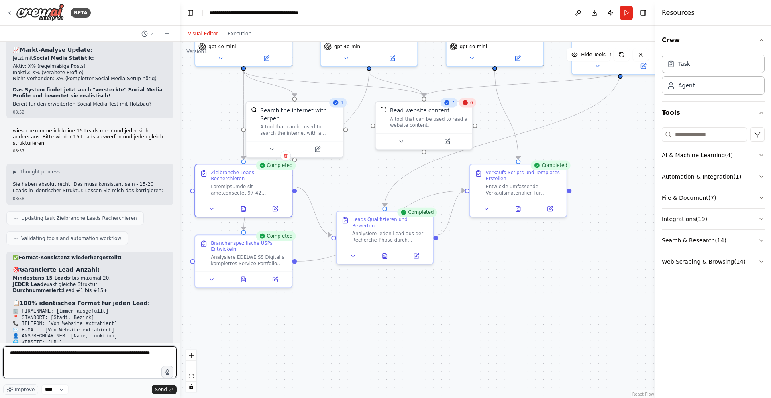
click at [53, 358] on textarea "**********" at bounding box center [89, 363] width 173 height 32
type textarea "**********"
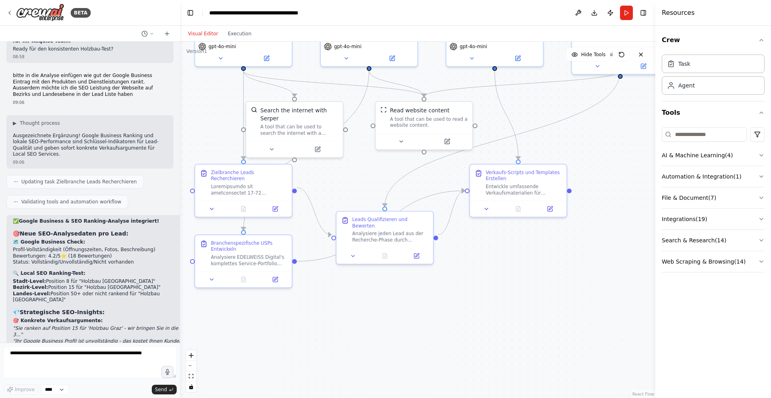
scroll to position [6545, 0]
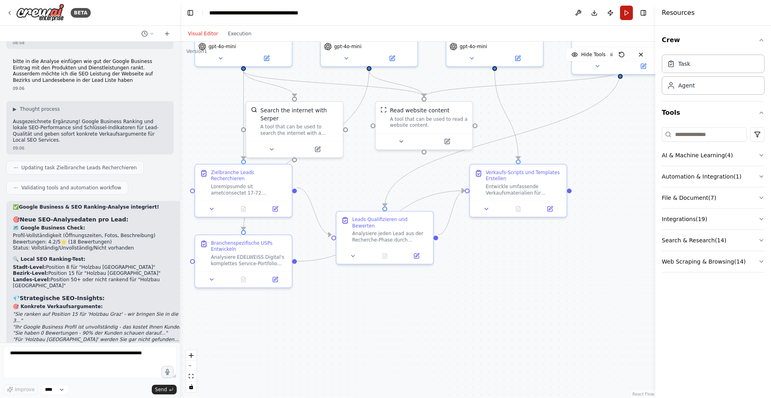
click at [625, 13] on button "Run" at bounding box center [626, 13] width 13 height 14
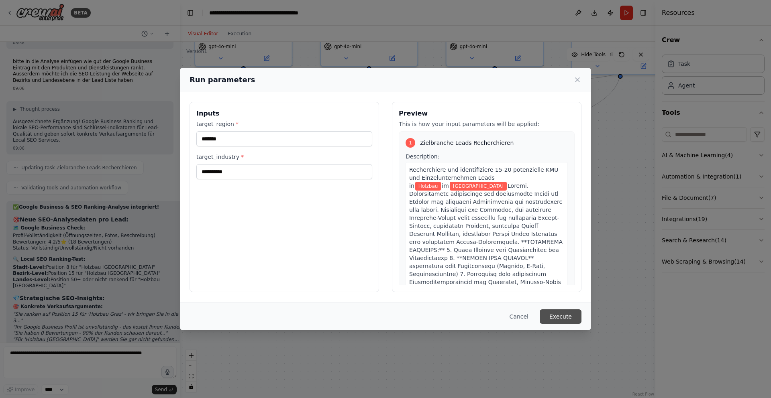
click at [568, 316] on button "Execute" at bounding box center [561, 317] width 42 height 14
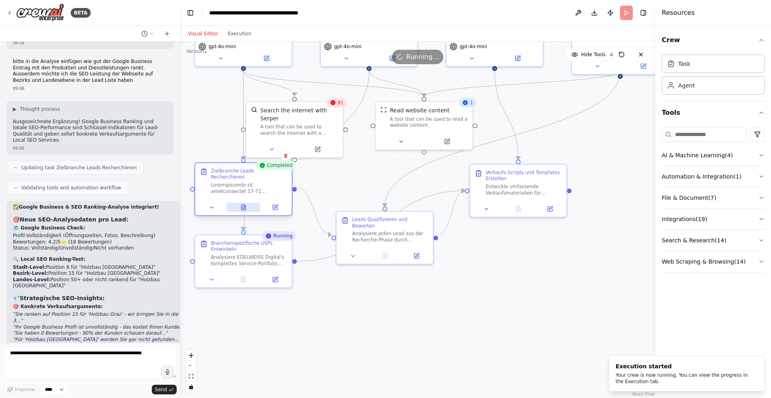
click at [244, 205] on icon at bounding box center [243, 207] width 4 height 5
click at [246, 204] on icon at bounding box center [243, 207] width 6 height 6
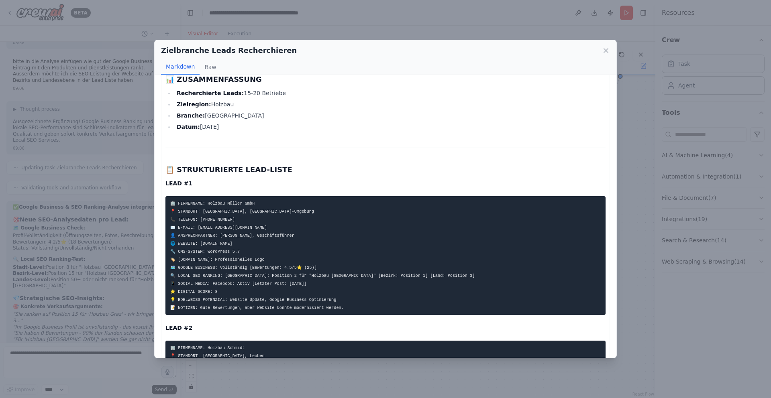
scroll to position [18, 0]
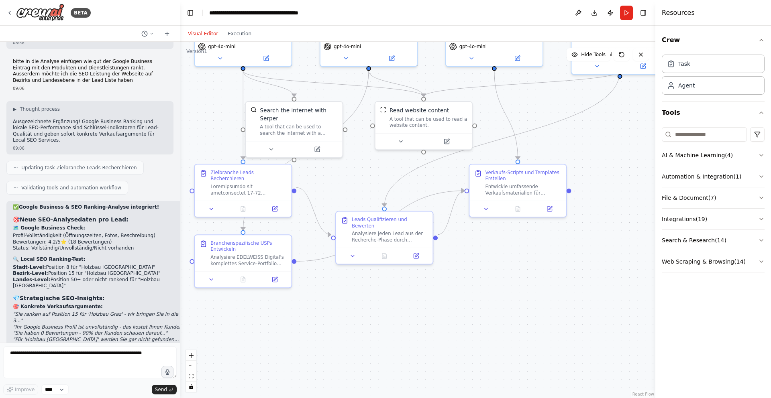
click at [371, 171] on div ".deletable-edge-delete-btn { width: 20px; height: 20px; border: 0px solid #ffff…" at bounding box center [417, 220] width 475 height 357
click at [625, 9] on button "Run" at bounding box center [626, 13] width 13 height 14
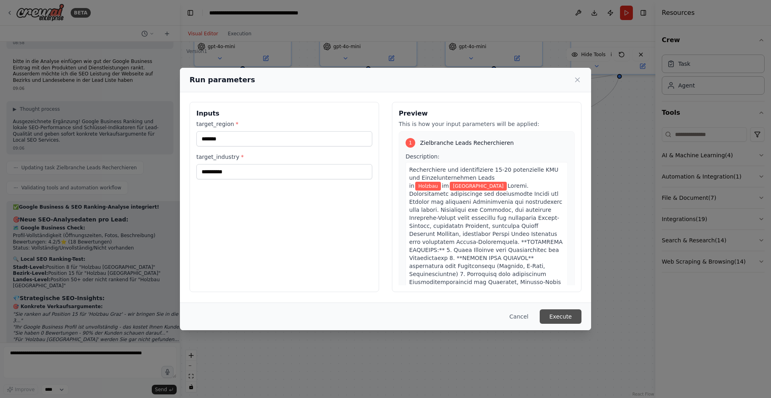
click at [571, 318] on button "Execute" at bounding box center [561, 317] width 42 height 14
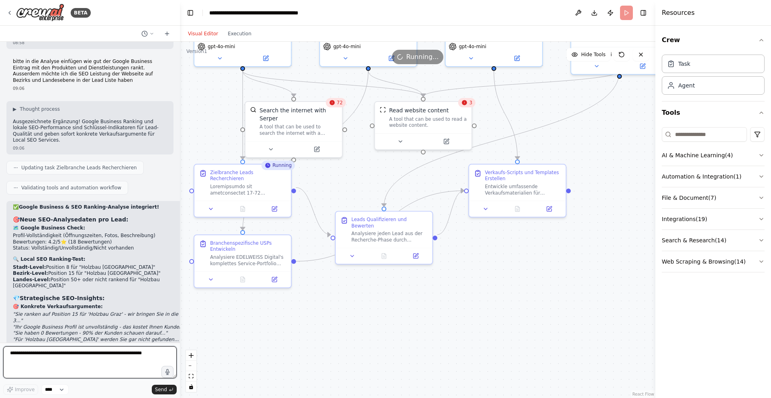
click at [94, 355] on textarea at bounding box center [89, 363] width 173 height 32
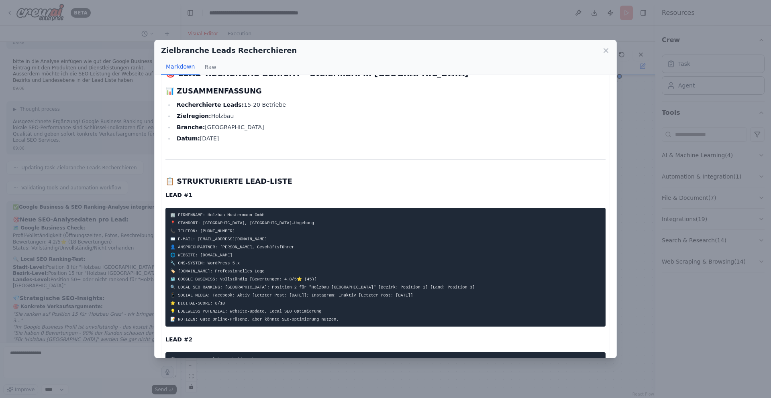
scroll to position [0, 0]
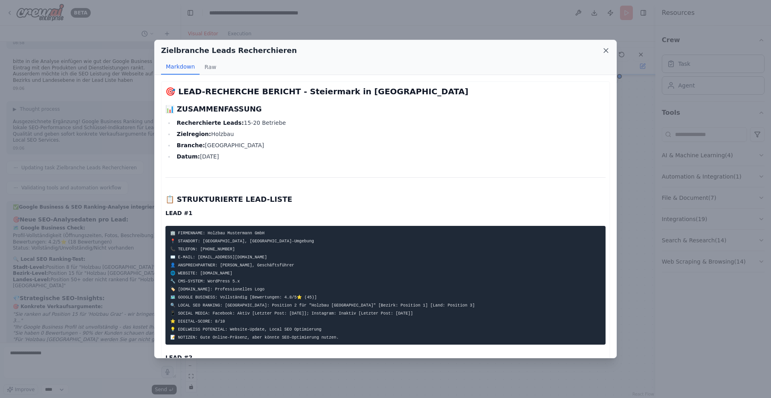
click at [607, 51] on icon at bounding box center [606, 51] width 4 height 4
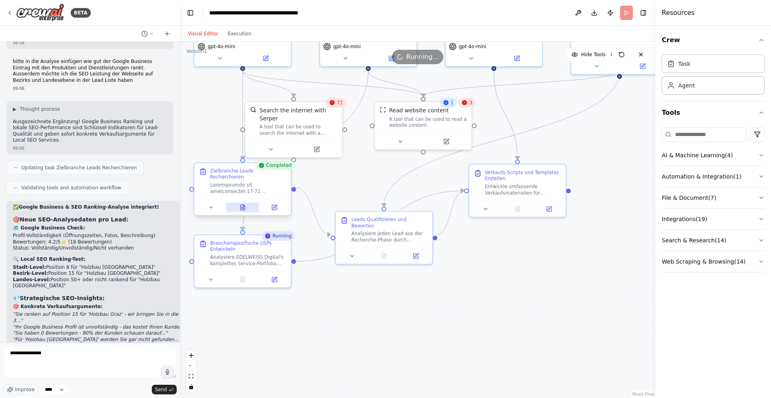
click at [244, 205] on icon at bounding box center [243, 207] width 4 height 5
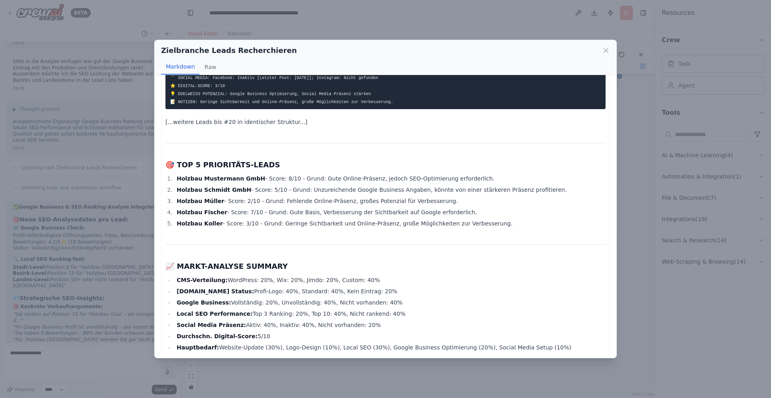
scroll to position [704, 0]
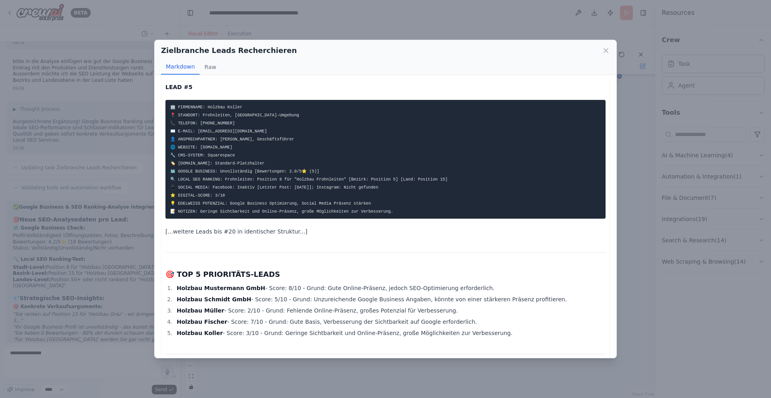
click at [245, 229] on p "[...weitere Leads bis #20 in identischer Struktur...]" at bounding box center [385, 232] width 440 height 10
click at [605, 49] on icon at bounding box center [606, 51] width 8 height 8
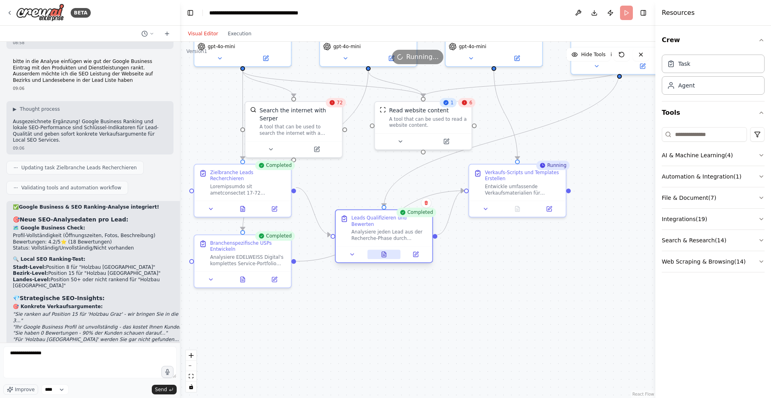
click at [381, 251] on icon at bounding box center [384, 254] width 6 height 6
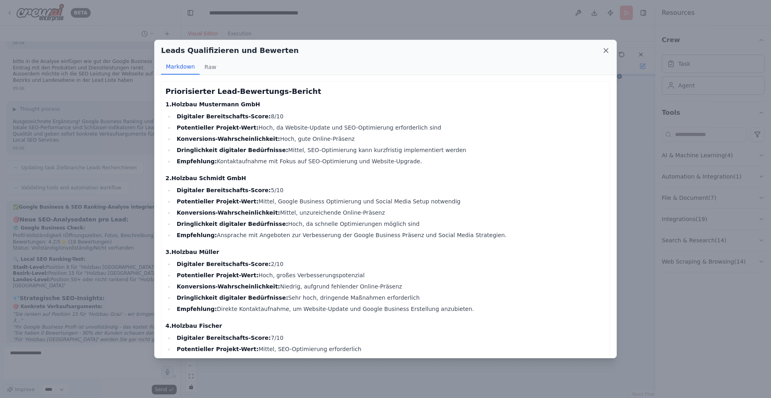
click at [607, 49] on icon at bounding box center [606, 51] width 8 height 8
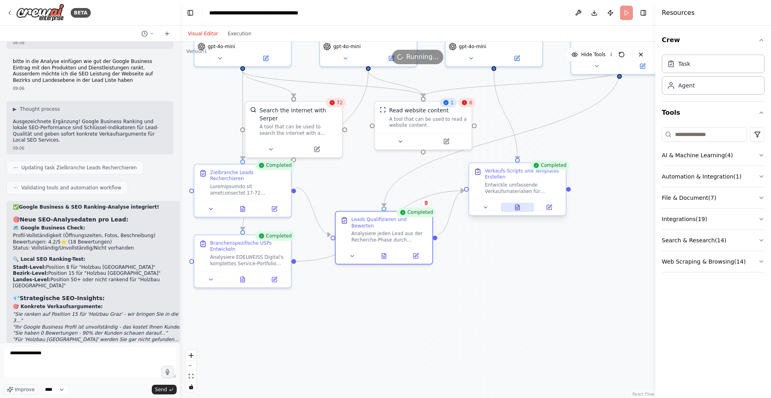
click at [519, 204] on icon at bounding box center [517, 207] width 6 height 6
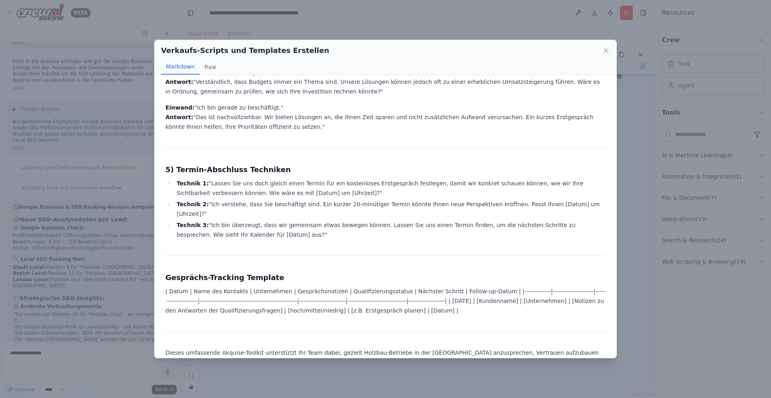
scroll to position [544, 0]
click at [608, 50] on icon at bounding box center [606, 51] width 8 height 8
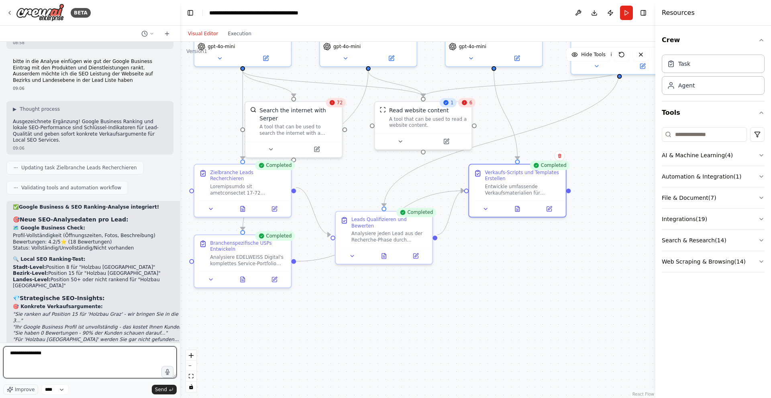
click at [63, 355] on textarea "**********" at bounding box center [89, 363] width 173 height 32
type textarea "**********"
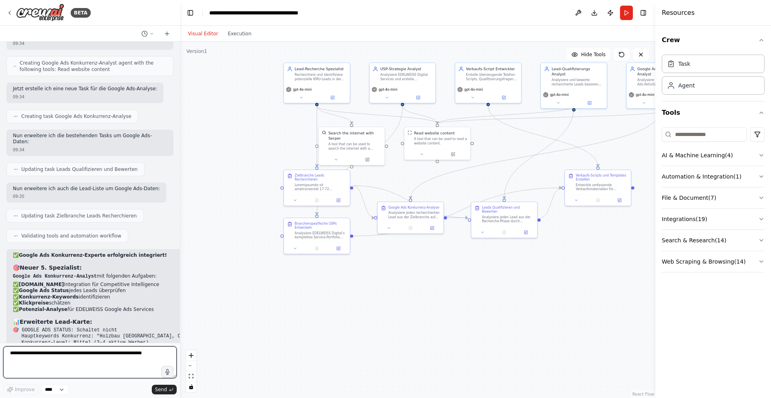
scroll to position [7185, 0]
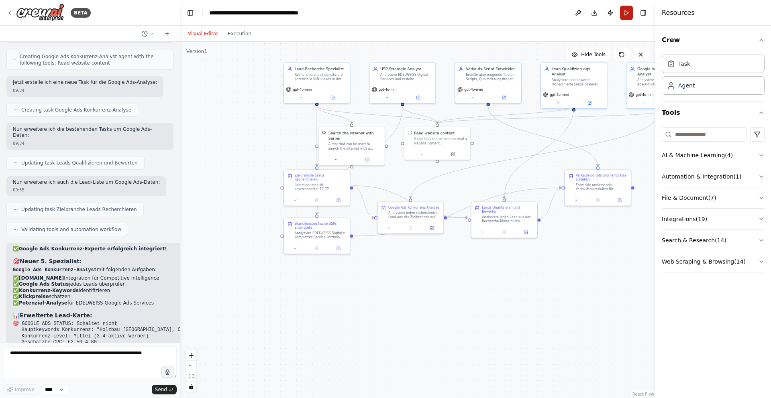
click at [626, 13] on button "Run" at bounding box center [626, 13] width 13 height 14
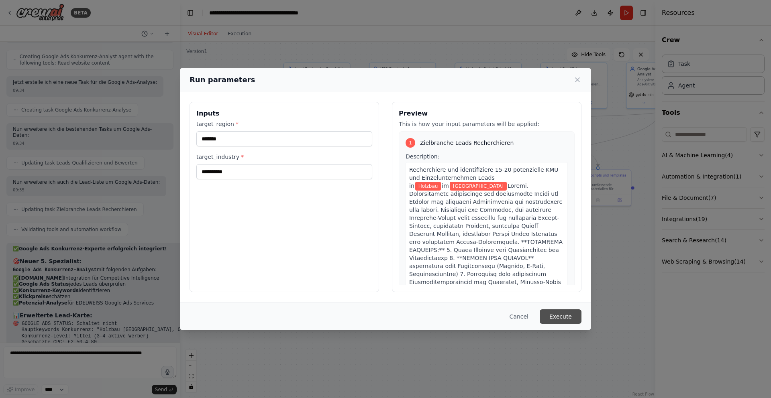
click at [565, 319] on button "Execute" at bounding box center [561, 317] width 42 height 14
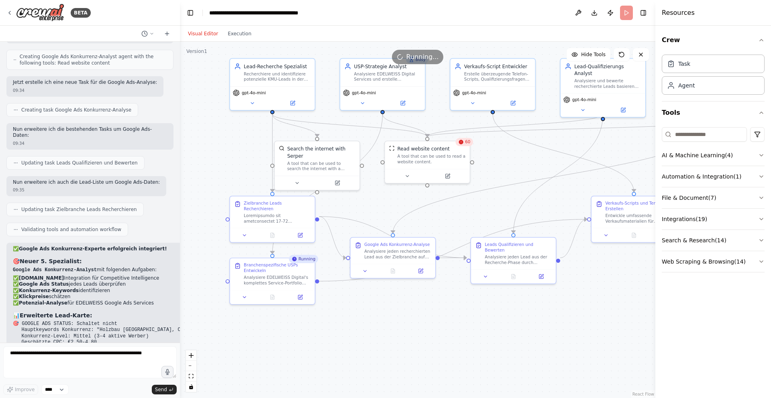
drag, startPoint x: 518, startPoint y: 143, endPoint x: 526, endPoint y: 159, distance: 17.4
click at [526, 159] on div ".deletable-edge-delete-btn { width: 20px; height: 20px; border: 0px solid #ffff…" at bounding box center [417, 220] width 475 height 357
click at [269, 230] on button at bounding box center [272, 234] width 29 height 8
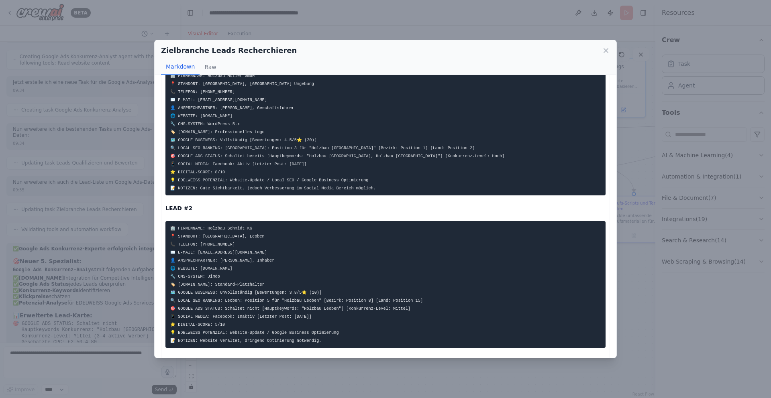
scroll to position [159, 0]
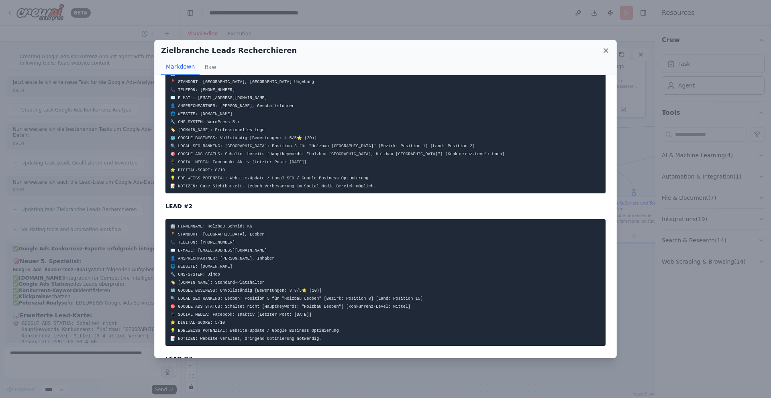
click at [604, 50] on icon at bounding box center [606, 51] width 8 height 8
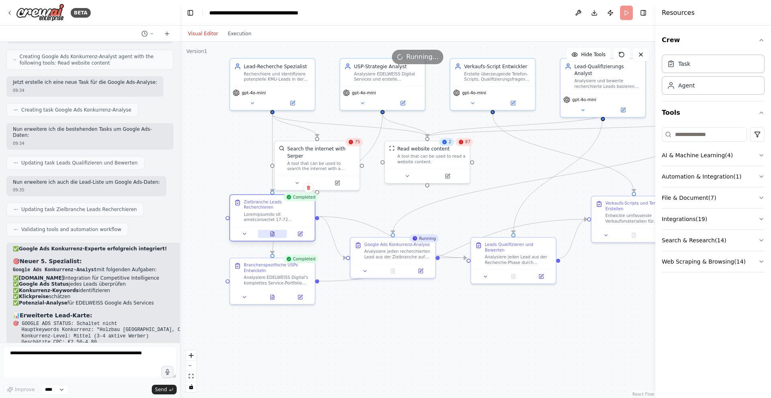
click at [274, 231] on button at bounding box center [272, 234] width 29 height 8
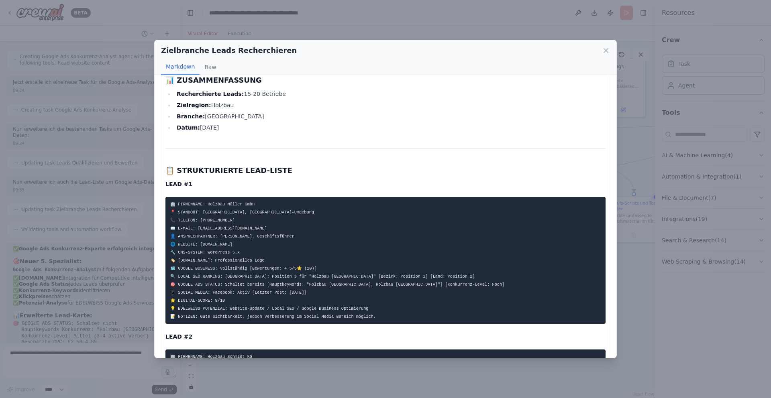
scroll to position [0, 0]
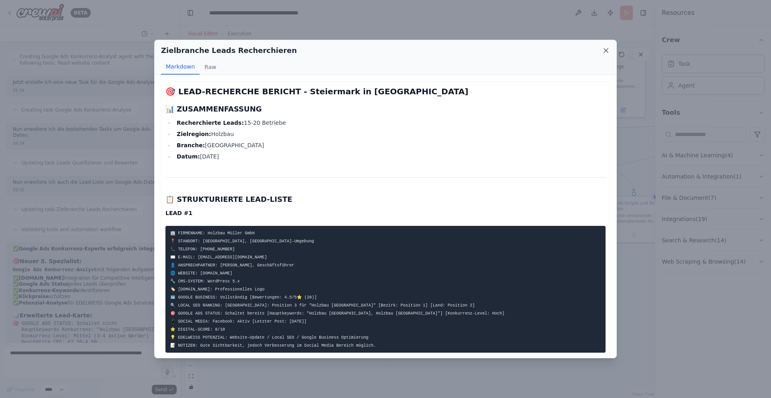
click at [606, 48] on icon at bounding box center [606, 51] width 8 height 8
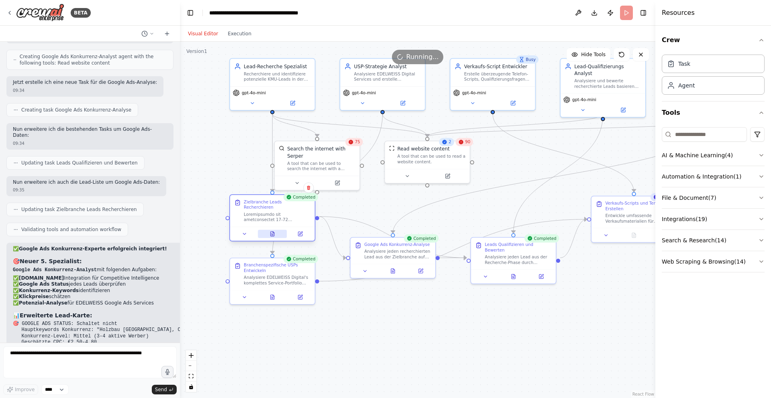
click at [273, 232] on icon at bounding box center [273, 234] width 4 height 4
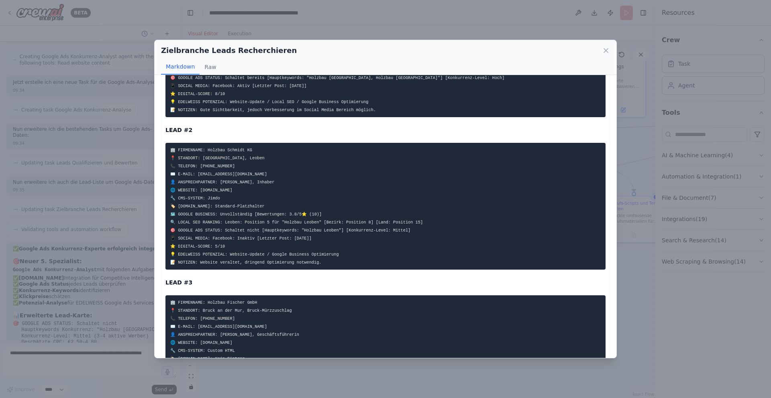
scroll to position [396, 0]
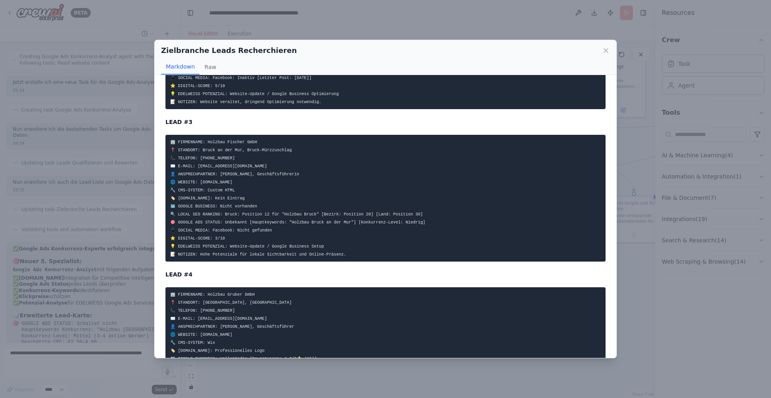
click at [216, 182] on code "🏢 FIRMENNAME: Holzbau Fischer GmbH 📍 STANDORT: Bruck an der Mur, Bruck-Mürzzusc…" at bounding box center [297, 198] width 255 height 117
drag, startPoint x: 200, startPoint y: 182, endPoint x: 268, endPoint y: 188, distance: 68.5
click at [268, 188] on pre "🏢 FIRMENNAME: Holzbau Fischer GmbH 📍 STANDORT: Bruck an der Mur, Bruck-Mürzzusc…" at bounding box center [385, 198] width 440 height 127
click at [267, 186] on pre "🏢 FIRMENNAME: Holzbau Fischer GmbH 📍 STANDORT: Bruck an der Mur, Bruck-Mürzzusc…" at bounding box center [385, 198] width 440 height 127
drag, startPoint x: 262, startPoint y: 185, endPoint x: 200, endPoint y: 179, distance: 61.7
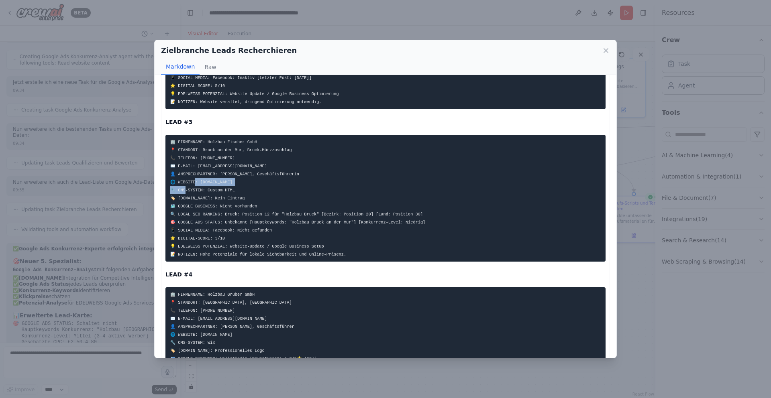
click at [200, 179] on pre "🏢 FIRMENNAME: Holzbau Fischer GmbH 📍 STANDORT: Bruck an der Mur, Bruck-Mürzzusc…" at bounding box center [385, 198] width 440 height 127
copy code "[DOMAIN_NAME] 🔧 CM"
click at [273, 190] on pre "🏢 FIRMENNAME: Holzbau Fischer GmbH 📍 STANDORT: Bruck an der Mur, Bruck-Mürzzusc…" at bounding box center [385, 198] width 440 height 127
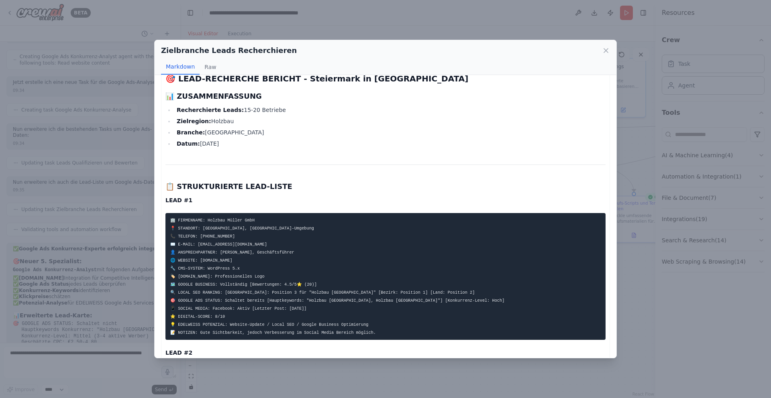
scroll to position [13, 0]
click at [606, 51] on icon at bounding box center [606, 51] width 8 height 8
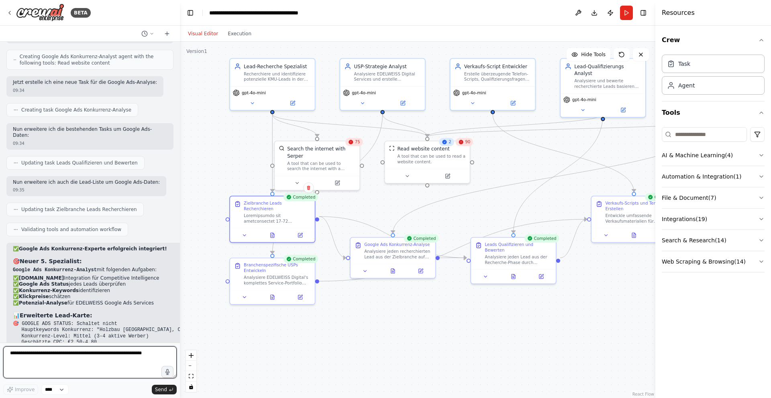
click at [90, 354] on textarea at bounding box center [89, 363] width 173 height 32
type textarea "**********"
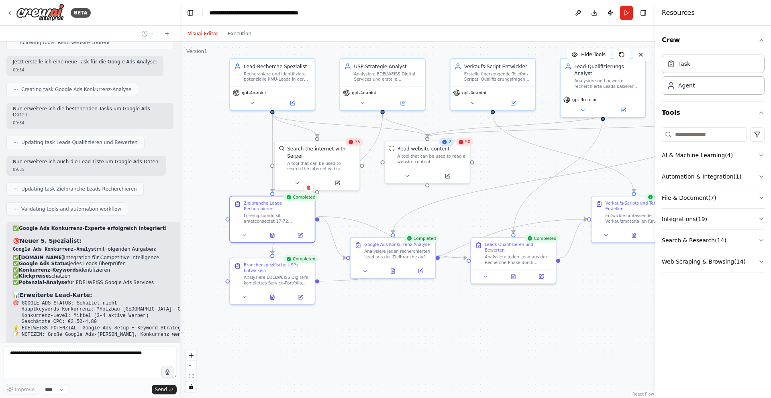
scroll to position [7239, 0]
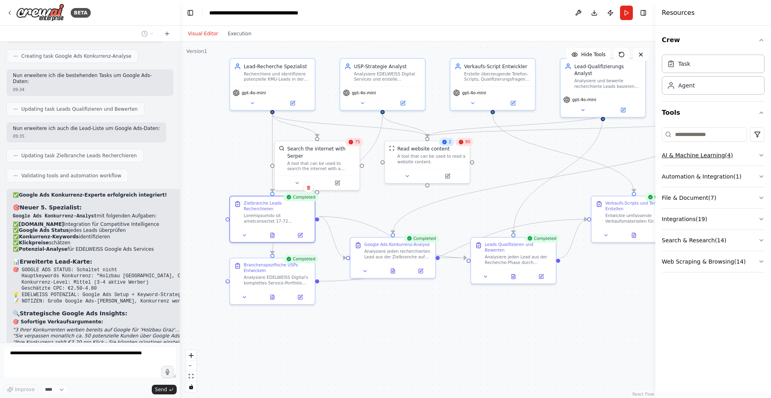
click at [761, 154] on icon "button" at bounding box center [761, 155] width 6 height 6
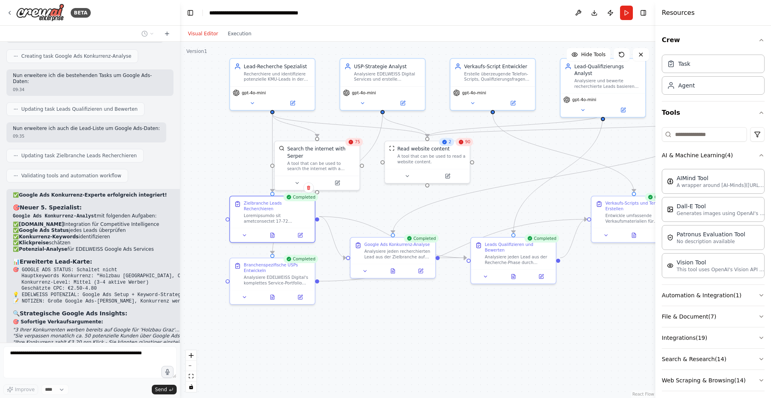
click at [761, 155] on div "Crew Task Agent Tools AI & Machine Learning ( 4 ) AIMind Tool A wrapper around …" at bounding box center [713, 212] width 116 height 373
click at [758, 155] on icon "button" at bounding box center [761, 155] width 6 height 6
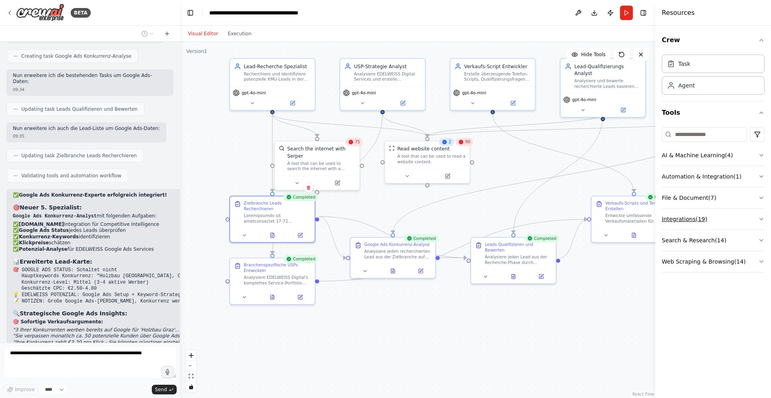
click at [762, 219] on icon "button" at bounding box center [761, 219] width 6 height 6
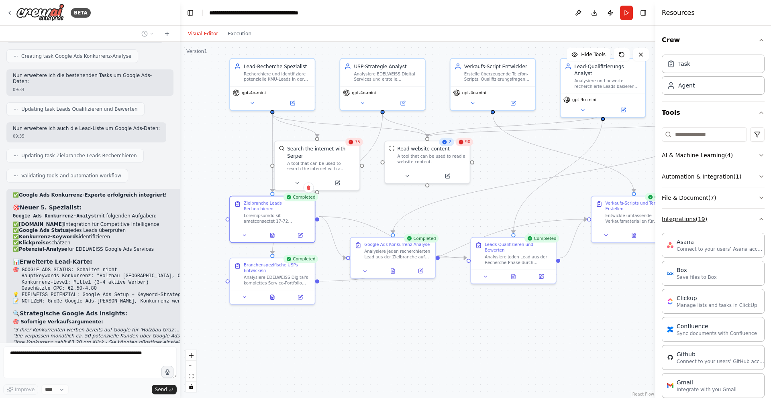
click at [751, 219] on button "Integrations ( 19 )" at bounding box center [713, 219] width 103 height 21
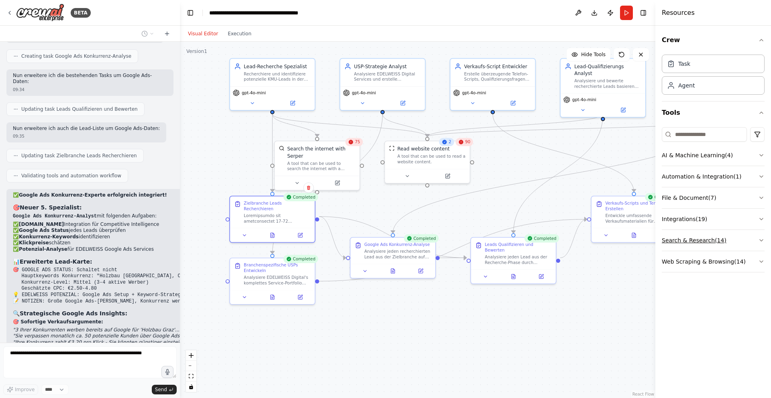
click at [763, 240] on icon "button" at bounding box center [761, 241] width 3 height 2
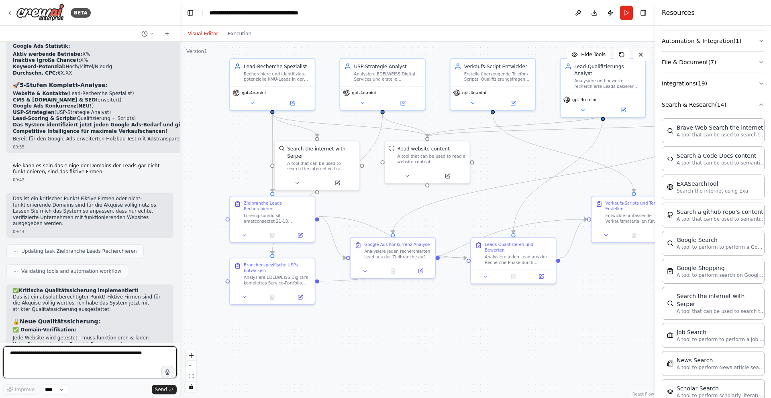
scroll to position [7576, 0]
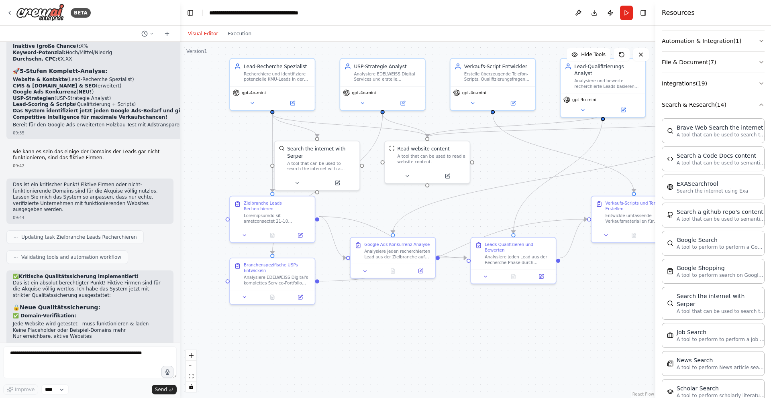
click at [628, 14] on button "Run" at bounding box center [626, 13] width 13 height 14
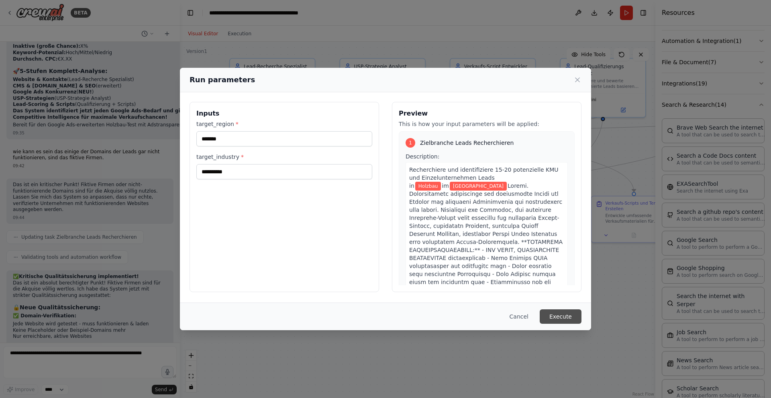
click at [571, 315] on button "Execute" at bounding box center [561, 317] width 42 height 14
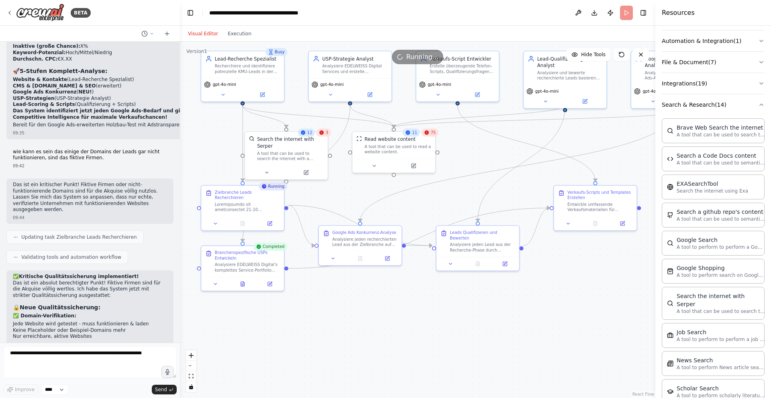
drag, startPoint x: 221, startPoint y: 130, endPoint x: 191, endPoint y: 120, distance: 32.3
click at [191, 120] on div ".deletable-edge-delete-btn { width: 20px; height: 20px; border: 0px solid #ffff…" at bounding box center [417, 220] width 475 height 357
click at [758, 105] on icon "button" at bounding box center [761, 105] width 6 height 6
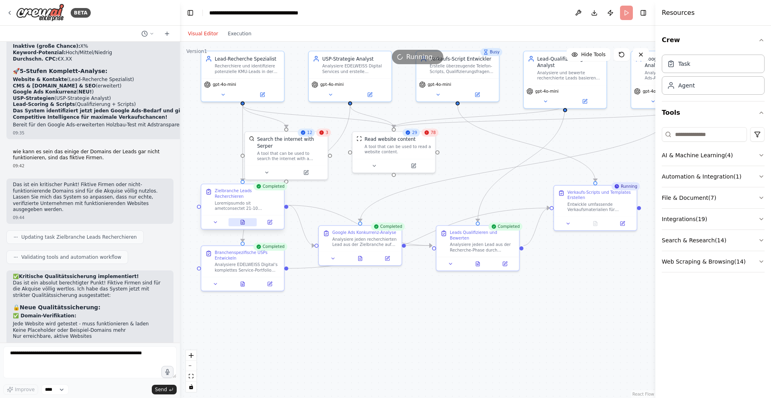
click at [245, 220] on icon at bounding box center [242, 222] width 5 height 5
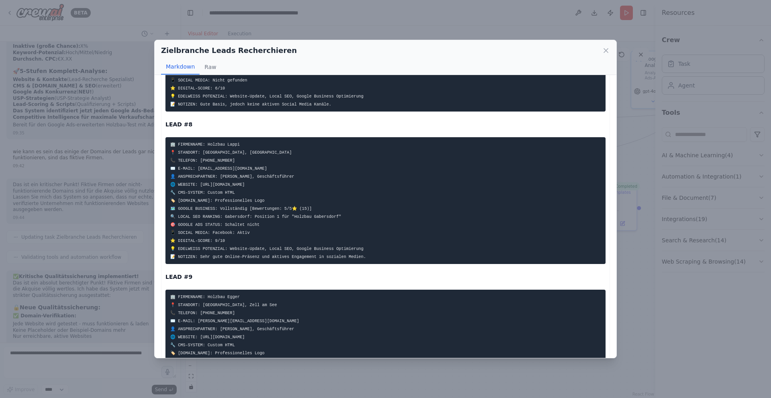
scroll to position [881, 0]
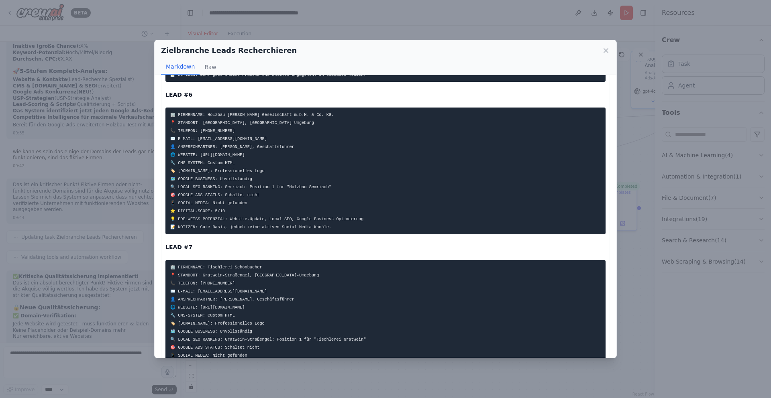
click at [605, 48] on icon at bounding box center [606, 51] width 8 height 8
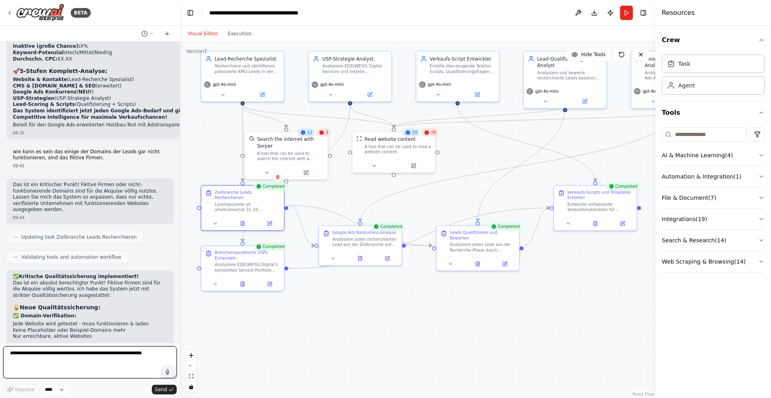
click at [44, 354] on textarea at bounding box center [89, 363] width 173 height 32
type textarea "*"
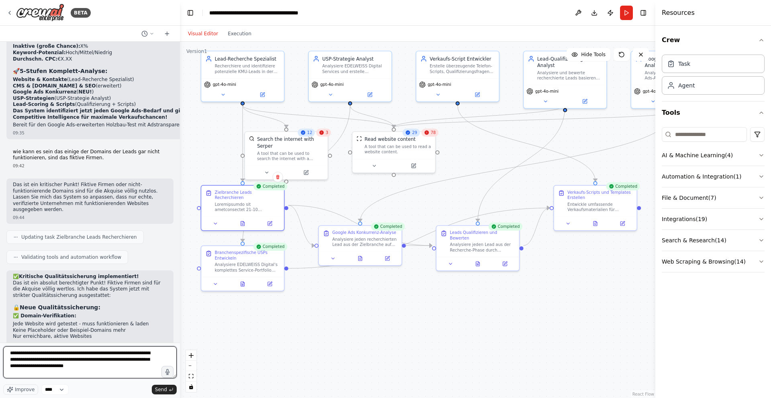
type textarea "**********"
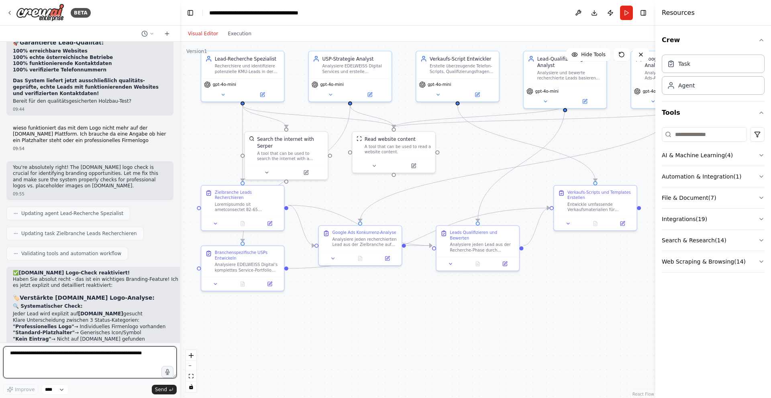
scroll to position [8012, 0]
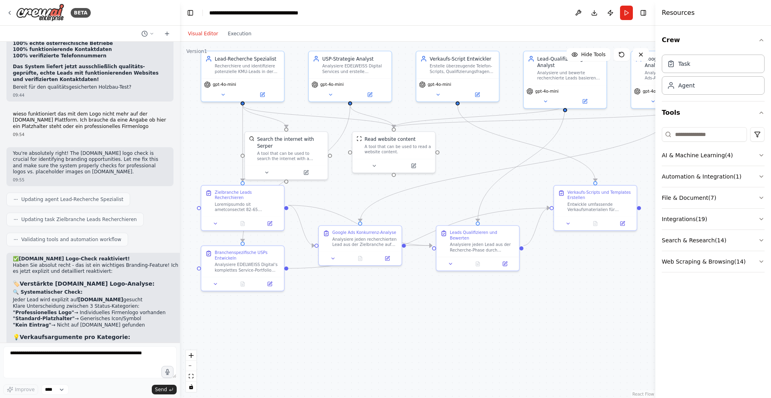
click at [627, 10] on button "Run" at bounding box center [626, 13] width 13 height 14
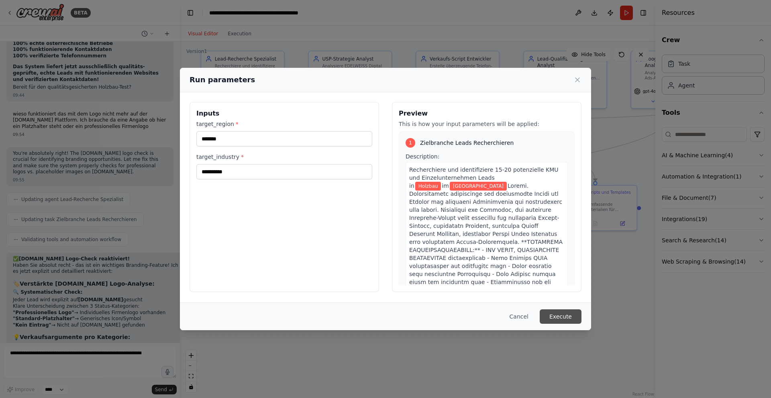
click at [564, 317] on button "Execute" at bounding box center [561, 317] width 42 height 14
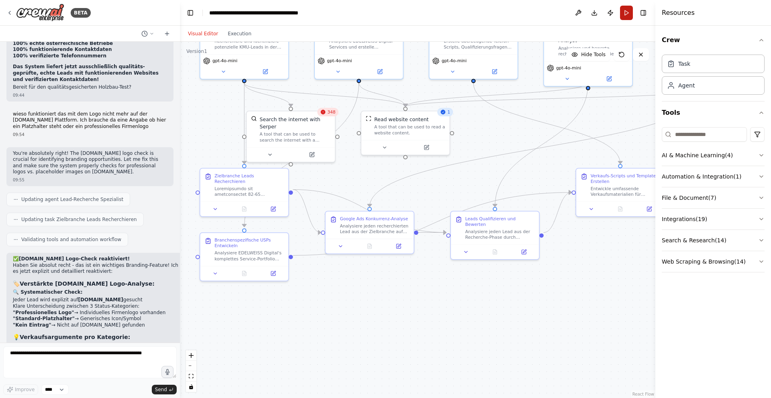
click at [627, 12] on button "Run" at bounding box center [626, 13] width 13 height 14
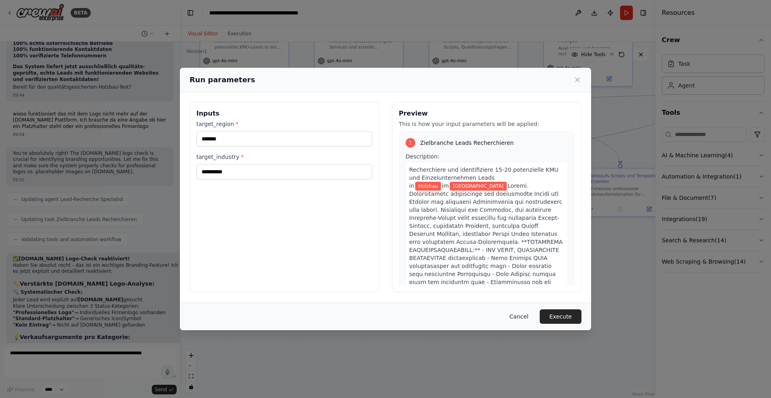
click at [518, 317] on button "Cancel" at bounding box center [519, 317] width 32 height 14
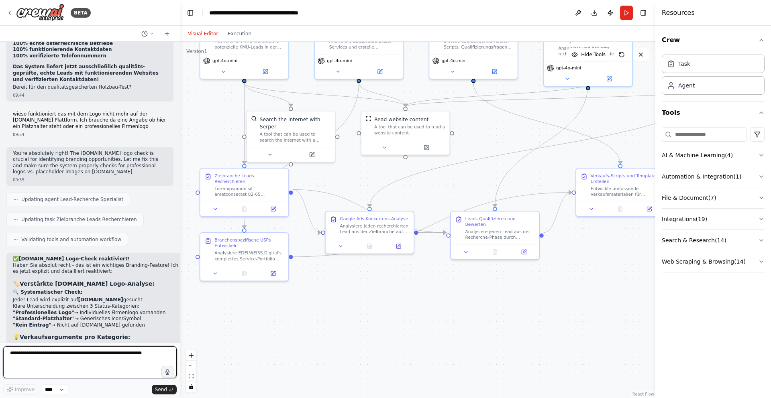
click at [52, 353] on textarea at bounding box center [89, 363] width 173 height 32
drag, startPoint x: 109, startPoint y: 357, endPoint x: 74, endPoint y: 355, distance: 35.0
click at [74, 355] on textarea "**********" at bounding box center [89, 363] width 173 height 32
type textarea "**********"
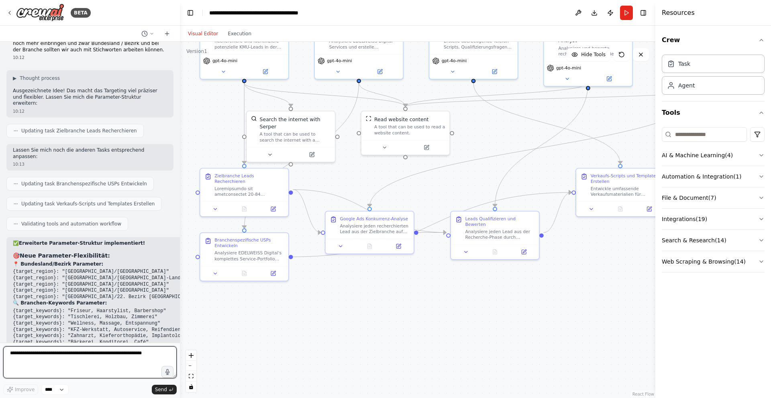
scroll to position [8530, 0]
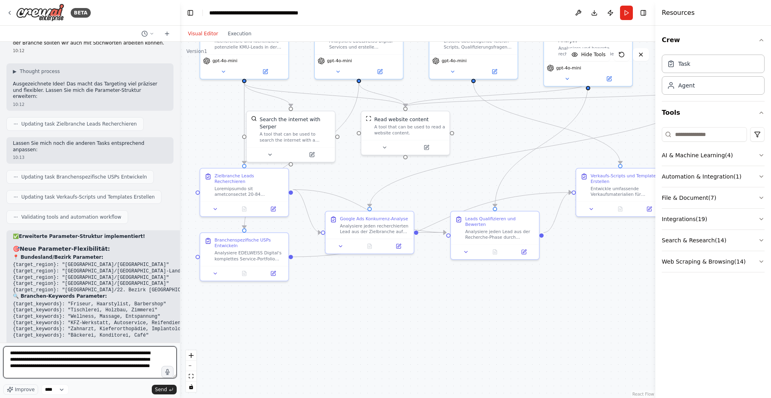
type textarea "**********"
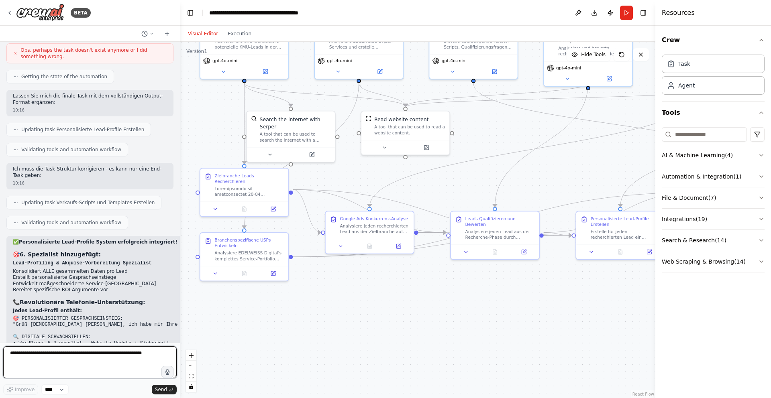
scroll to position [9263, 0]
